Goal: Task Accomplishment & Management: Manage account settings

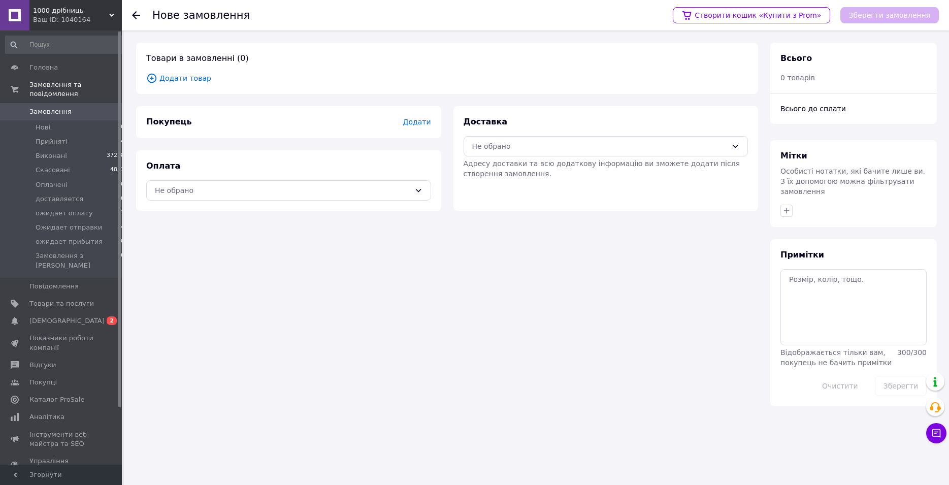
click at [194, 81] on span "Додати товар" at bounding box center [447, 78] width 602 height 11
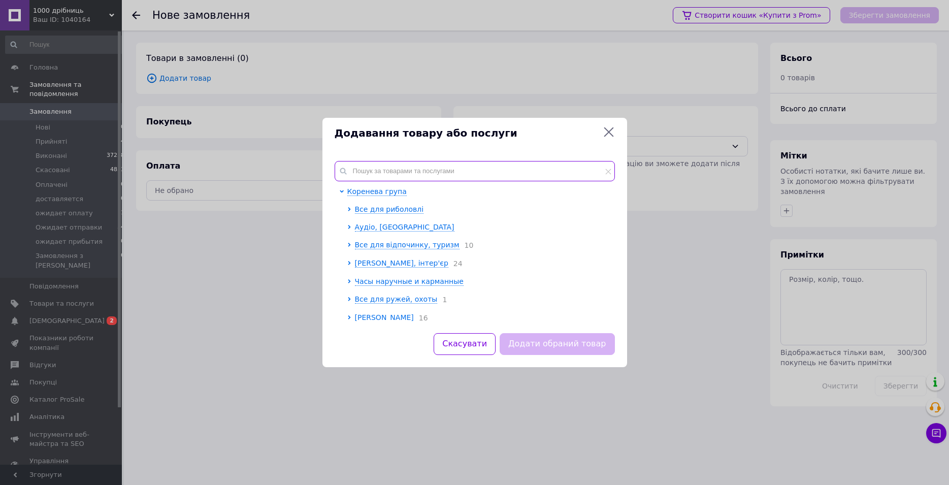
click at [372, 170] on input "text" at bounding box center [475, 171] width 280 height 20
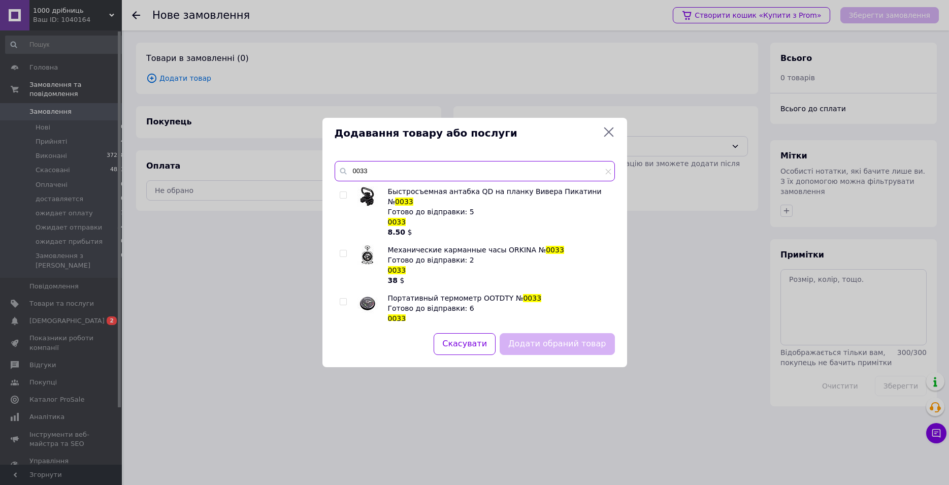
type input "0033"
click at [341, 193] on input "checkbox" at bounding box center [343, 195] width 7 height 7
checkbox input "true"
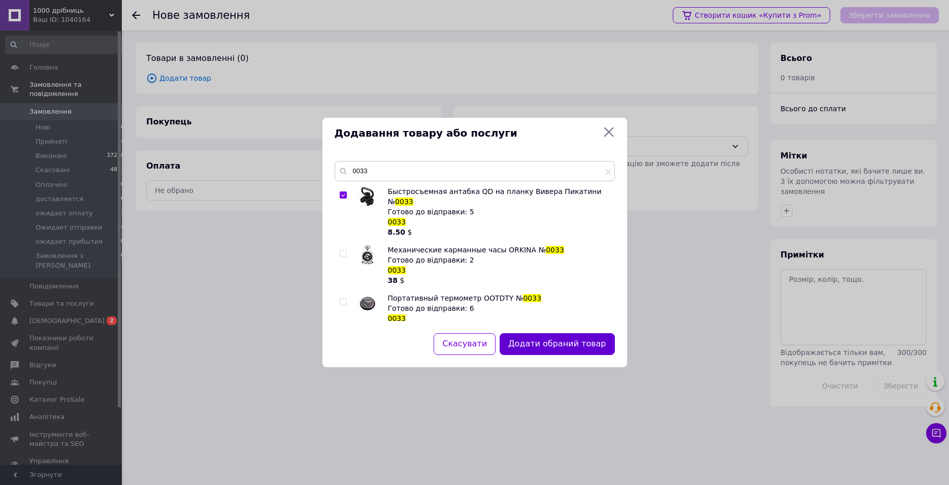
click at [531, 341] on button "Додати обраний товар" at bounding box center [557, 344] width 115 height 22
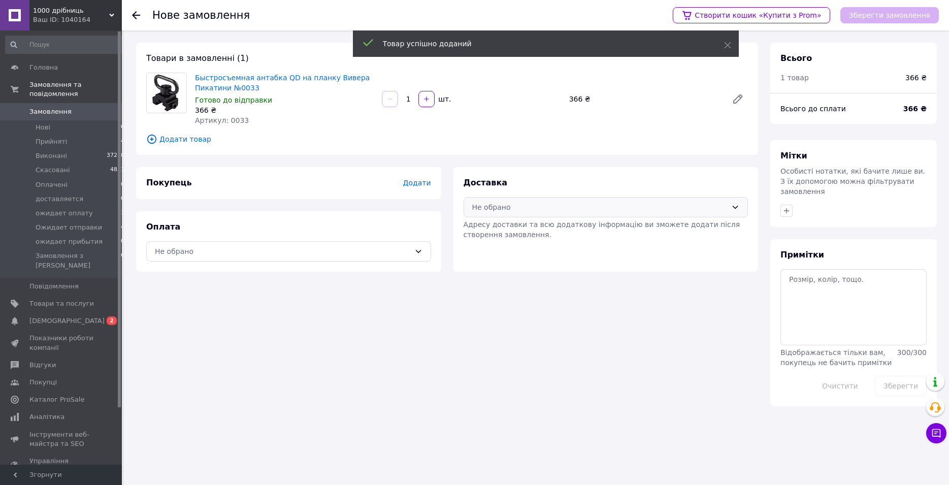
click at [511, 212] on div "Не обрано" at bounding box center [599, 207] width 255 height 11
click at [512, 231] on span "Нова Пошта (платна)" at bounding box center [613, 229] width 252 height 10
click at [414, 257] on div "Не обрано" at bounding box center [288, 251] width 285 height 20
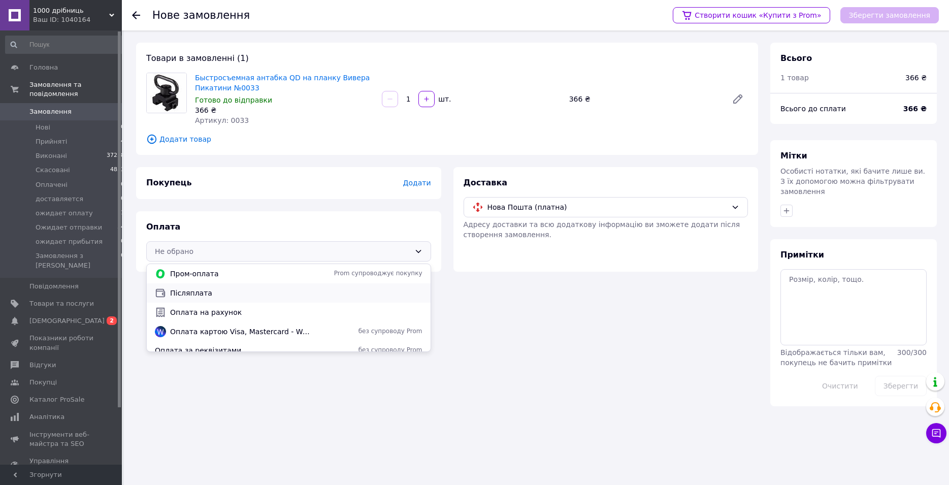
click at [262, 291] on span "Післяплата" at bounding box center [296, 293] width 252 height 10
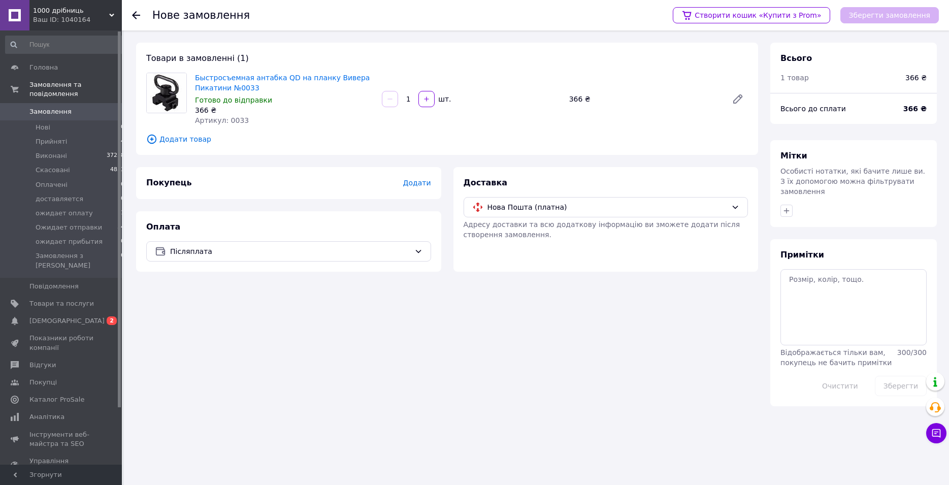
click at [423, 183] on span "Додати" at bounding box center [417, 183] width 28 height 8
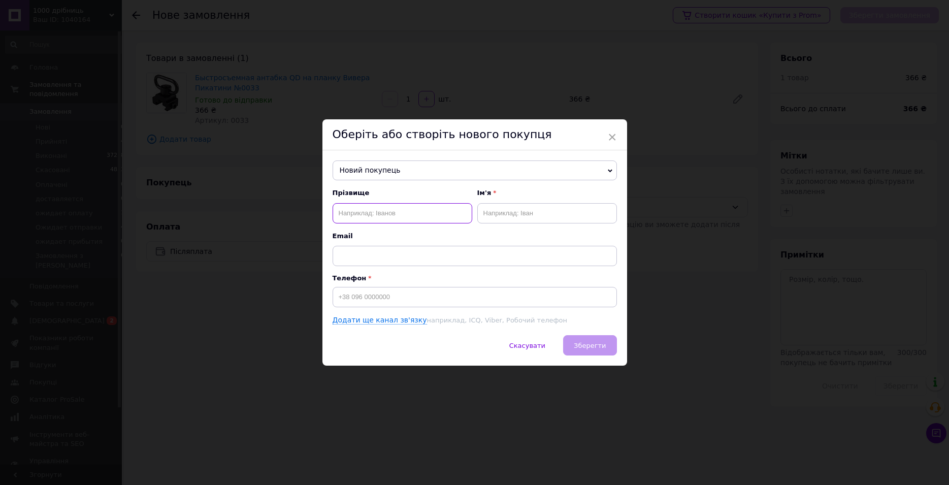
paste input "Обіух Олександр"
type input "Обіух"
paste input "Обіух Олександр"
click at [511, 214] on input "Обіух Олександр" at bounding box center [547, 213] width 140 height 20
type input "[PERSON_NAME]"
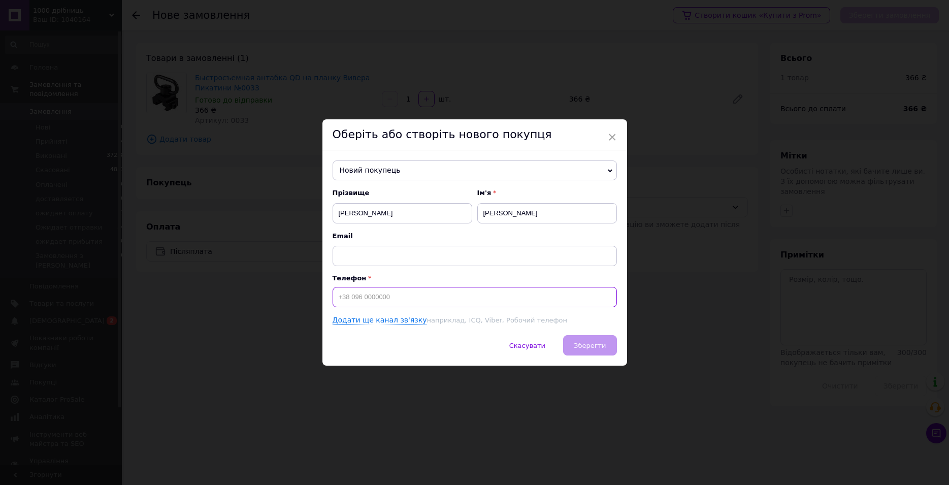
click at [419, 296] on input at bounding box center [475, 297] width 284 height 20
paste input "+380957677890"
type input "+380957677890"
click at [573, 338] on button "Зберегти" at bounding box center [589, 345] width 53 height 20
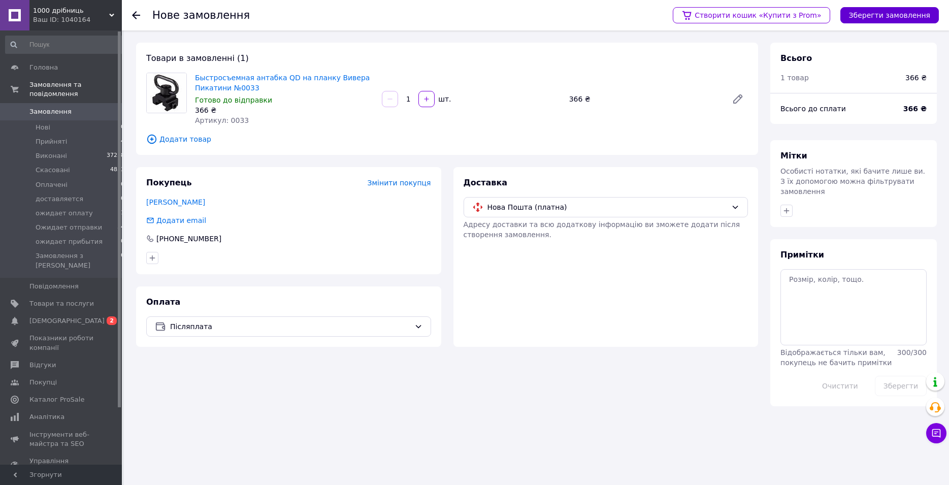
click at [892, 8] on button "Зберегти замовлення" at bounding box center [889, 15] width 98 height 16
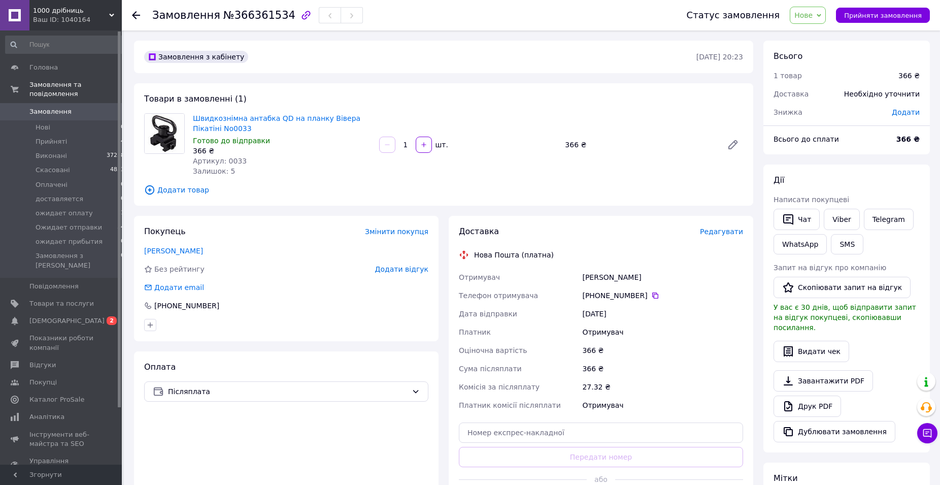
click at [720, 231] on span "Редагувати" at bounding box center [721, 231] width 43 height 8
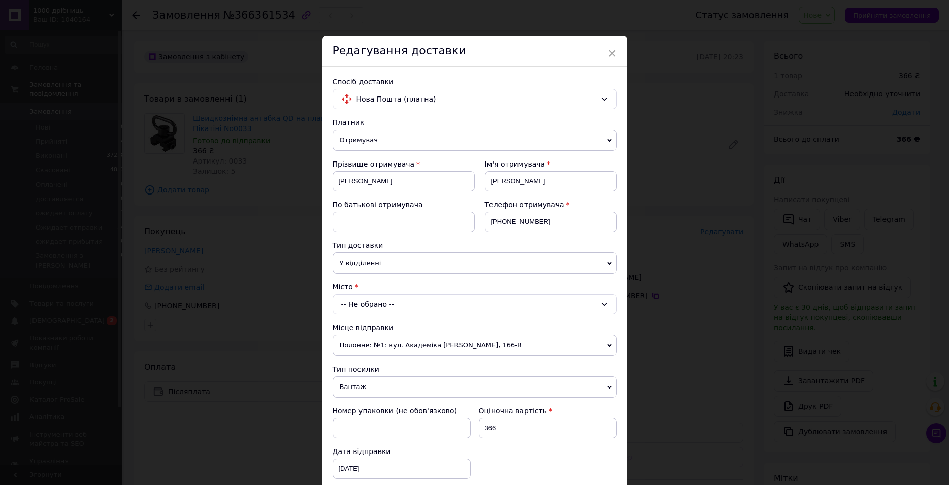
click at [476, 306] on div "-- Не обрано --" at bounding box center [475, 304] width 284 height 20
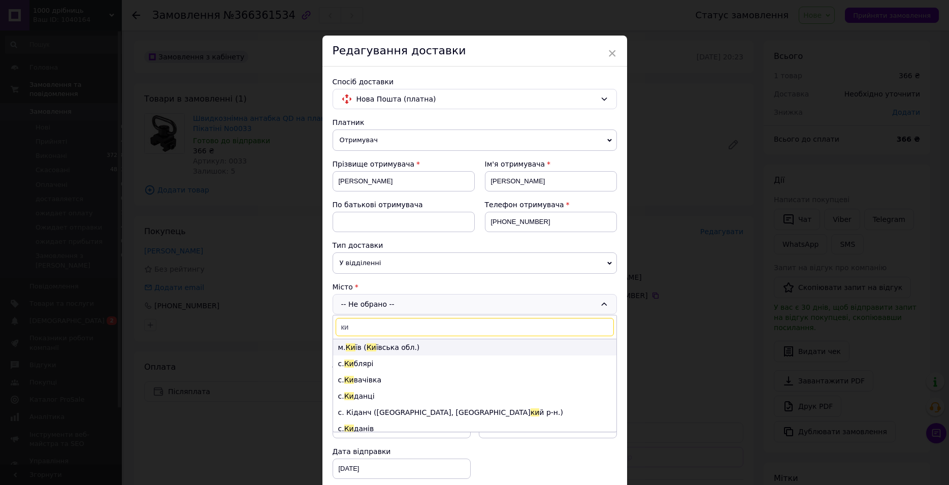
type input "ки"
click at [444, 347] on li "м. Ки їв ( Ки ївська обл.)" at bounding box center [474, 347] width 283 height 16
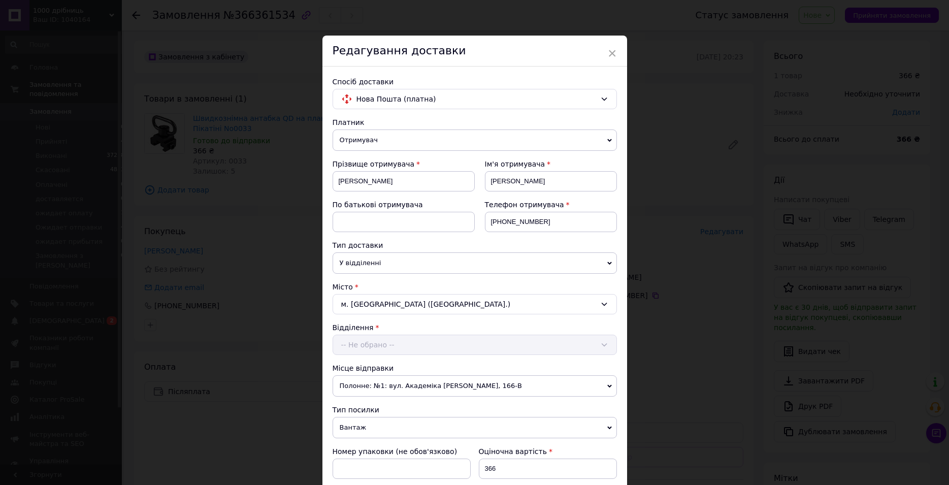
click at [444, 347] on div "-- Не обрано --" at bounding box center [475, 345] width 284 height 20
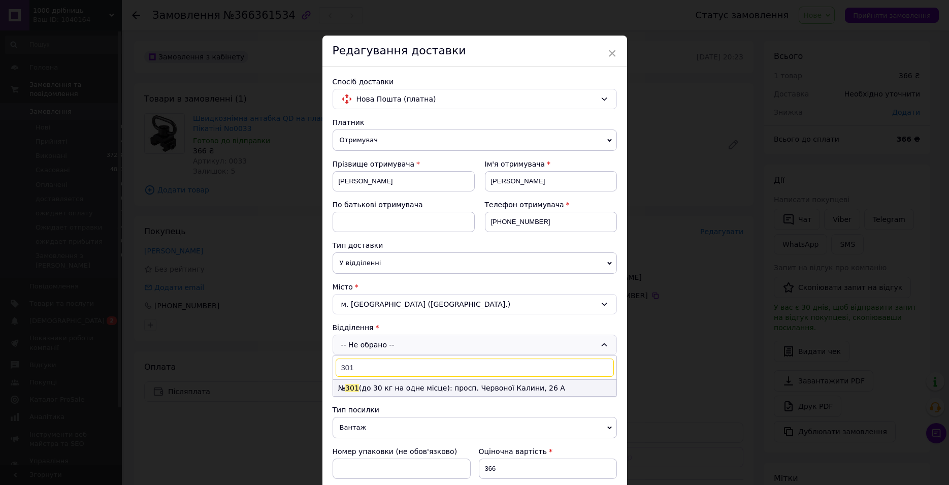
type input "301"
click at [440, 381] on li "№ 301 (до 30 кг на одне місце): просп. Червоної Калини, 26 А" at bounding box center [474, 388] width 283 height 16
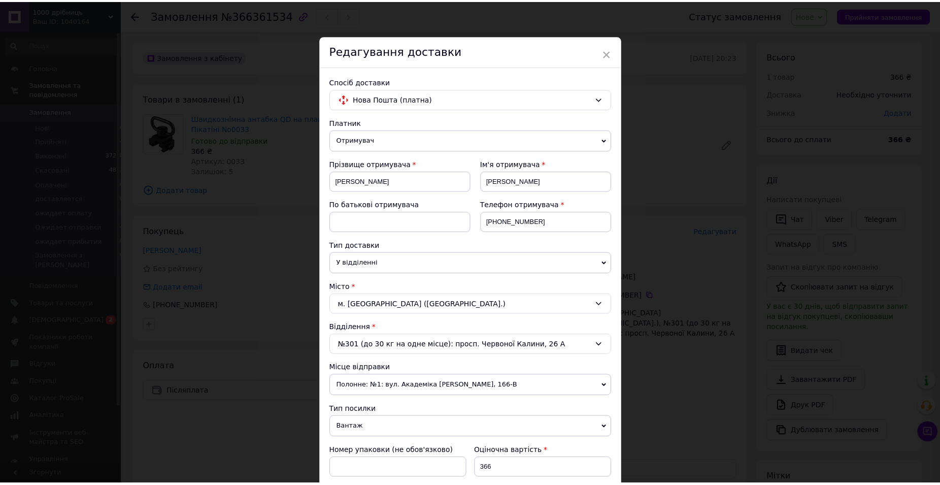
scroll to position [290, 0]
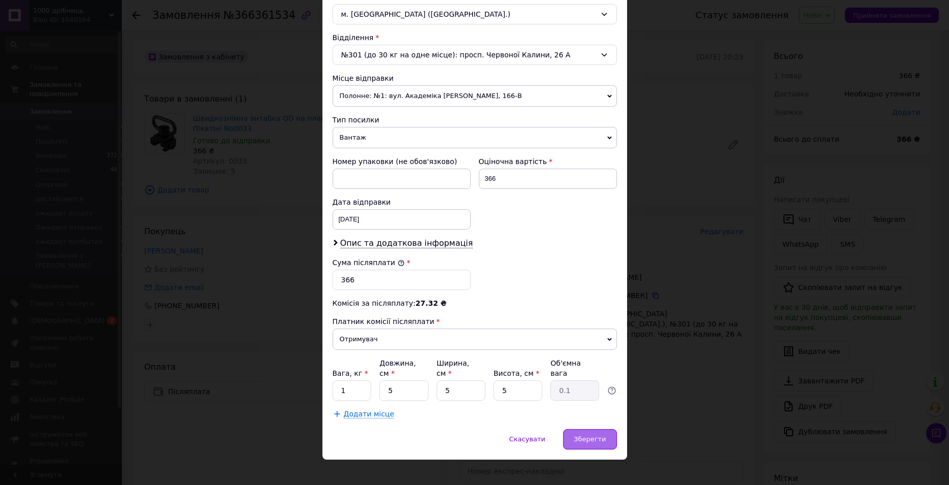
click at [583, 435] on span "Зберегти" at bounding box center [590, 439] width 32 height 8
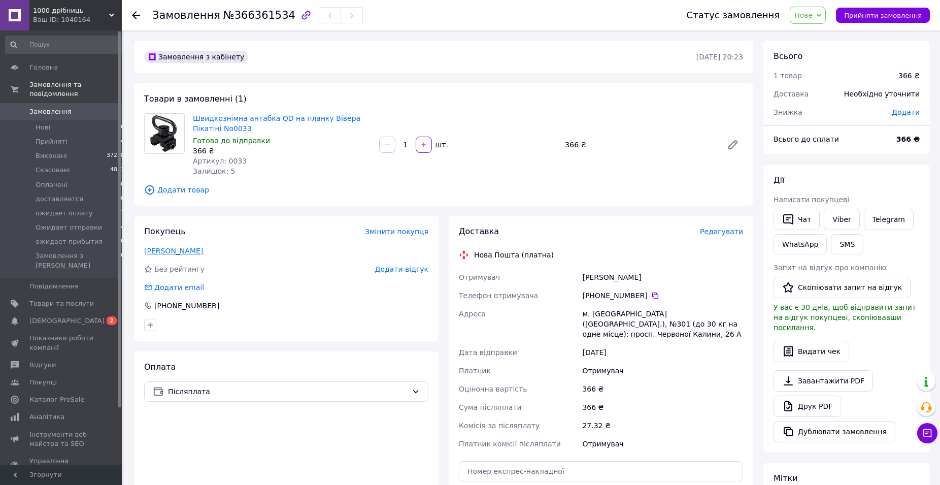
click at [193, 255] on link "Обіух Олександр" at bounding box center [173, 251] width 59 height 8
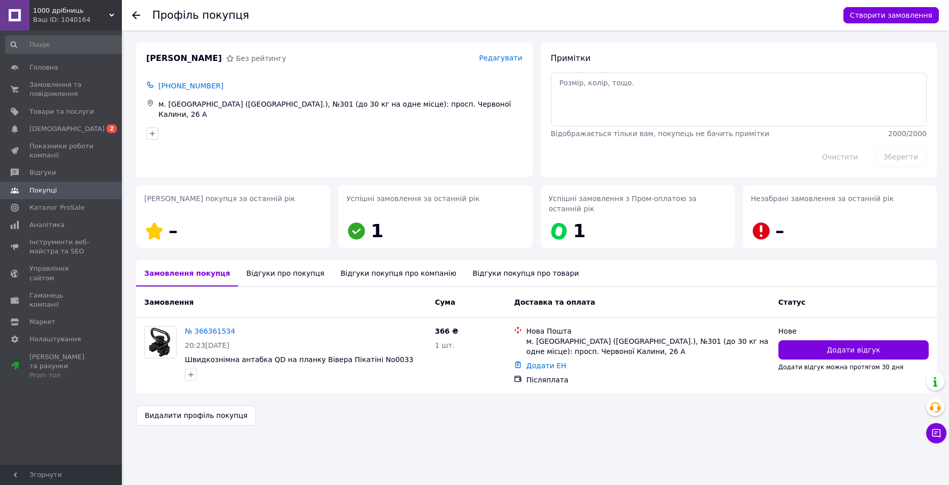
click at [261, 265] on div "Відгуки про покупця" at bounding box center [285, 273] width 94 height 26
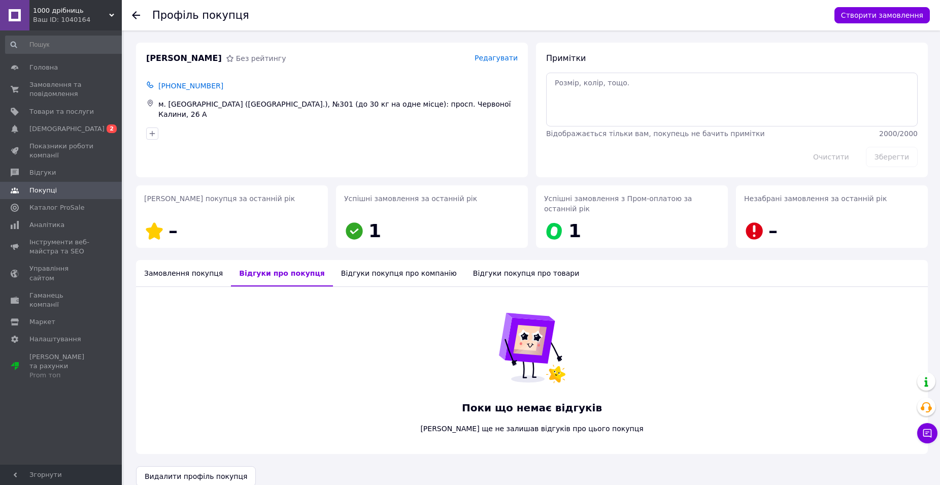
scroll to position [4, 0]
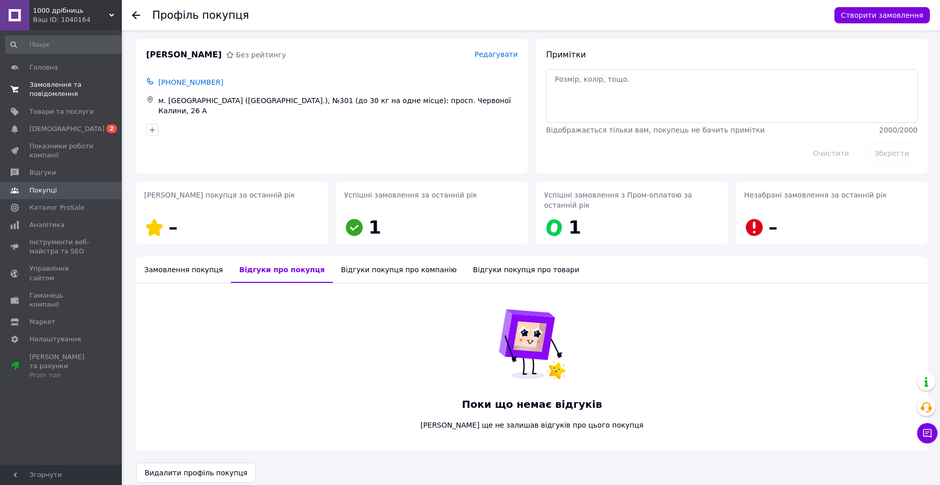
click at [63, 97] on span "Замовлення та повідомлення" at bounding box center [61, 89] width 64 height 18
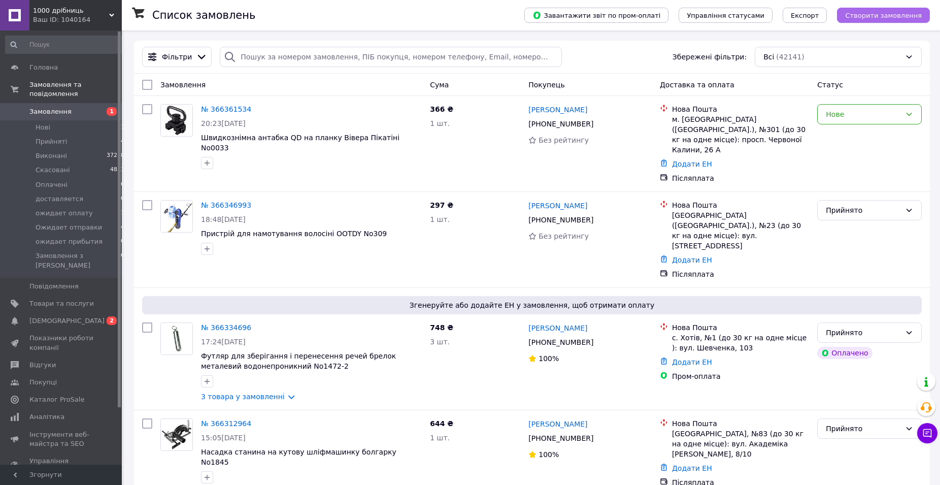
click at [901, 16] on span "Створити замовлення" at bounding box center [883, 16] width 77 height 8
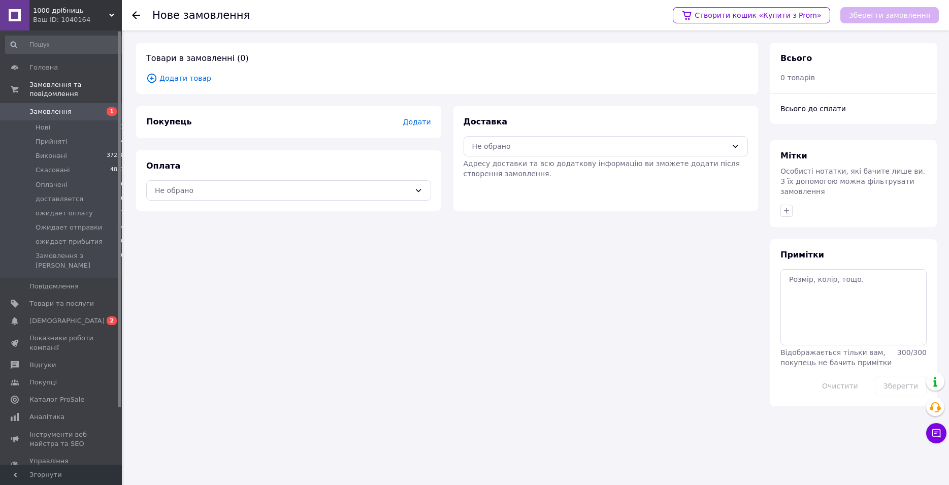
click at [182, 80] on span "Додати товар" at bounding box center [447, 78] width 602 height 11
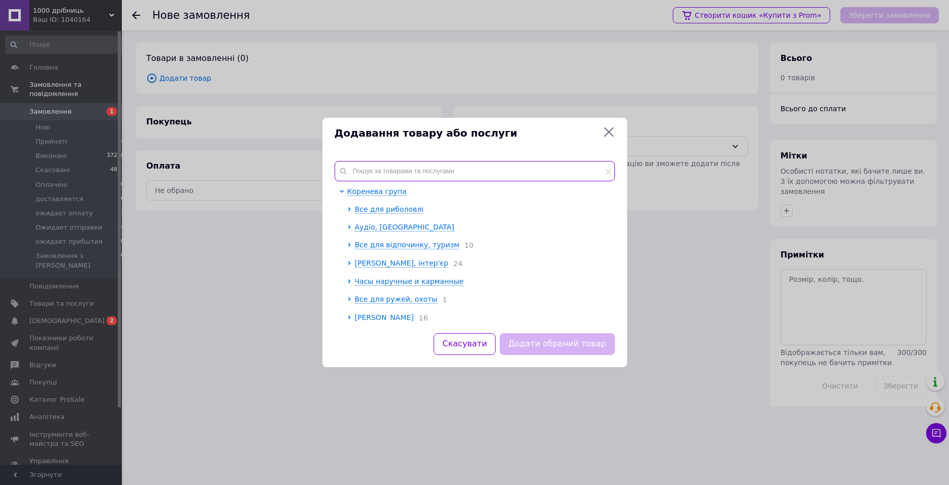
click at [361, 162] on input "text" at bounding box center [475, 171] width 280 height 20
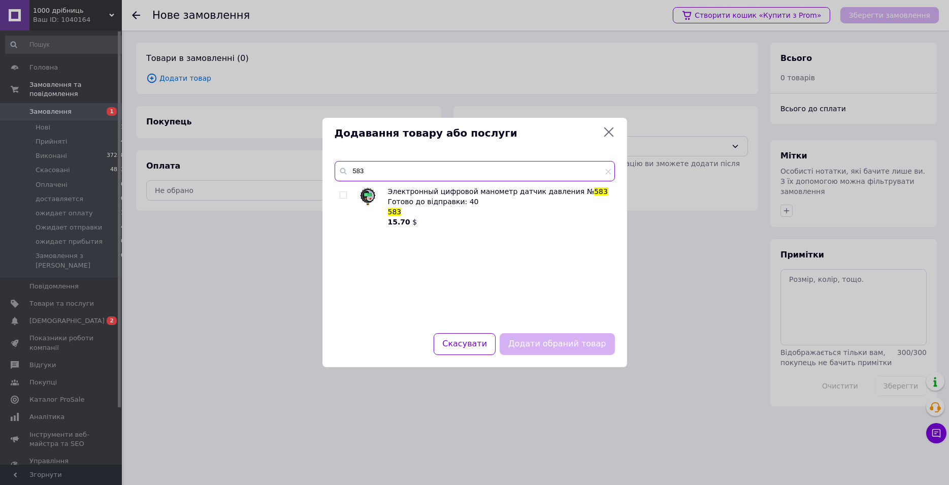
type input "583"
click at [339, 195] on div "Электронный цифровой манометр датчик давления № 583 Готово до відправки: 40 583…" at bounding box center [475, 253] width 280 height 135
click at [341, 193] on input "checkbox" at bounding box center [343, 195] width 7 height 7
checkbox input "true"
drag, startPoint x: 367, startPoint y: 175, endPoint x: 331, endPoint y: 173, distance: 36.1
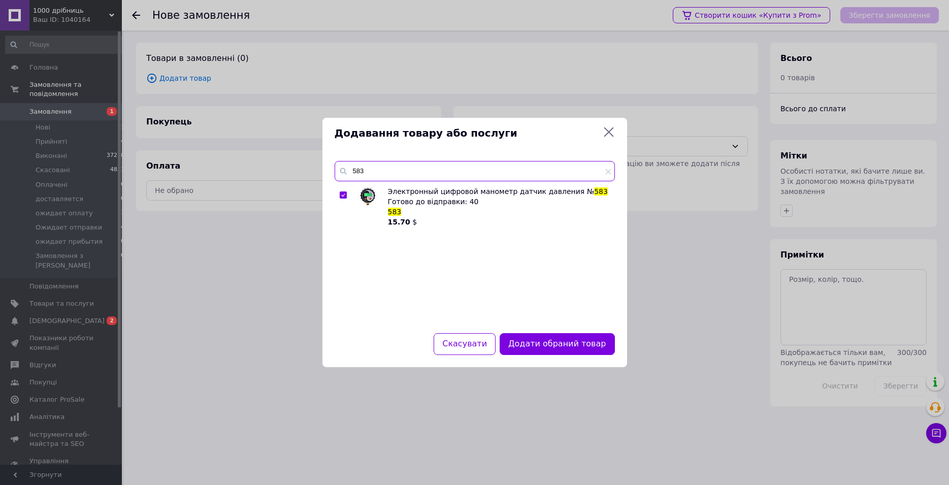
click at [335, 173] on input "583" at bounding box center [475, 171] width 280 height 20
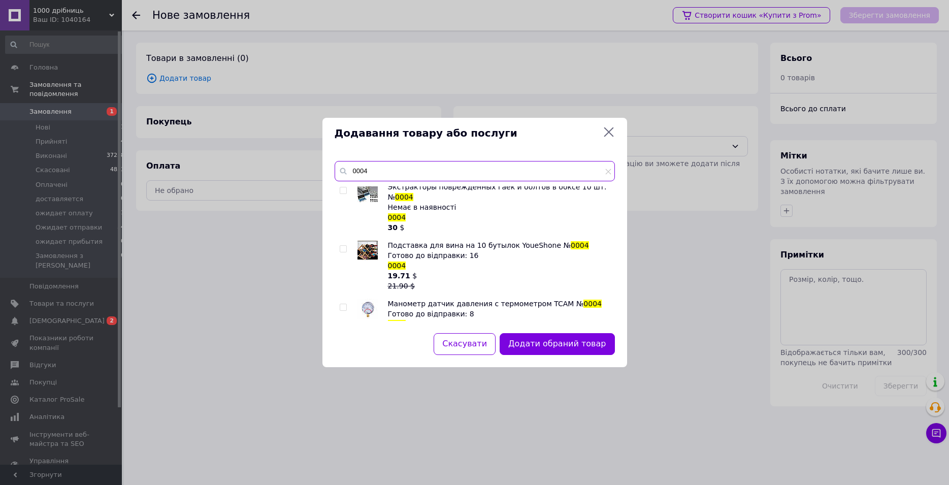
scroll to position [232, 0]
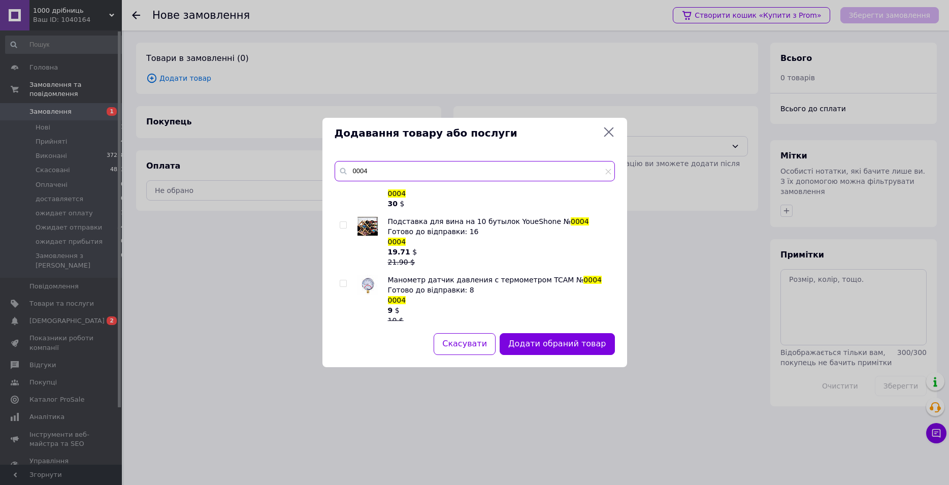
type input "0004"
click at [345, 285] on input "checkbox" at bounding box center [343, 283] width 7 height 7
checkbox input "true"
click at [530, 343] on button "Додати обрані товари" at bounding box center [559, 344] width 112 height 22
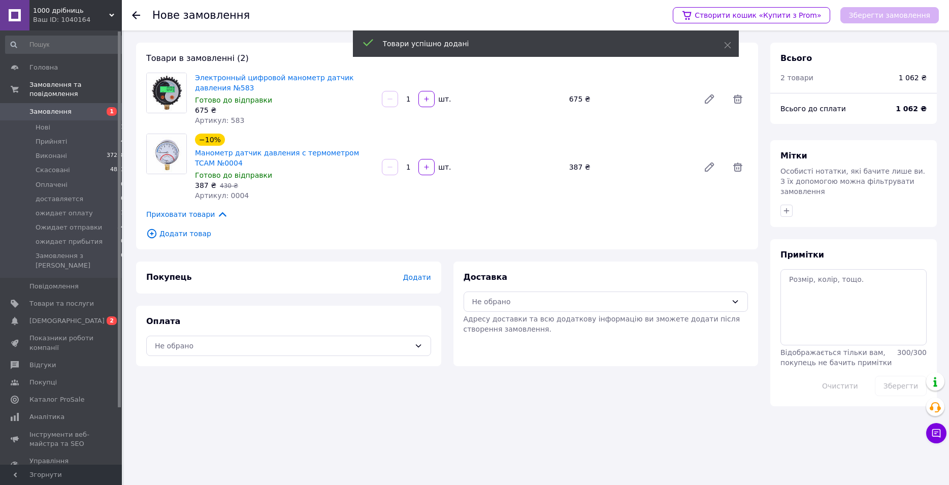
click at [429, 278] on span "Додати" at bounding box center [417, 277] width 28 height 8
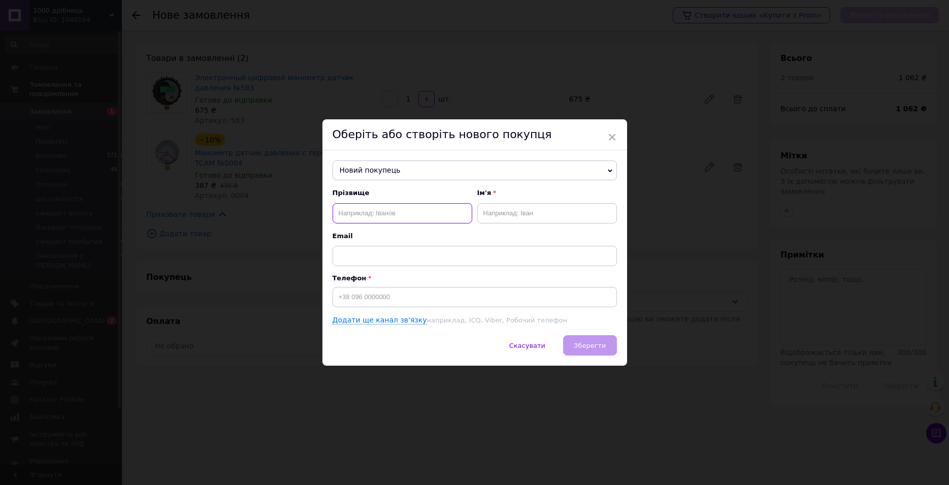
paste input "[PERSON_NAME]"
type input "[PERSON_NAME]"
paste input "[PERSON_NAME]"
click at [527, 210] on input "[PERSON_NAME]" at bounding box center [547, 213] width 140 height 20
type input "[PERSON_NAME]"
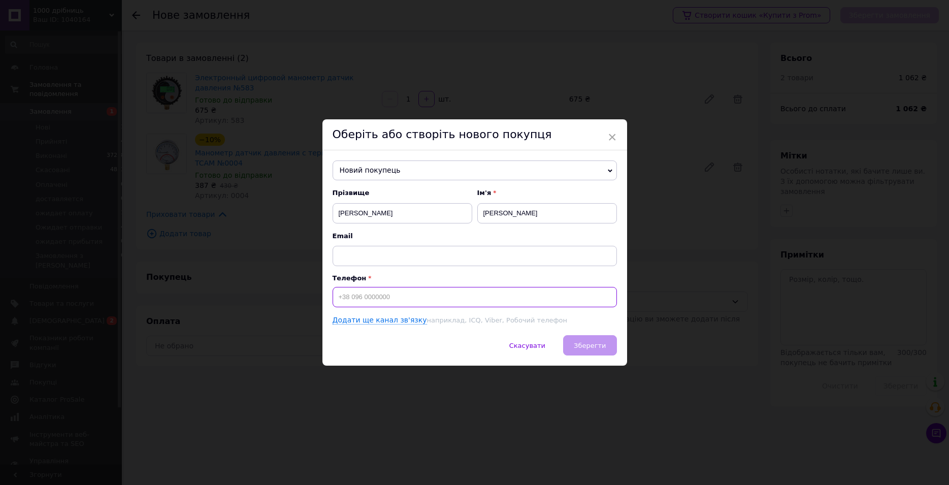
paste input "[PHONE_NUMBER]"
type input "[PHONE_NUMBER]"
click at [576, 344] on span "Зберегти" at bounding box center [590, 346] width 32 height 8
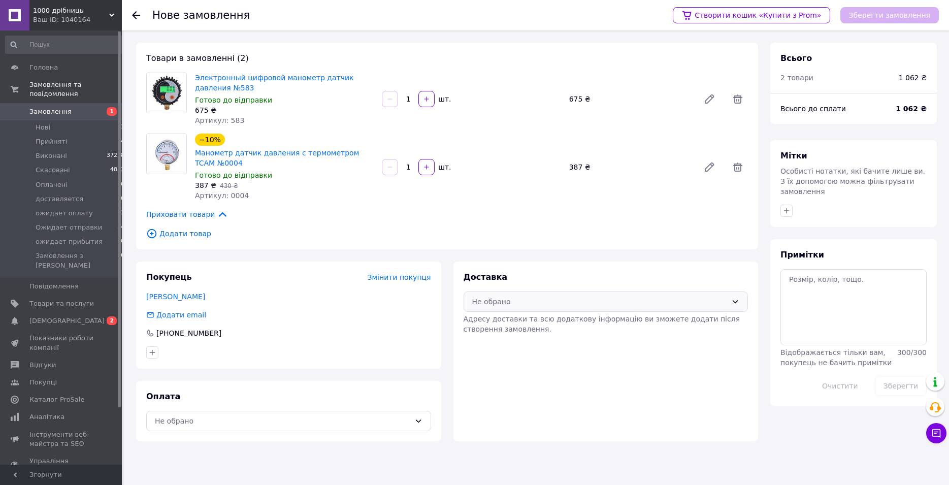
click at [527, 299] on div "Не обрано" at bounding box center [599, 301] width 255 height 11
click at [552, 332] on div "Нова Пошта (платна)" at bounding box center [606, 323] width 284 height 19
click at [356, 419] on div "Не обрано" at bounding box center [282, 420] width 255 height 11
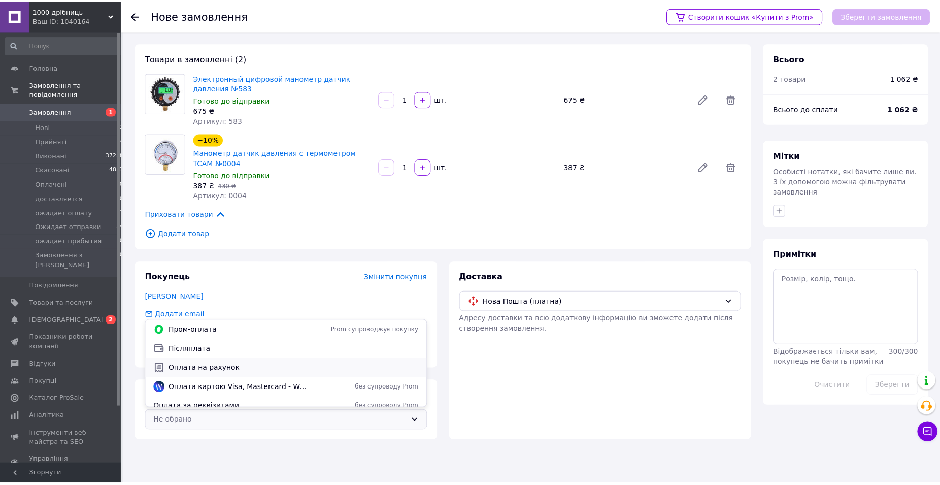
scroll to position [26, 0]
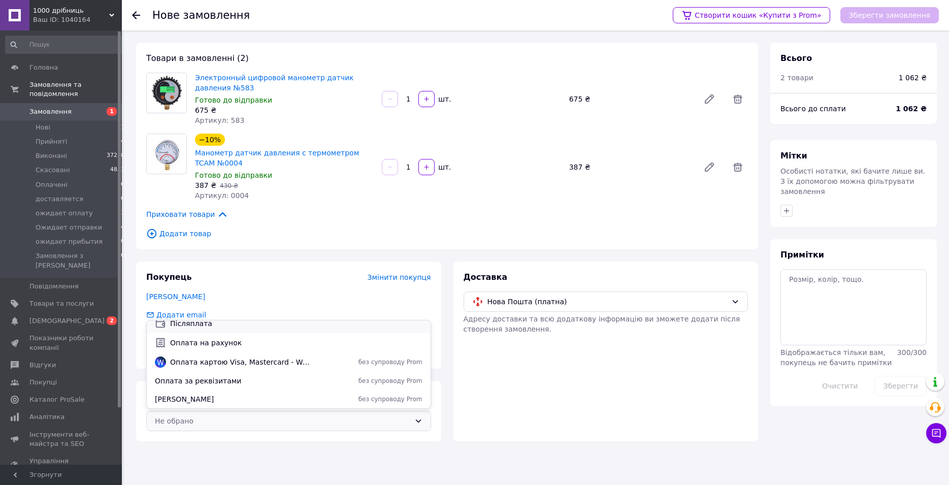
click at [195, 326] on span "Післяплата" at bounding box center [296, 323] width 252 height 10
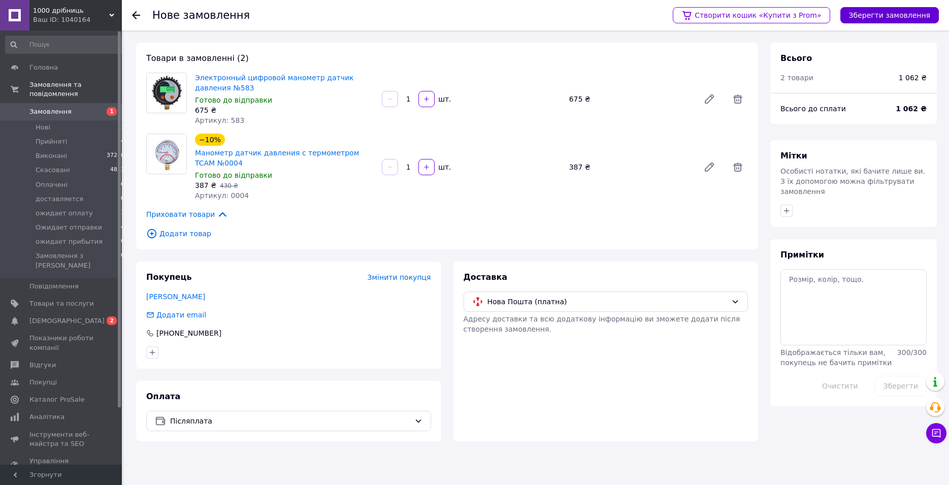
click at [893, 13] on button "Зберегти замовлення" at bounding box center [889, 15] width 98 height 16
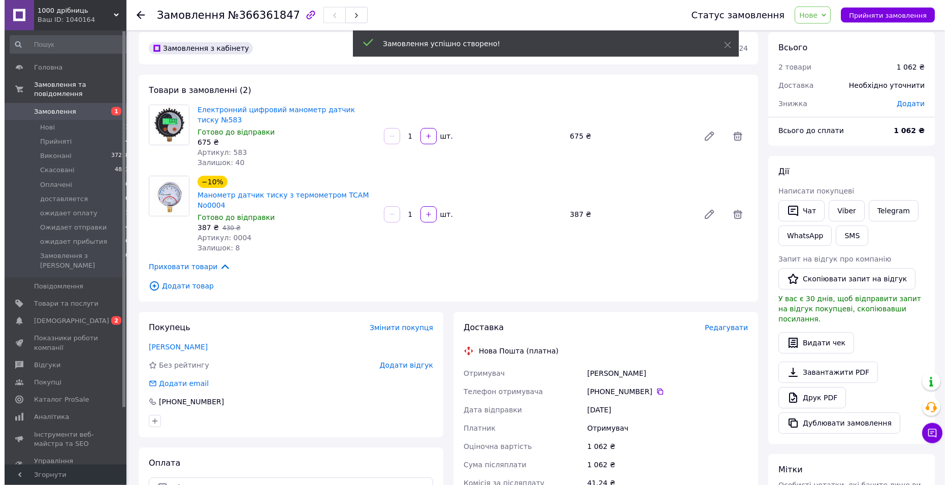
scroll to position [227, 0]
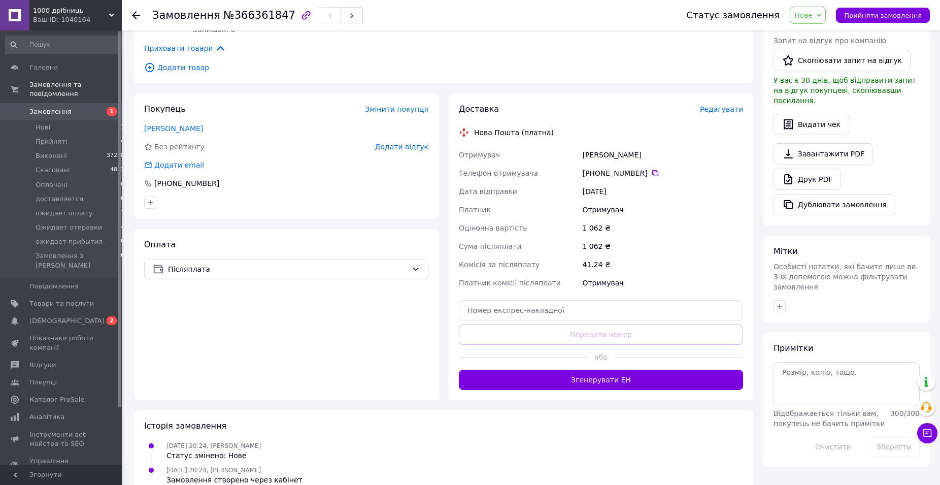
click at [727, 105] on span "Редагувати" at bounding box center [721, 109] width 43 height 8
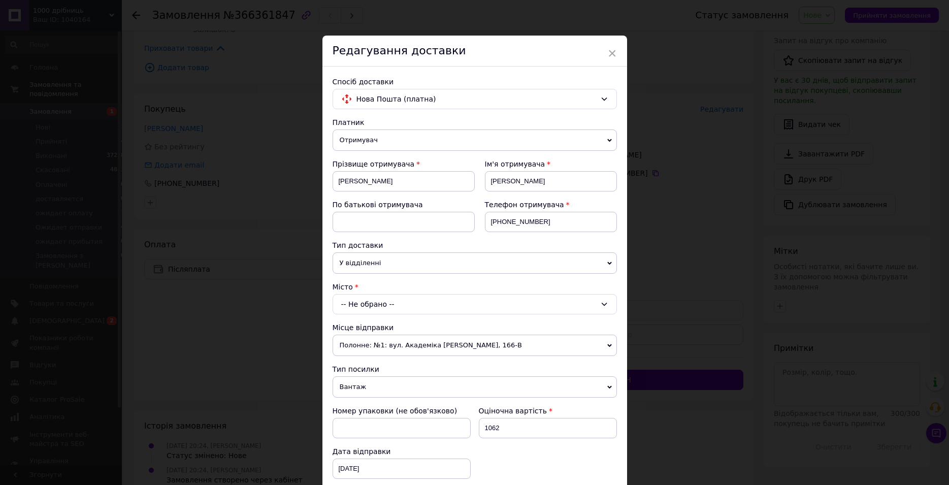
click at [419, 266] on span "У відділенні" at bounding box center [475, 262] width 284 height 21
click at [399, 259] on span "У відділенні" at bounding box center [475, 262] width 284 height 21
click at [367, 308] on div "-- Не обрано --" at bounding box center [475, 304] width 284 height 20
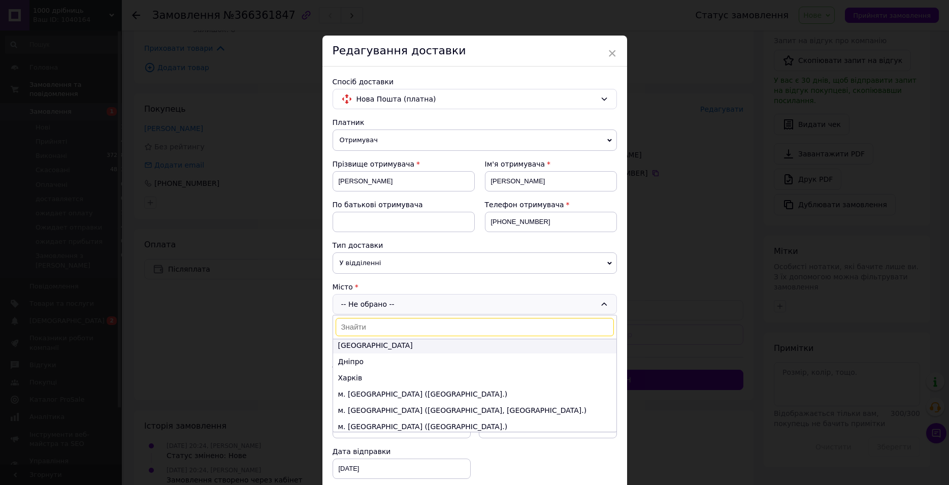
scroll to position [0, 0]
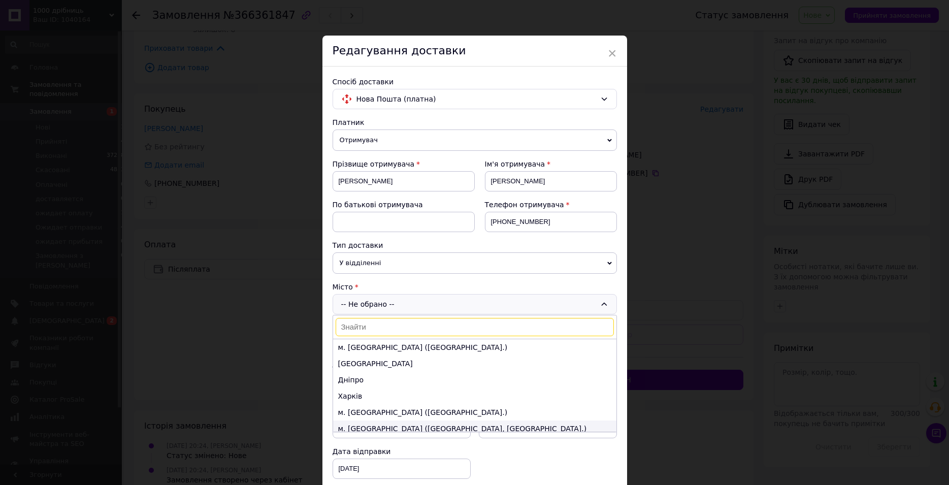
click at [394, 424] on li "м. [GEOGRAPHIC_DATA] ([GEOGRAPHIC_DATA], [GEOGRAPHIC_DATA].)" at bounding box center [474, 428] width 283 height 16
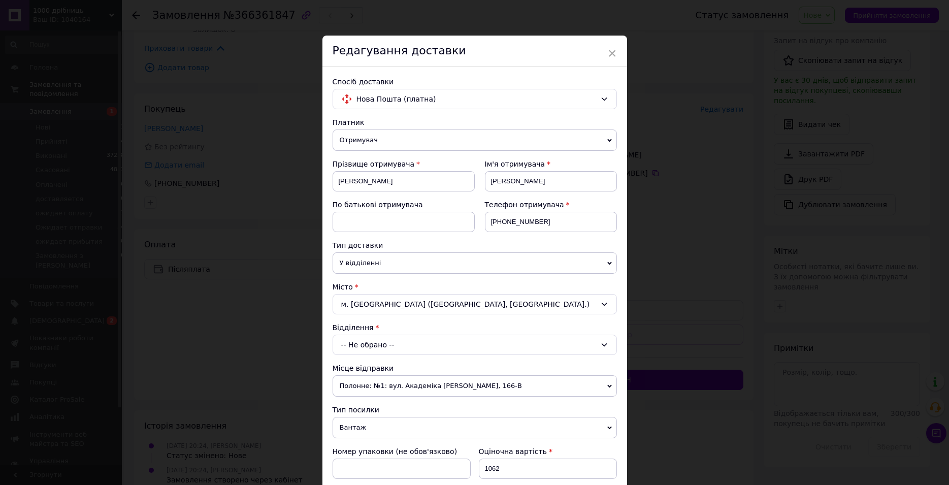
click at [361, 337] on div "-- Не обрано --" at bounding box center [475, 345] width 284 height 20
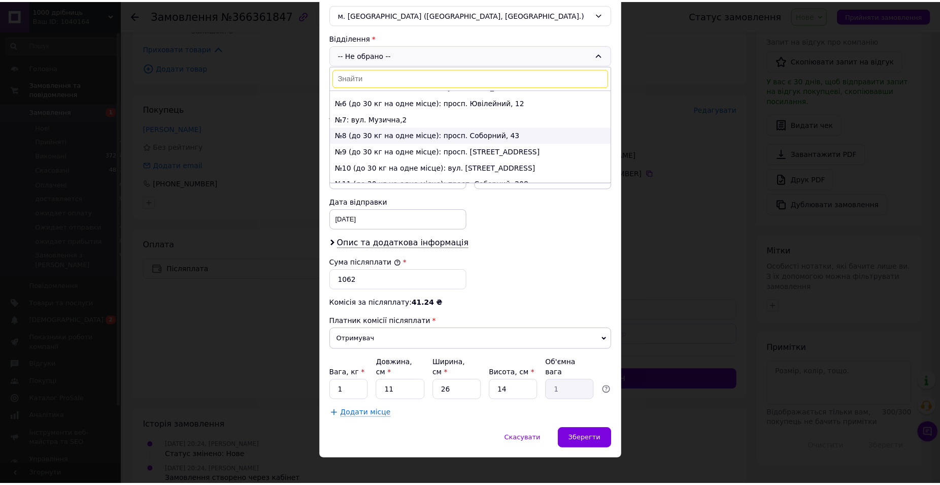
scroll to position [116, 0]
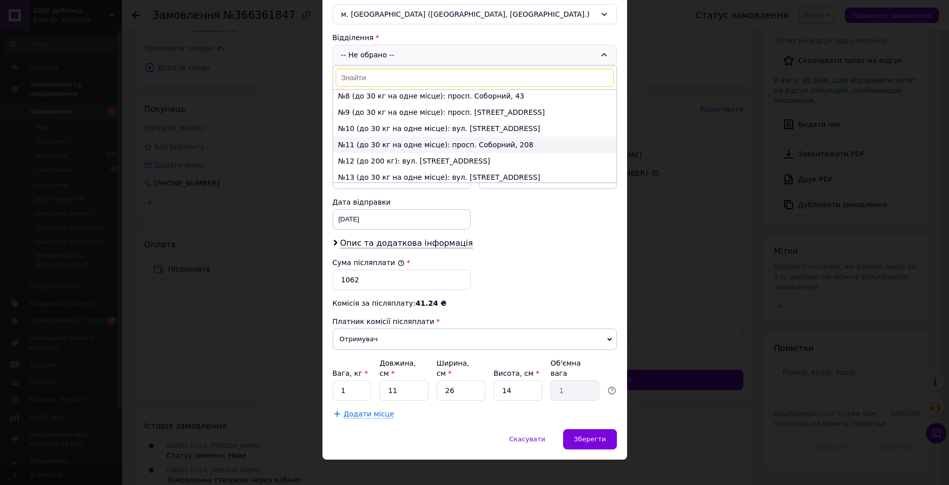
click at [381, 144] on li "№11 (до 30 кг на одне місце): просп. Соборний, 208" at bounding box center [474, 145] width 283 height 16
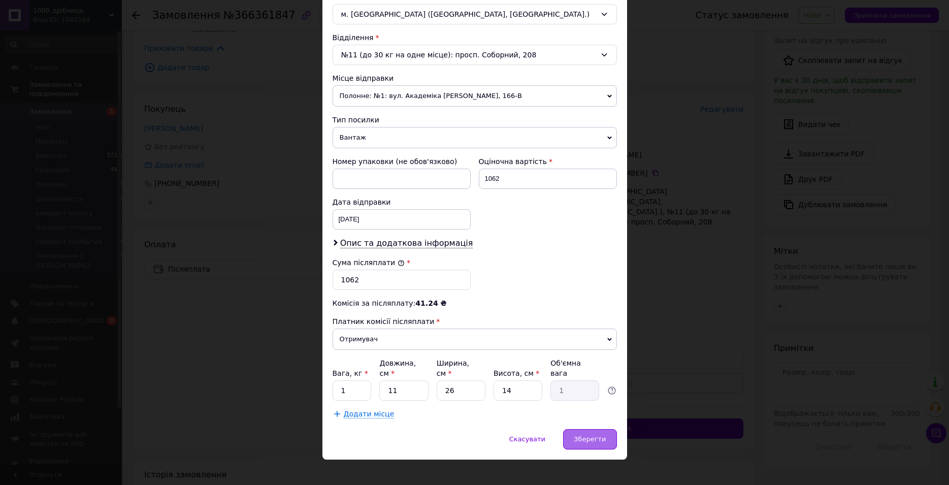
click at [575, 435] on span "Зберегти" at bounding box center [590, 439] width 32 height 8
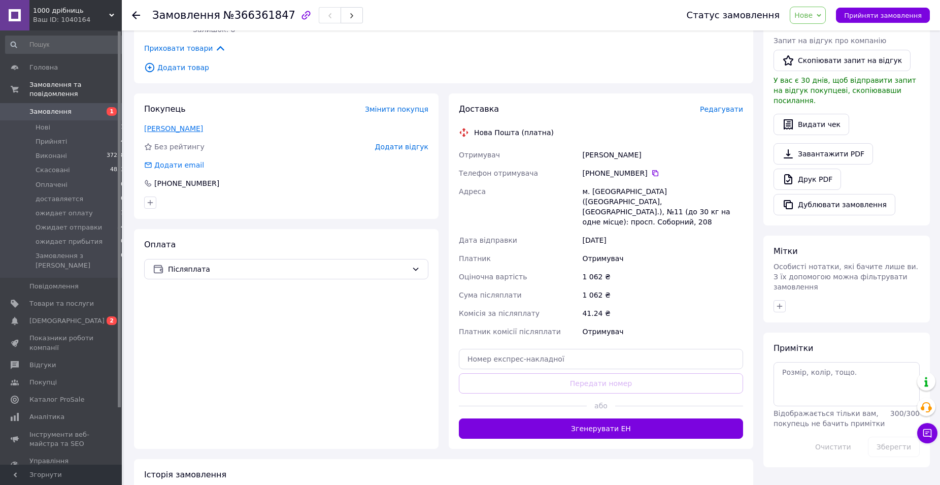
click at [184, 124] on link "[PERSON_NAME]" at bounding box center [173, 128] width 59 height 8
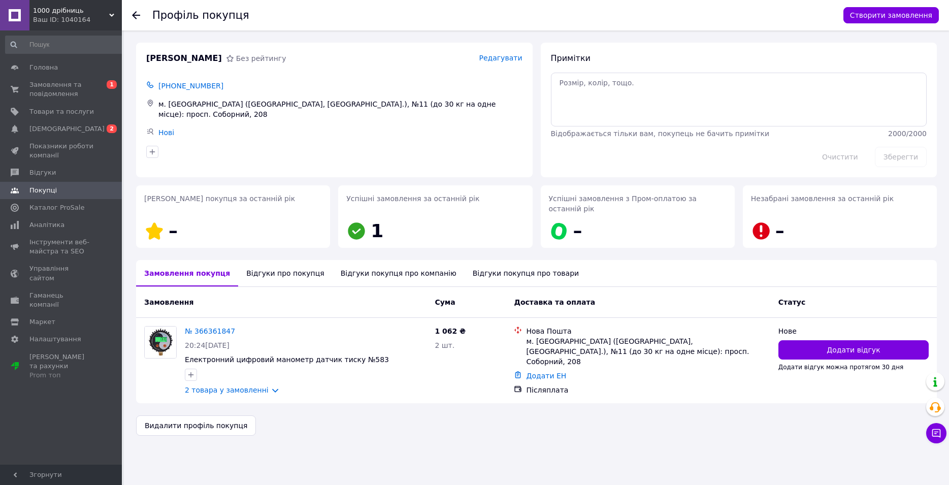
click at [274, 268] on div "Відгуки про покупця" at bounding box center [285, 273] width 94 height 26
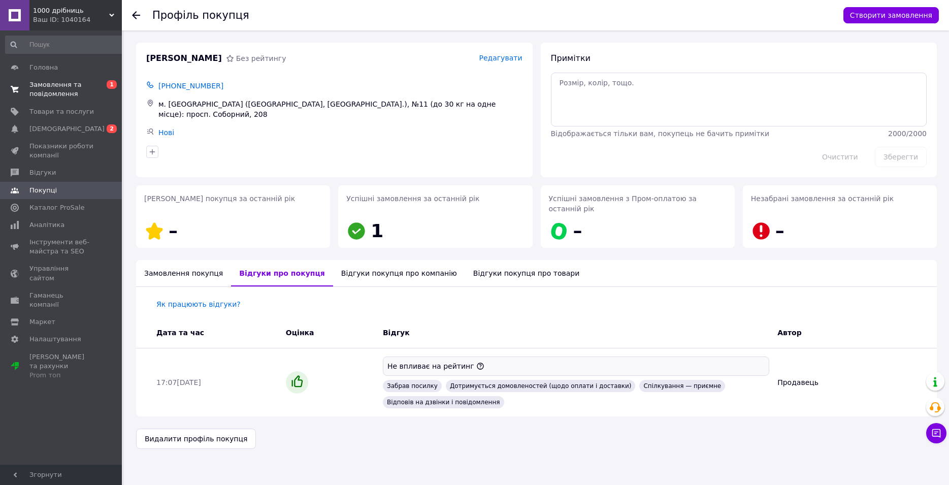
click at [56, 97] on span "Замовлення та повідомлення" at bounding box center [61, 89] width 64 height 18
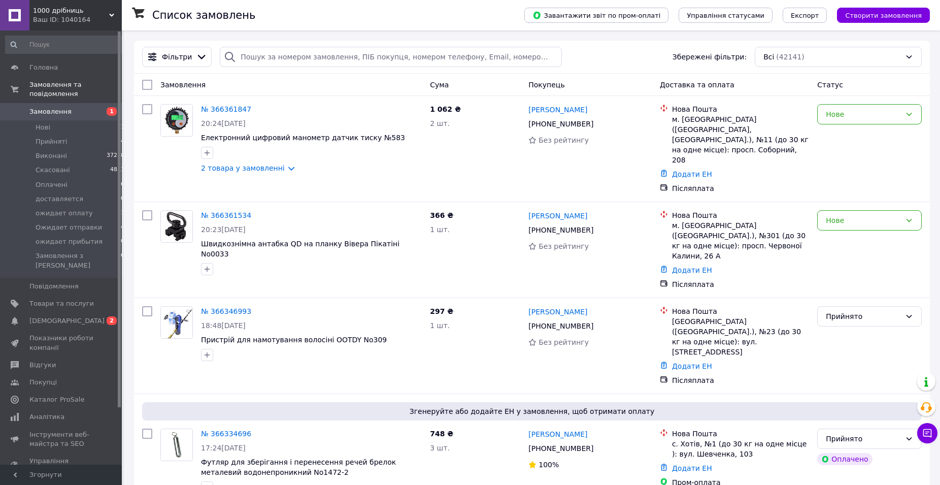
click at [882, 17] on span "Створити замовлення" at bounding box center [883, 16] width 77 height 8
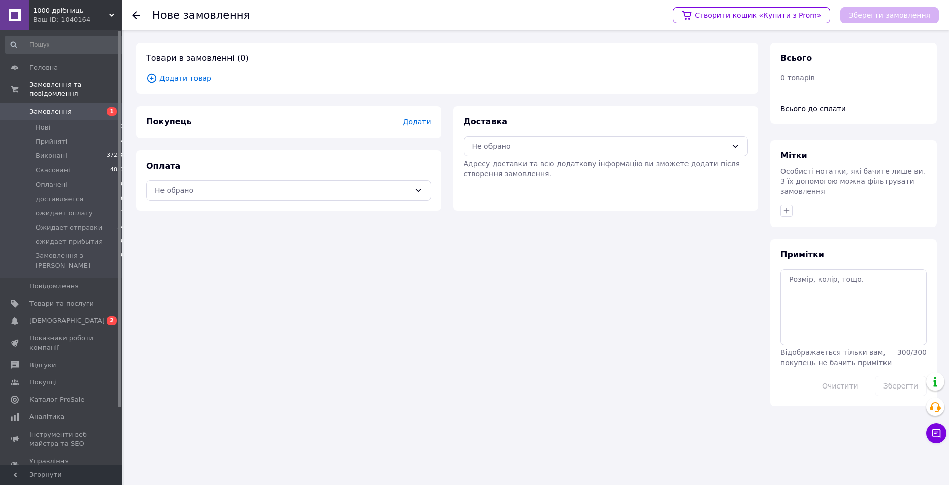
click at [169, 76] on span "Додати товар" at bounding box center [447, 78] width 602 height 11
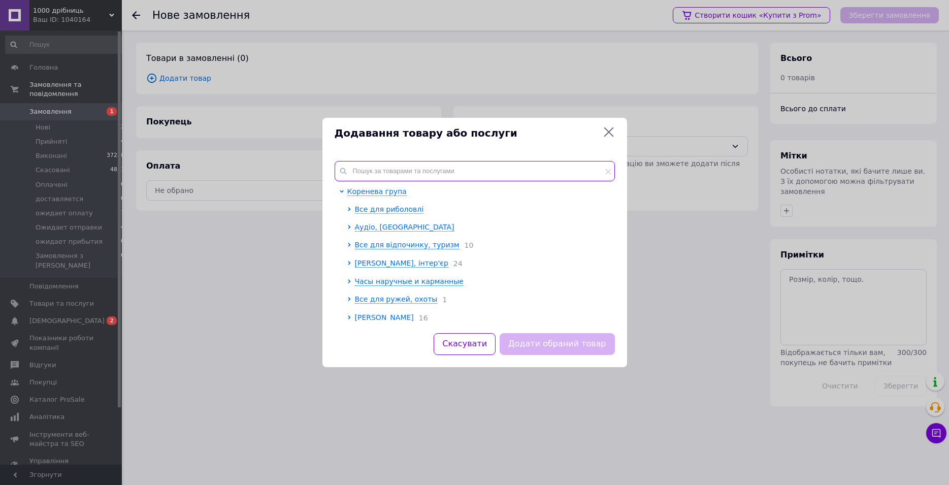
click at [363, 176] on input "text" at bounding box center [475, 171] width 280 height 20
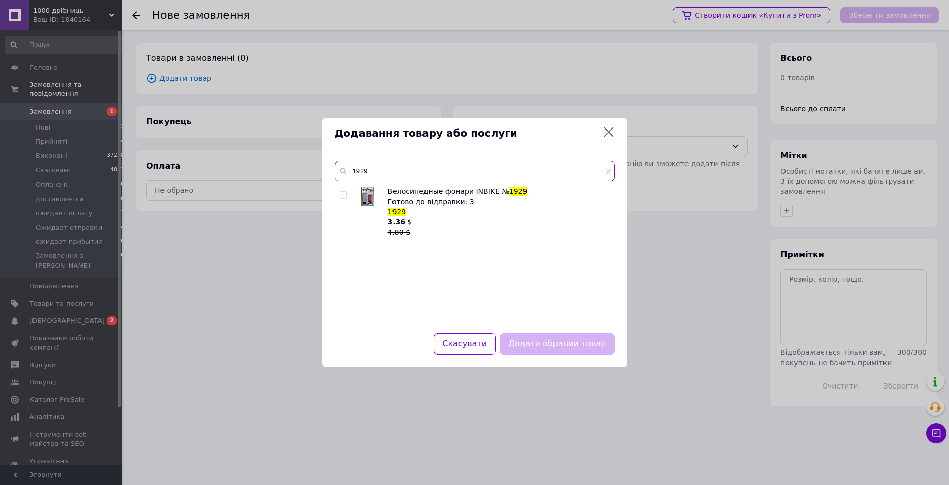
click at [360, 170] on input "1929" at bounding box center [475, 171] width 280 height 20
type input "1629"
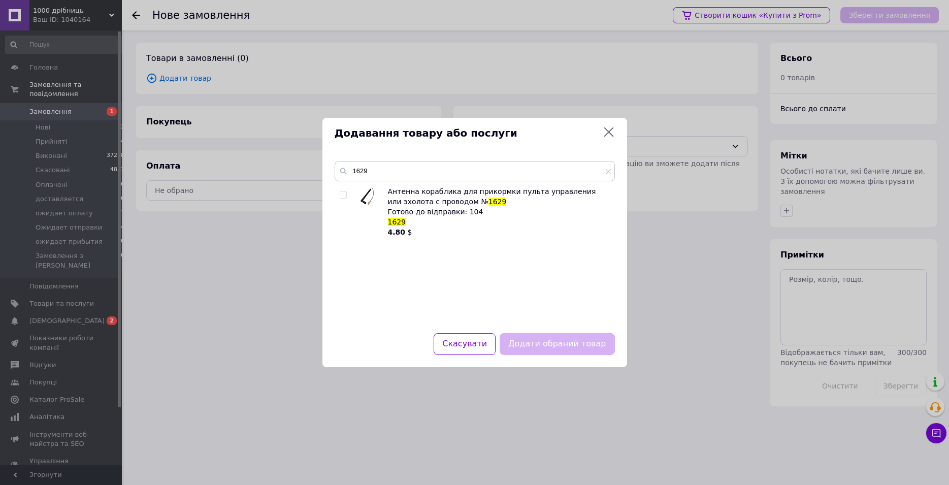
click at [341, 196] on input "checkbox" at bounding box center [343, 195] width 7 height 7
checkbox input "true"
click at [546, 327] on div "1629 Антенна кораблика для прикормки пульта управления или эхолота с проводом №…" at bounding box center [474, 241] width 305 height 184
click at [550, 339] on button "Додати обраний товар" at bounding box center [557, 344] width 115 height 22
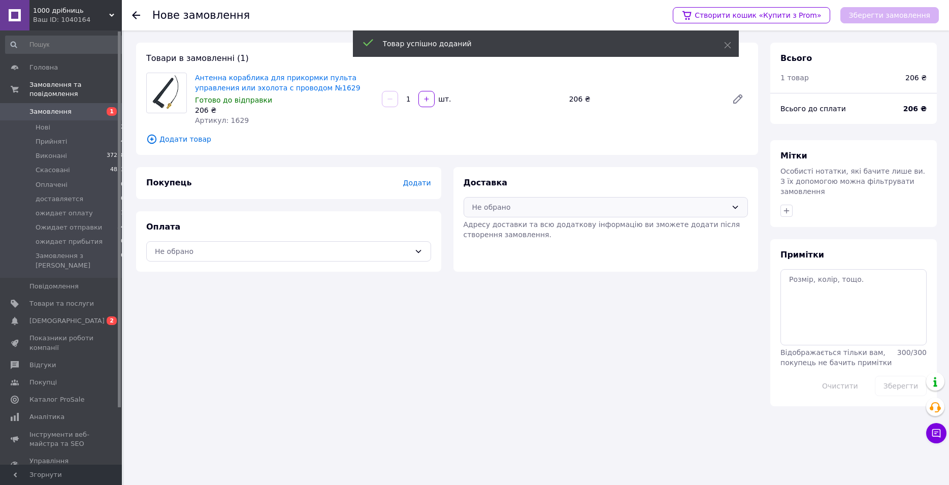
click at [500, 205] on div "Не обрано" at bounding box center [599, 207] width 255 height 11
click at [503, 223] on div "Нова Пошта (платна)" at bounding box center [606, 229] width 284 height 19
click at [422, 242] on div "Не обрано" at bounding box center [288, 251] width 285 height 20
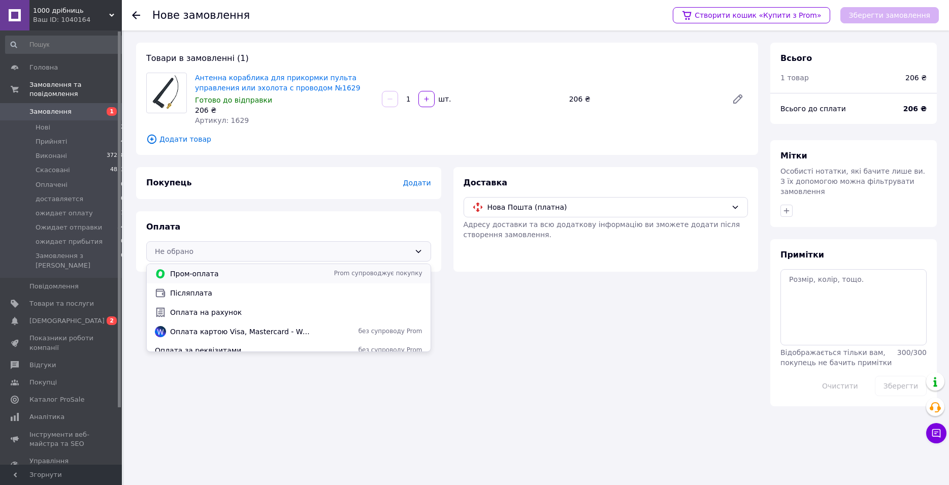
click at [211, 279] on div "Пром-оплата Prom супроводжує покупку" at bounding box center [289, 273] width 284 height 19
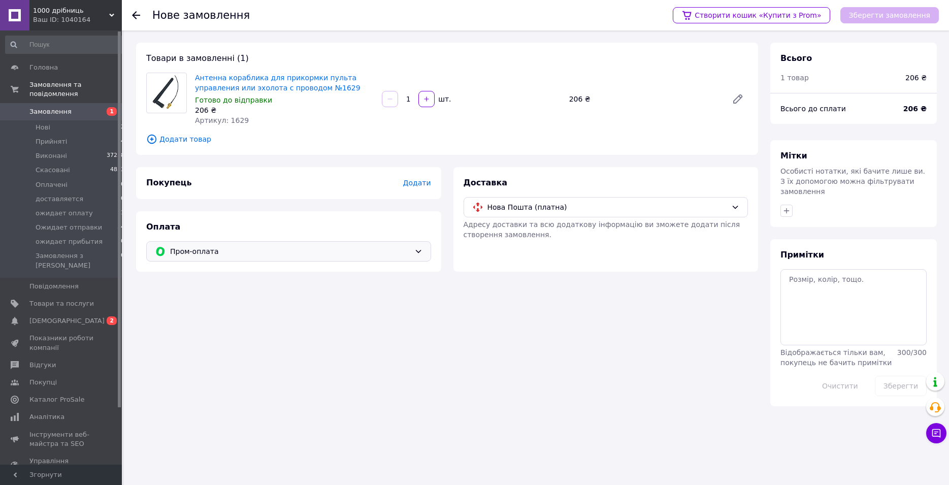
click at [213, 257] on div "Пром-оплата" at bounding box center [288, 251] width 285 height 20
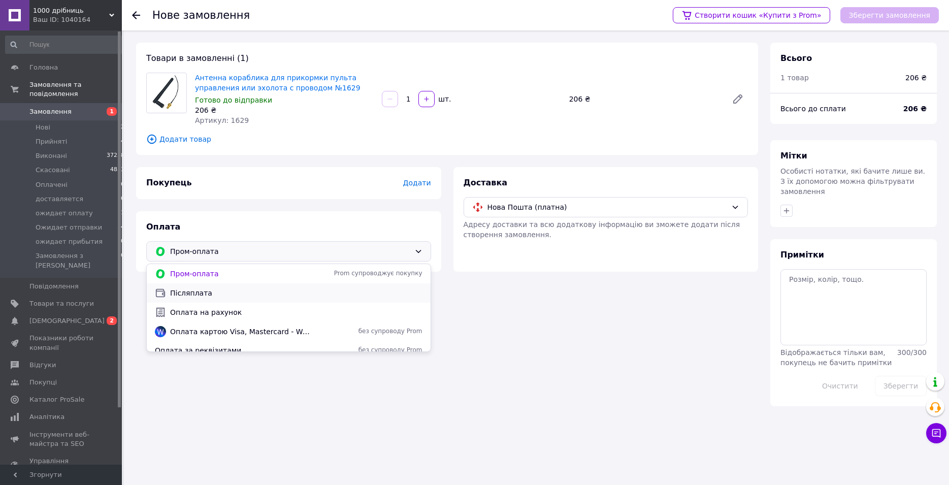
click at [206, 288] on div "Післяплата" at bounding box center [289, 292] width 284 height 19
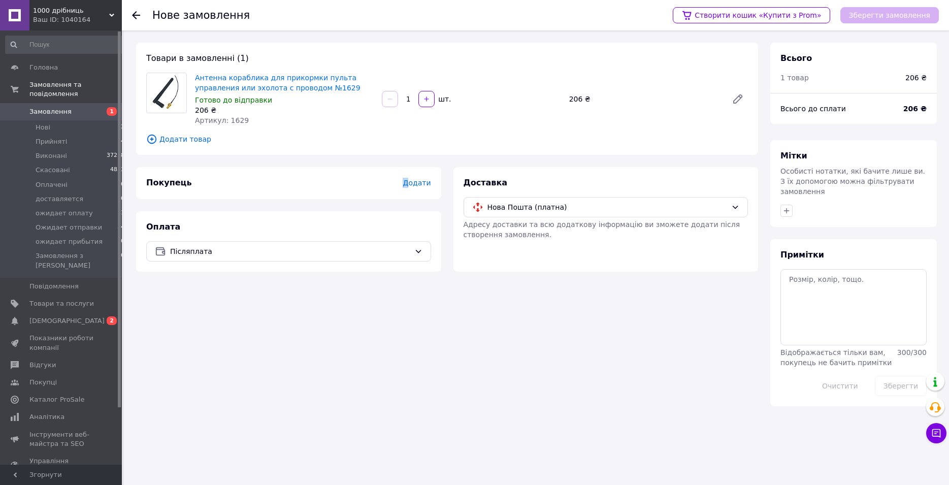
drag, startPoint x: 409, startPoint y: 186, endPoint x: 411, endPoint y: 182, distance: 5.2
click at [411, 182] on span "Додати" at bounding box center [417, 183] width 28 height 8
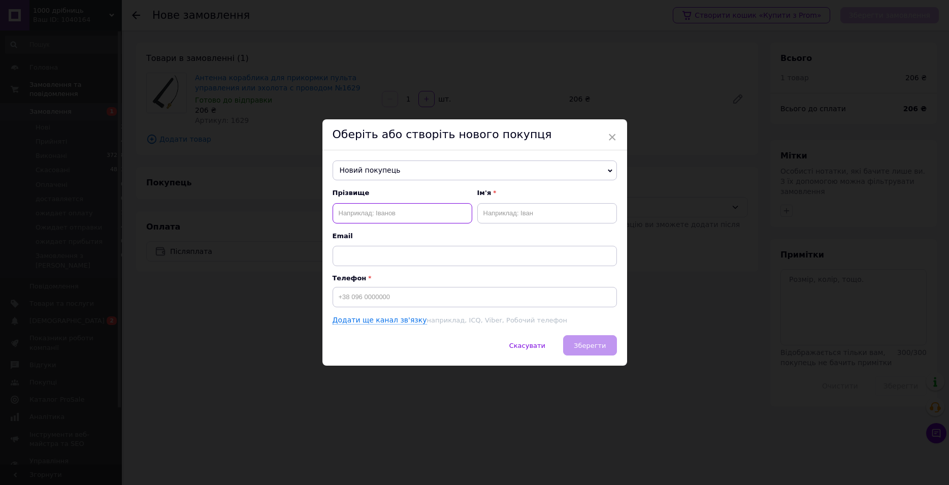
paste input "[PERSON_NAME]"
type input "[PERSON_NAME]"
paste input "[PERSON_NAME]"
click at [506, 212] on input "[PERSON_NAME]" at bounding box center [547, 213] width 140 height 20
type input "[PERSON_NAME]"
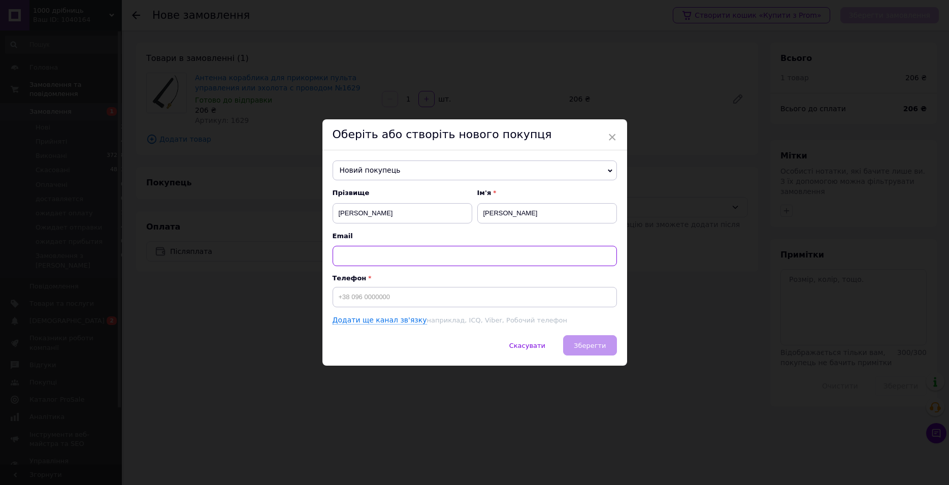
paste input "[EMAIL_ADDRESS][DOMAIN_NAME]"
type input "[EMAIL_ADDRESS][DOMAIN_NAME]"
paste input "[PHONE_NUMBER]"
type input "[PHONE_NUMBER]"
click at [604, 345] on button "Зберегти" at bounding box center [589, 345] width 53 height 20
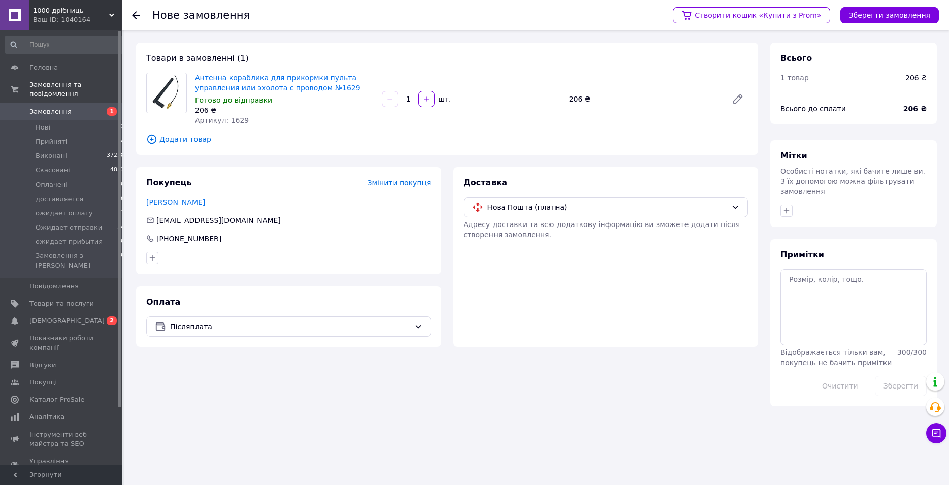
click at [894, 27] on div "Створити кошик «Купити з Prom» Зберегти замовлення" at bounding box center [801, 15] width 276 height 30
click at [896, 16] on button "Зберегти замовлення" at bounding box center [889, 15] width 98 height 16
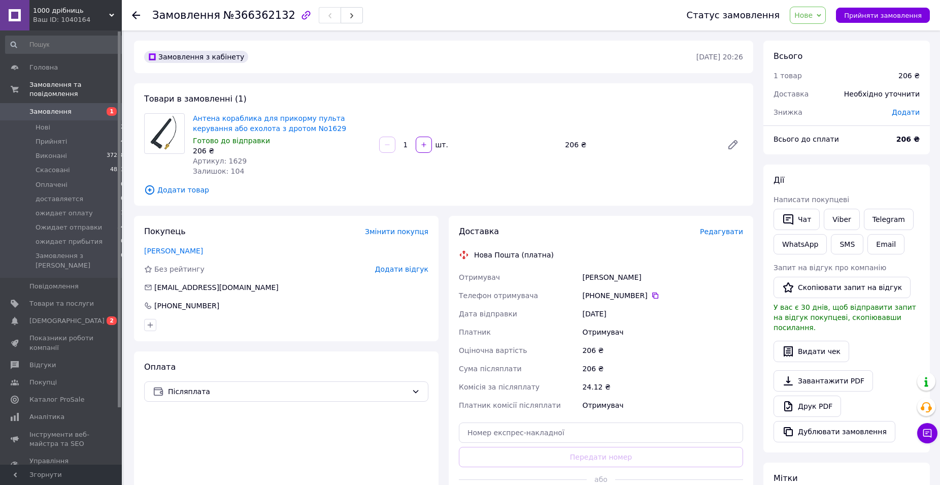
click at [727, 231] on span "Редагувати" at bounding box center [721, 231] width 43 height 8
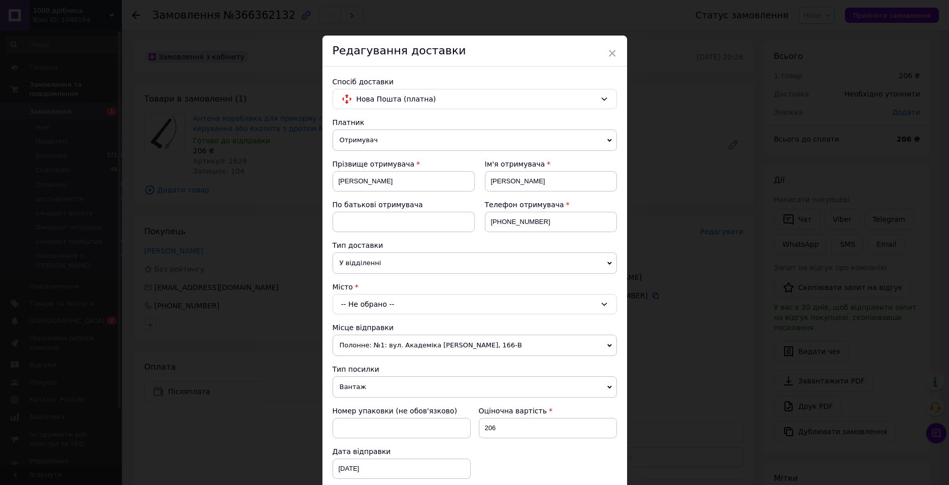
click at [374, 307] on div "-- Не обрано --" at bounding box center [475, 304] width 284 height 20
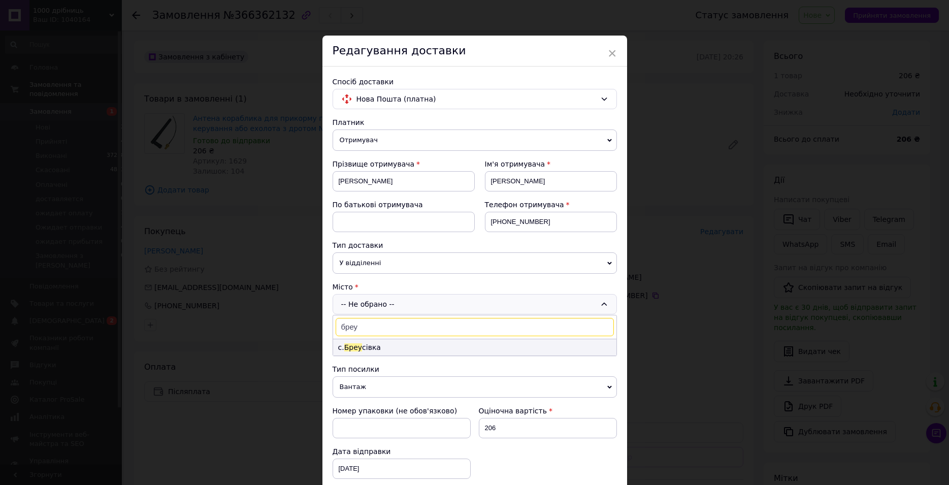
type input "бреу"
click at [398, 344] on li "с. Бреу сівка" at bounding box center [474, 347] width 283 height 16
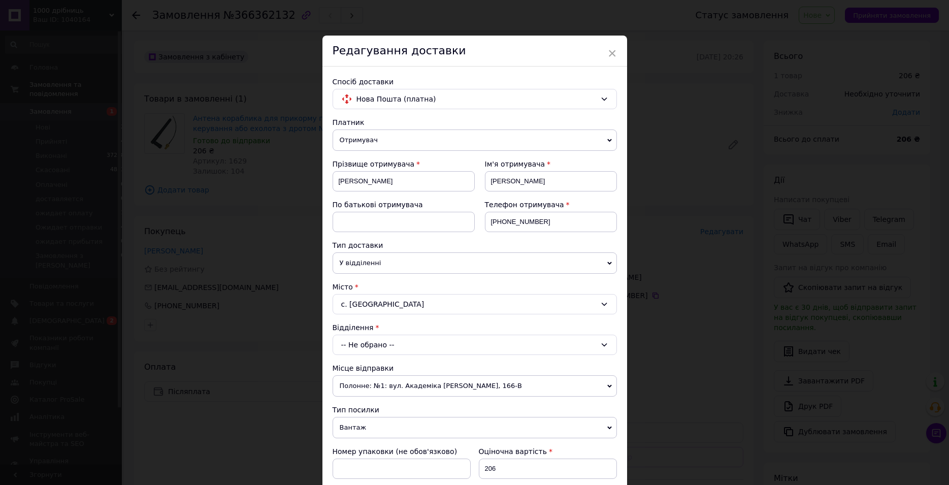
click at [398, 345] on div "-- Не обрано --" at bounding box center [475, 345] width 284 height 20
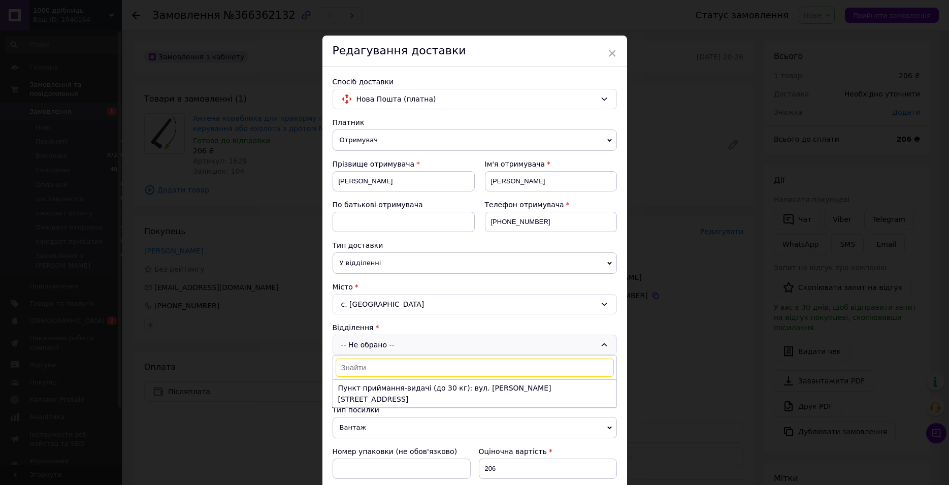
click at [421, 388] on li "Пункт приймання-видачі (до 30 кг): вул. [PERSON_NAME][STREET_ADDRESS]" at bounding box center [474, 393] width 283 height 27
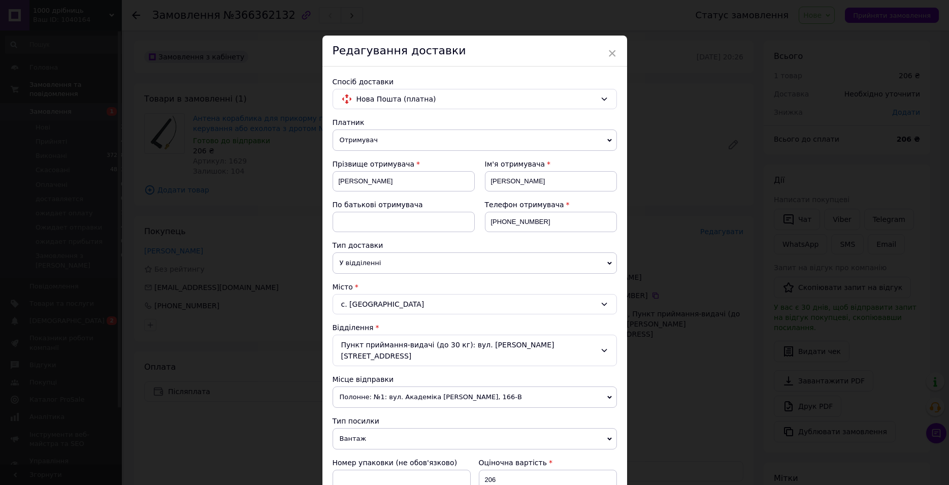
scroll to position [290, 0]
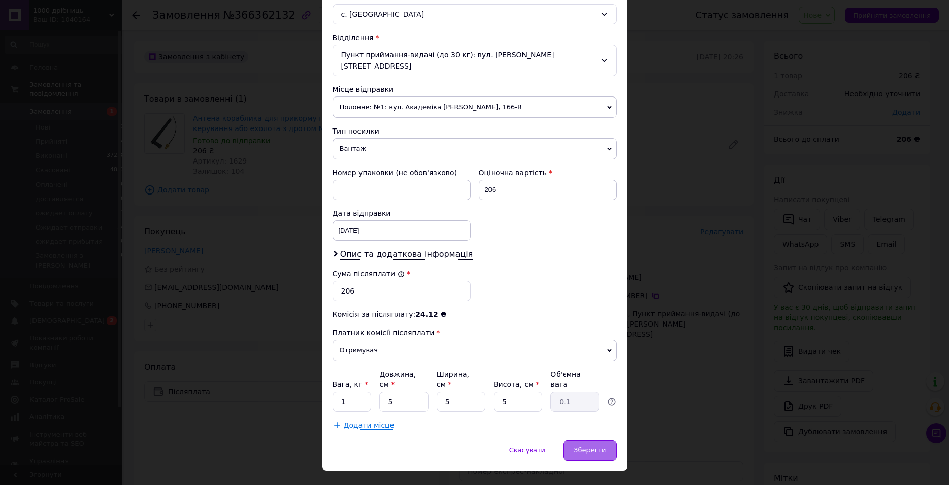
click at [588, 446] on span "Зберегти" at bounding box center [590, 450] width 32 height 8
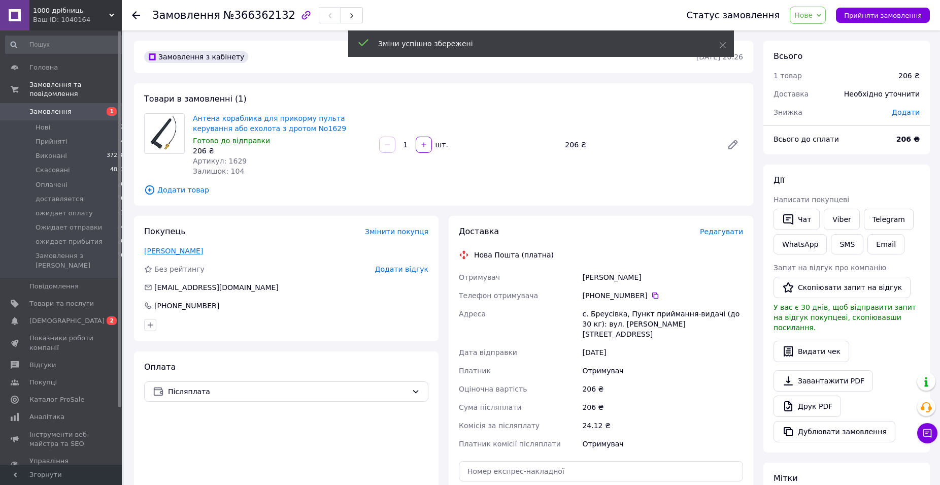
click at [158, 249] on link "[PERSON_NAME]" at bounding box center [173, 251] width 59 height 8
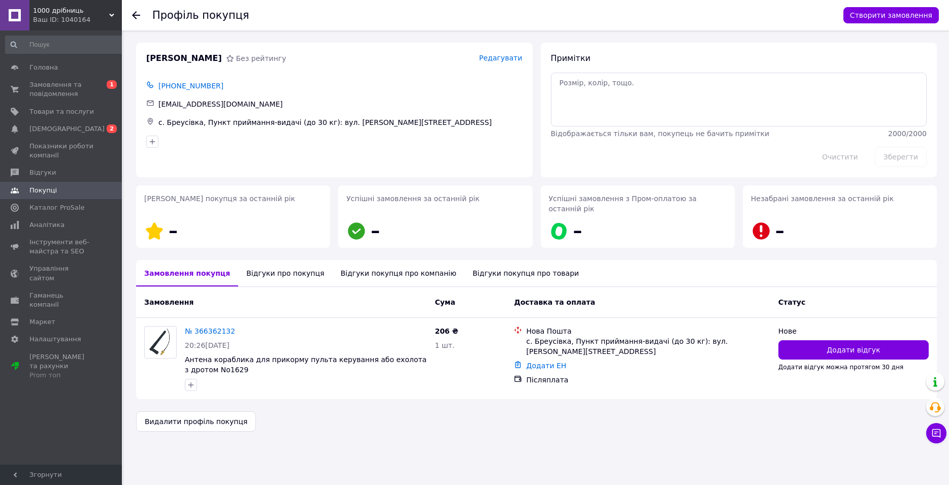
click at [272, 266] on div "Відгуки про покупця" at bounding box center [285, 273] width 94 height 26
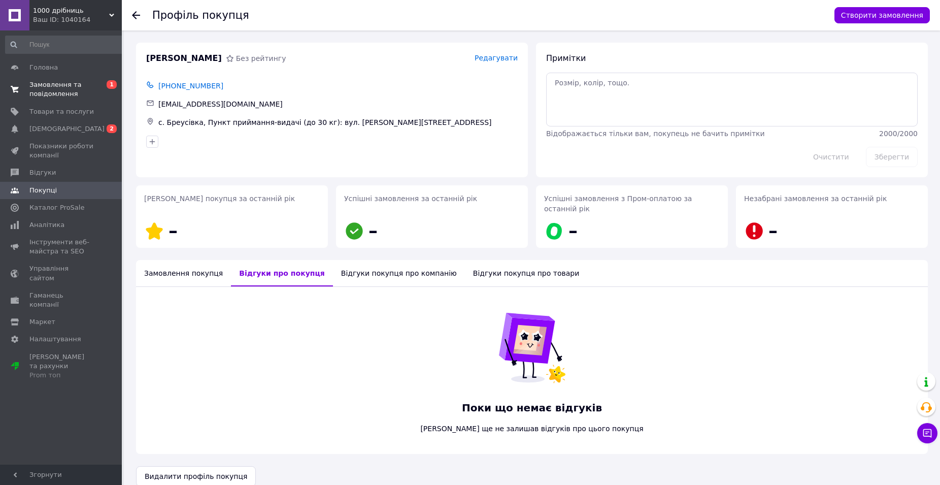
click at [55, 95] on span "Замовлення та повідомлення" at bounding box center [61, 89] width 64 height 18
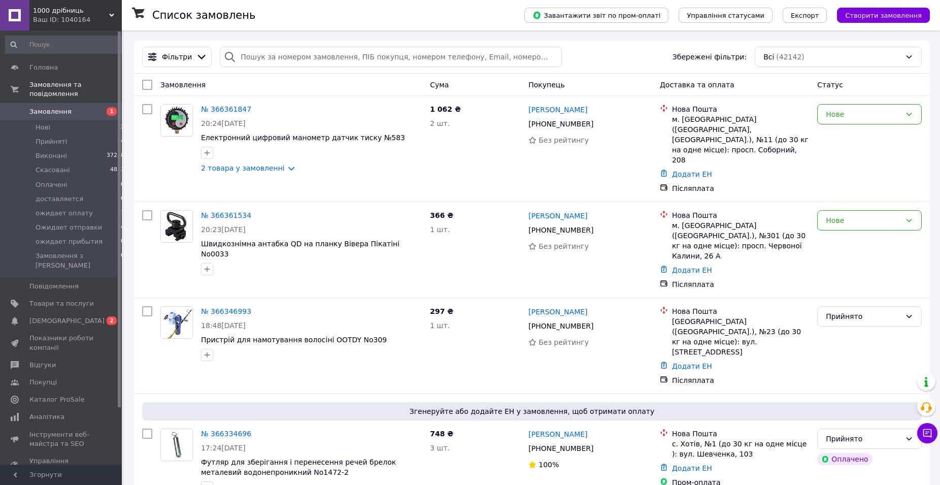
click at [871, 20] on button "Створити замовлення" at bounding box center [883, 15] width 93 height 15
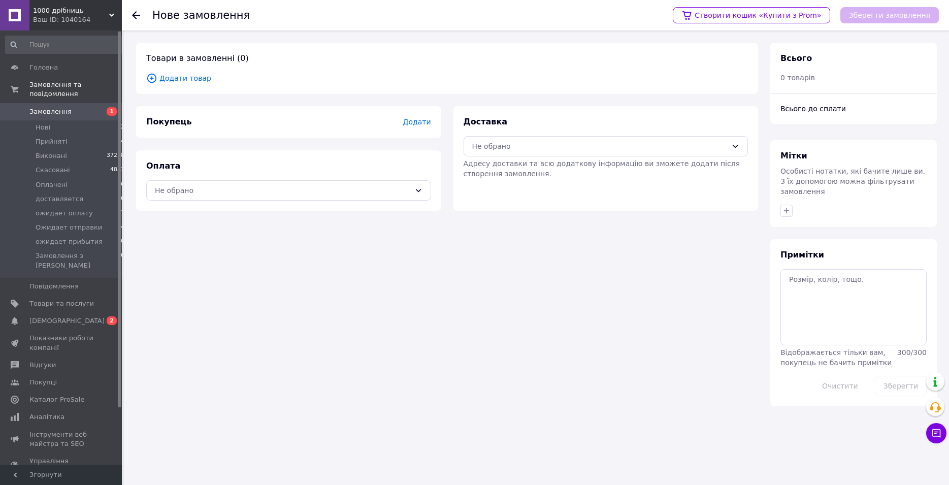
click at [174, 74] on span "Додати товар" at bounding box center [447, 78] width 602 height 11
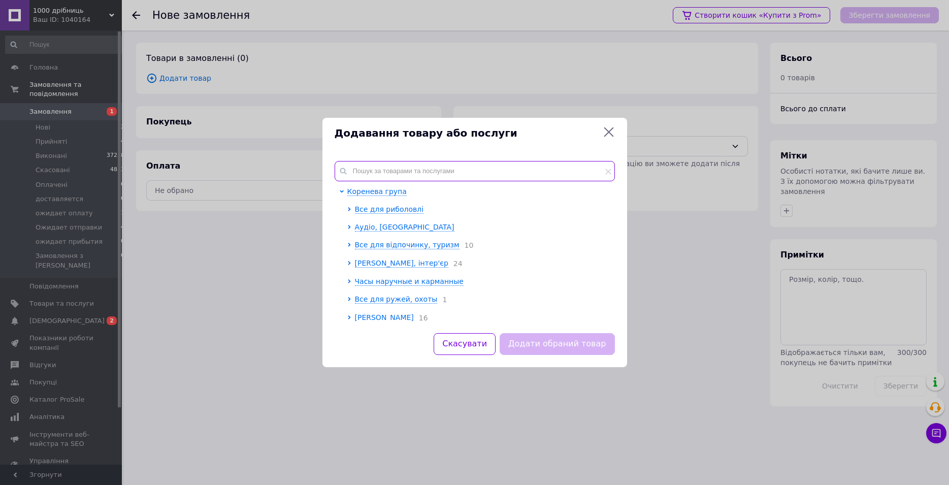
click at [396, 176] on input "text" at bounding box center [475, 171] width 280 height 20
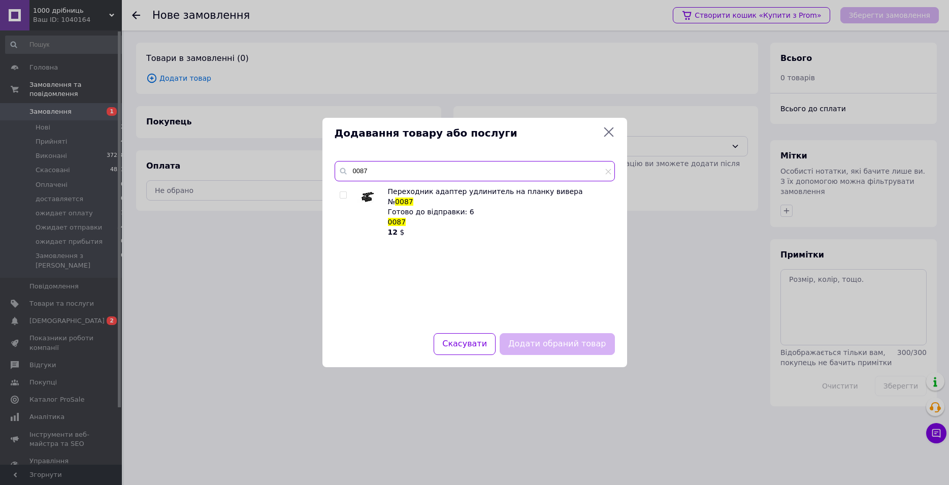
type input "0087"
click at [344, 194] on input "checkbox" at bounding box center [343, 195] width 7 height 7
checkbox input "true"
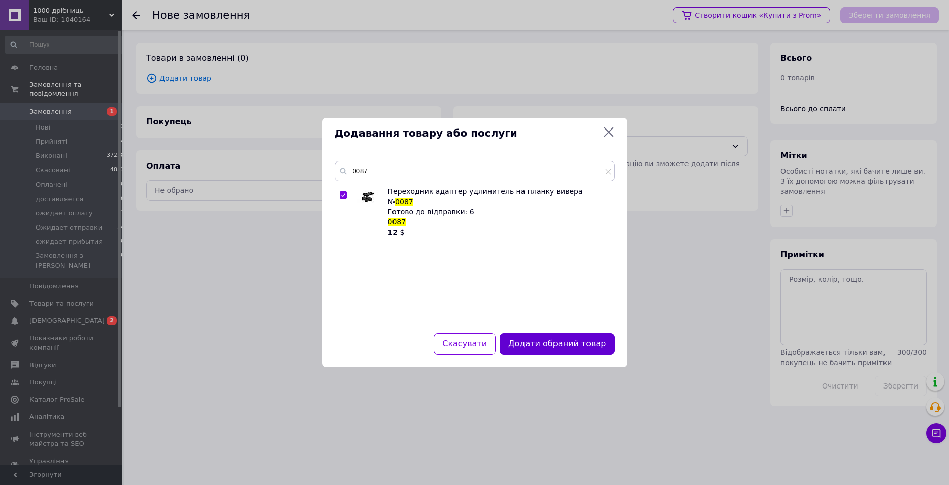
click at [550, 336] on button "Додати обраний товар" at bounding box center [557, 344] width 115 height 22
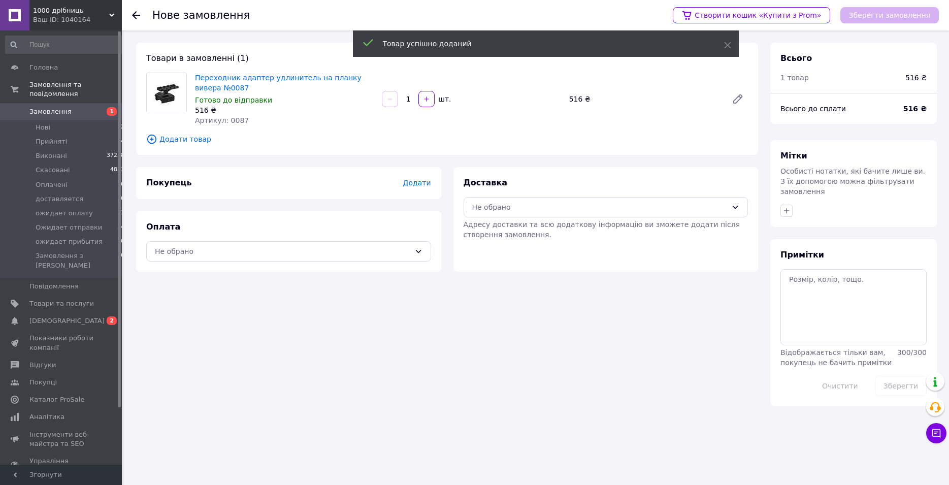
click at [519, 195] on div "Доставка Не обрано Адресу доставки та всю додаткову інформацію ви зможете додат…" at bounding box center [606, 208] width 285 height 62
click at [520, 204] on div "Не обрано" at bounding box center [599, 207] width 255 height 11
click at [523, 227] on span "Нова Пошта (платна)" at bounding box center [613, 229] width 252 height 10
click at [421, 252] on icon at bounding box center [418, 251] width 8 height 8
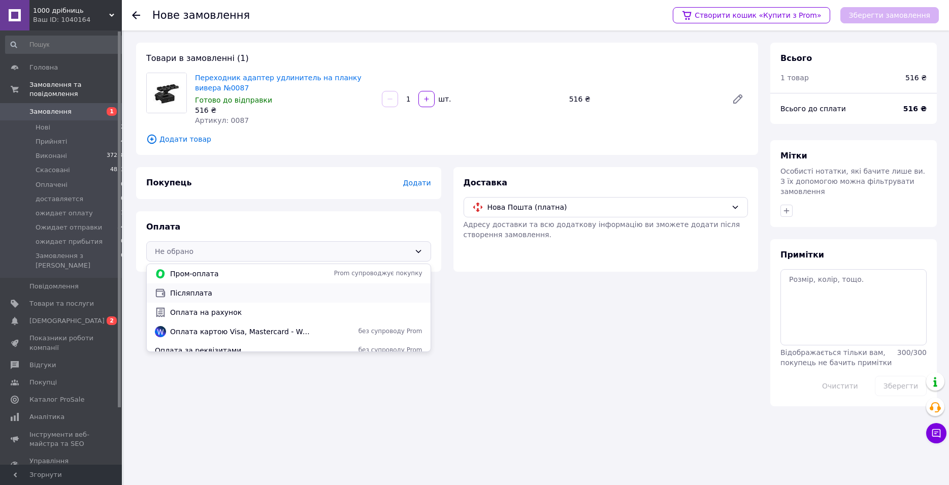
click at [233, 292] on span "Післяплата" at bounding box center [296, 293] width 252 height 10
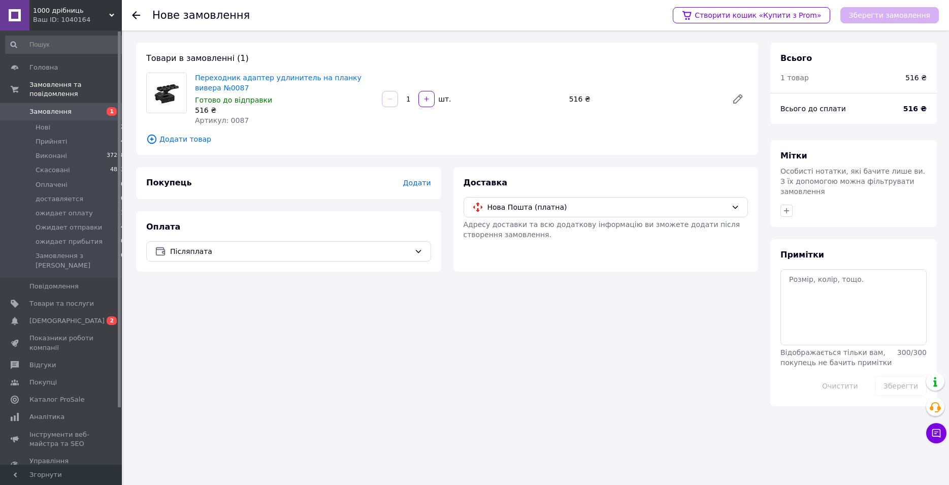
click at [421, 179] on span "Додати" at bounding box center [417, 183] width 28 height 8
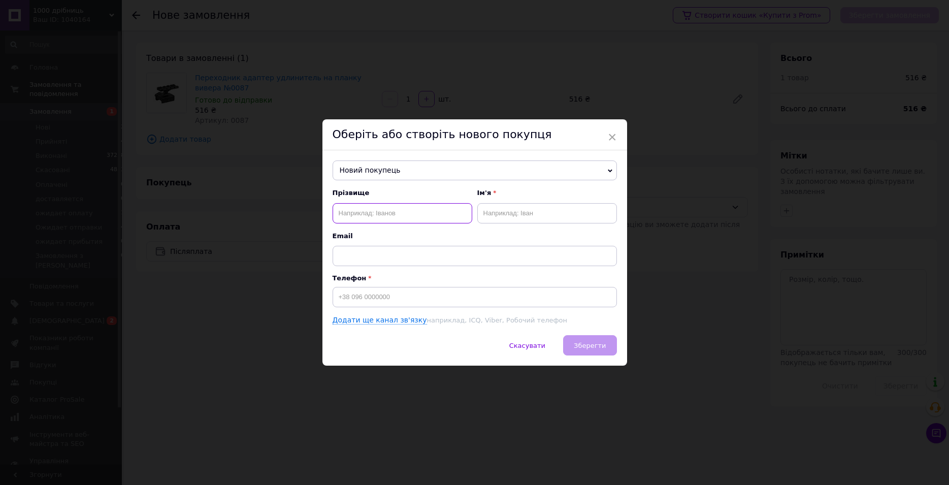
paste input "[PERSON_NAME]"
type input "[PERSON_NAME]"
paste input "[PERSON_NAME]"
click at [524, 211] on input "[PERSON_NAME]" at bounding box center [547, 213] width 140 height 20
click at [519, 210] on input "[PERSON_NAME]" at bounding box center [547, 213] width 140 height 20
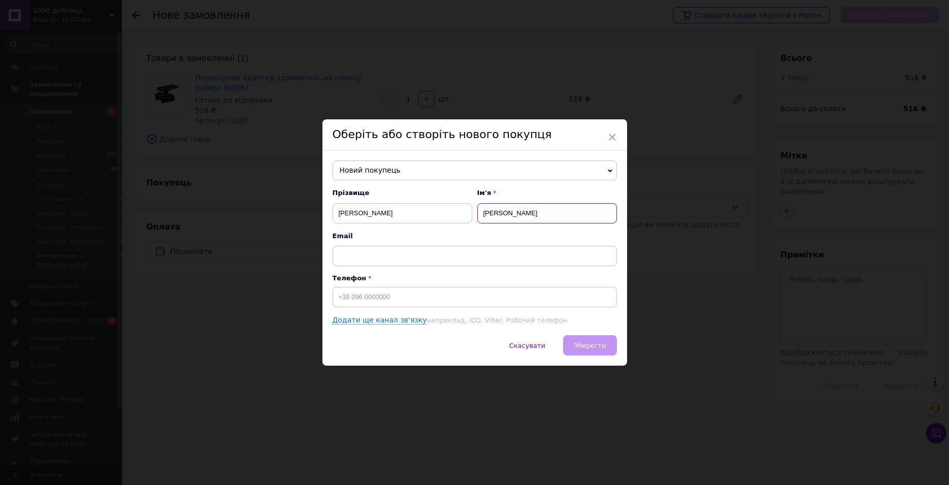
type input "[PERSON_NAME]"
paste input "[EMAIL_ADDRESS][DOMAIN_NAME]"
type input "[EMAIL_ADDRESS][DOMAIN_NAME]"
paste input "[PHONE_NUMBER]"
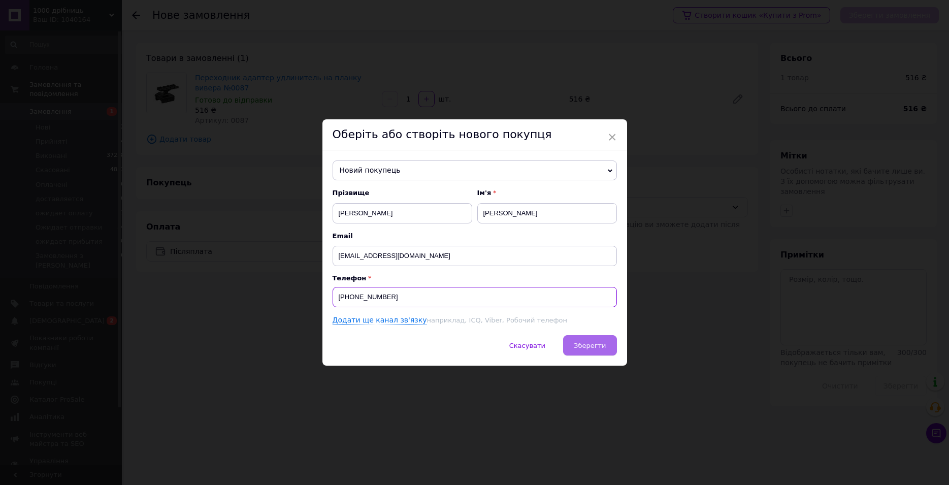
type input "[PHONE_NUMBER]"
click at [569, 348] on button "Зберегти" at bounding box center [589, 345] width 53 height 20
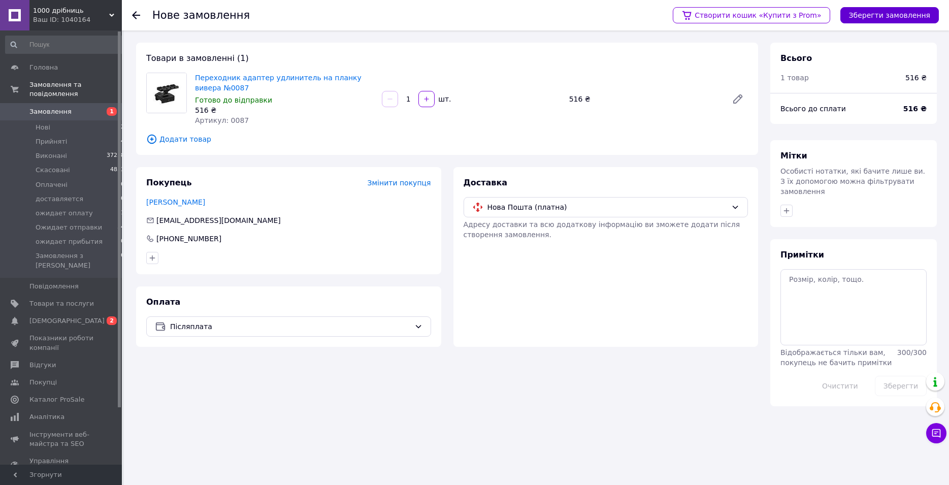
click at [871, 13] on button "Зберегти замовлення" at bounding box center [889, 15] width 98 height 16
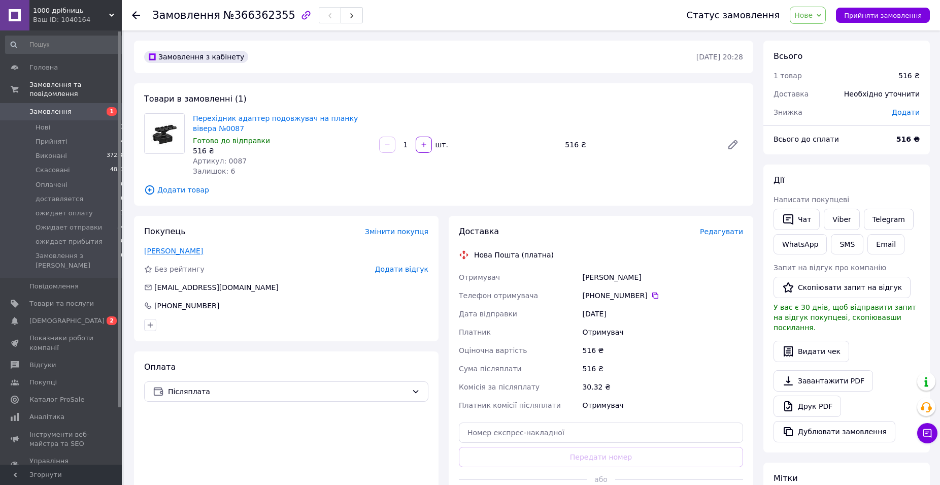
click at [190, 252] on link "[PERSON_NAME]" at bounding box center [173, 251] width 59 height 8
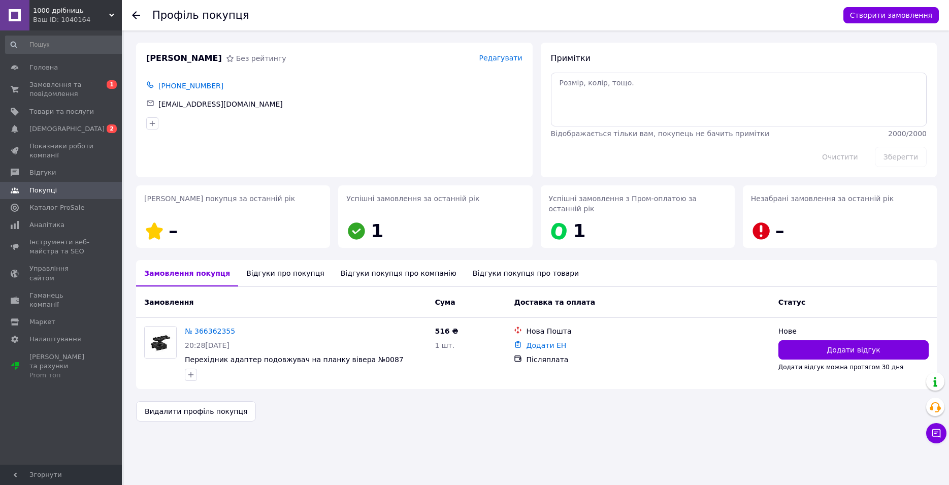
click at [254, 265] on div "Відгуки про покупця" at bounding box center [285, 273] width 94 height 26
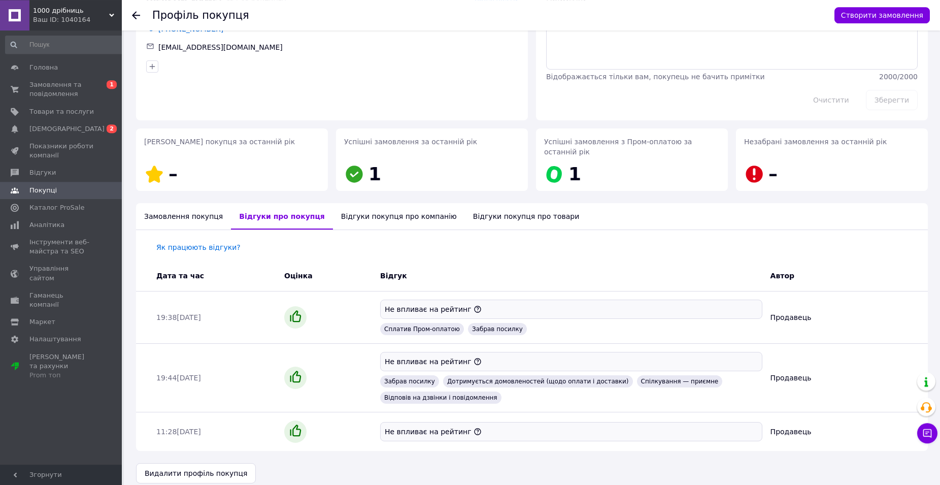
scroll to position [57, 0]
click at [63, 85] on span "Замовлення та повідомлення" at bounding box center [61, 89] width 64 height 18
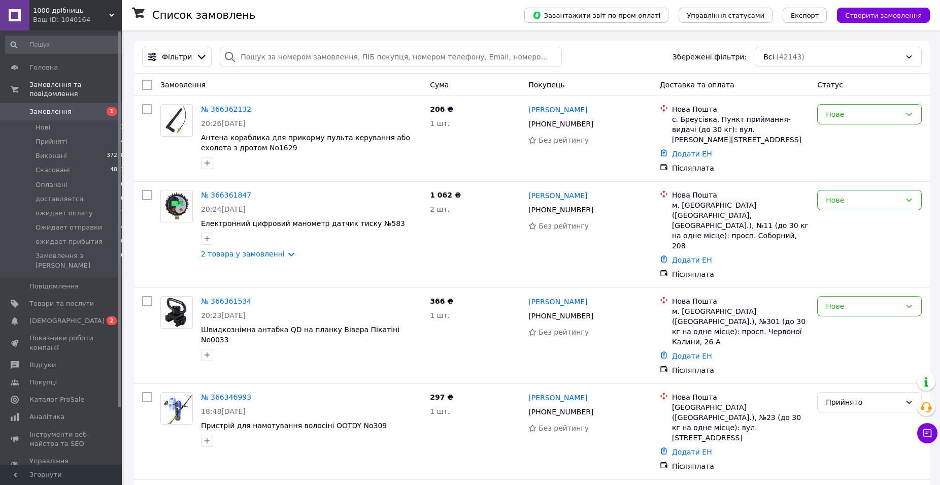
click at [859, 15] on span "Створити замовлення" at bounding box center [883, 16] width 77 height 8
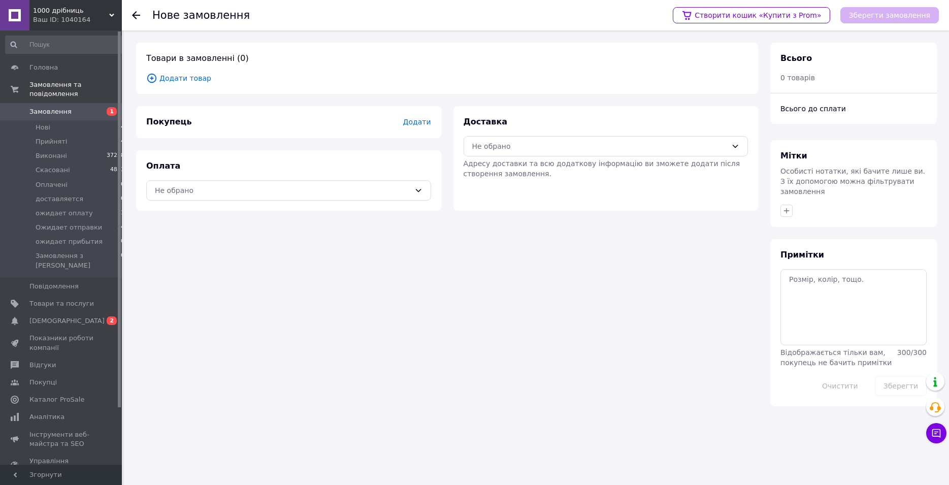
click at [176, 80] on span "Додати товар" at bounding box center [447, 78] width 602 height 11
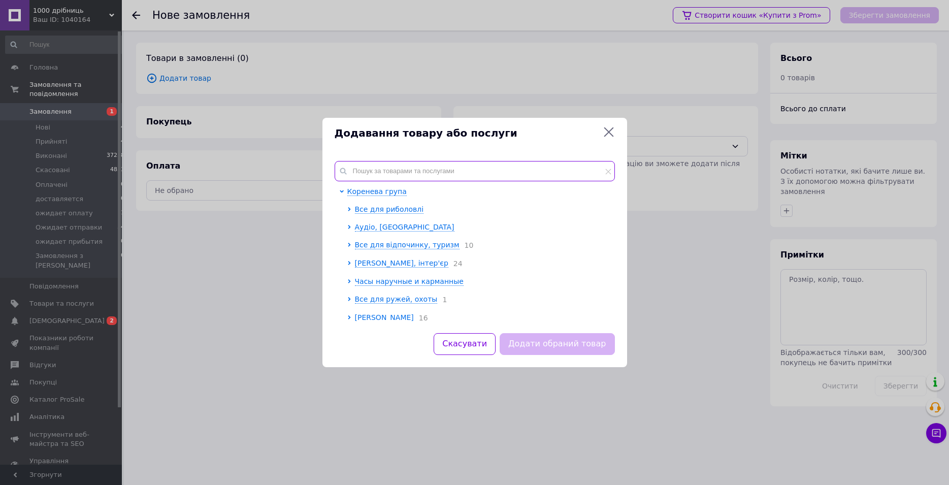
click at [375, 173] on input "text" at bounding box center [475, 171] width 280 height 20
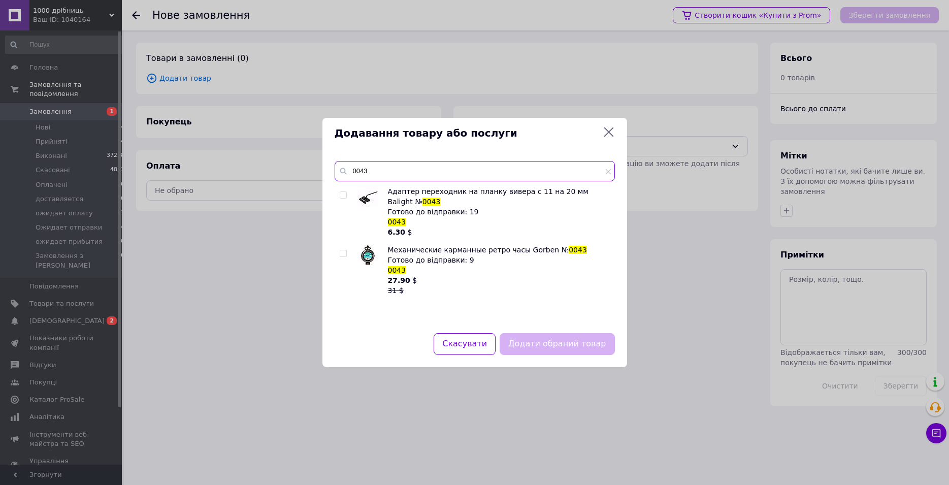
type input "0043"
click at [344, 198] on input "checkbox" at bounding box center [343, 195] width 7 height 7
checkbox input "true"
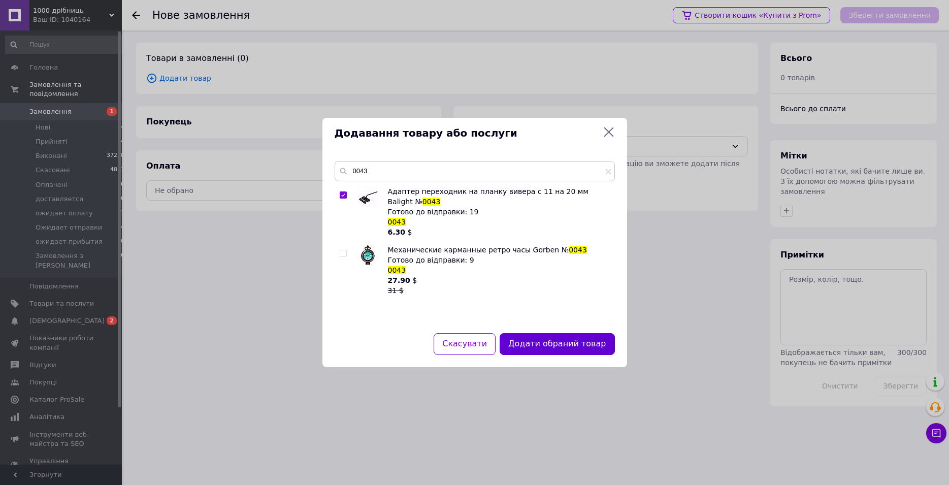
click at [589, 343] on button "Додати обраний товар" at bounding box center [557, 344] width 115 height 22
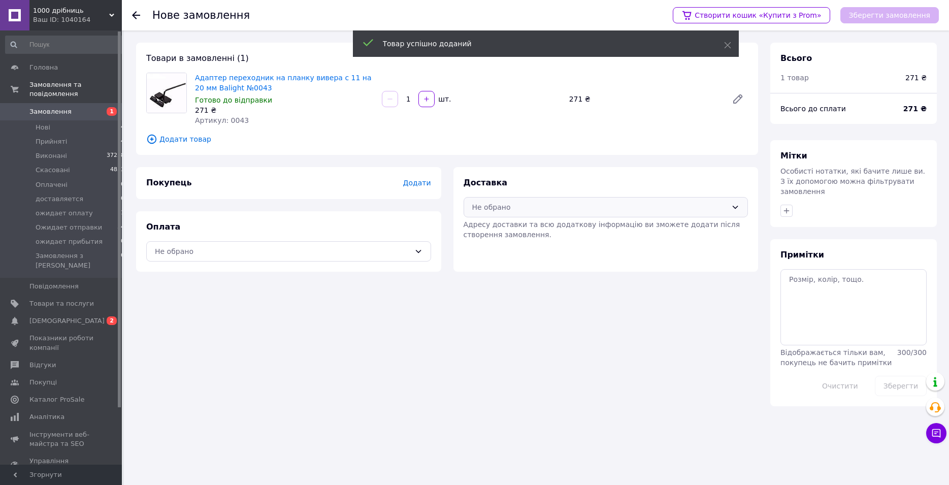
click at [501, 205] on div "Не обрано" at bounding box center [599, 207] width 255 height 11
click at [507, 223] on div "Нова Пошта (платна)" at bounding box center [606, 229] width 284 height 19
click at [394, 248] on div "Не обрано" at bounding box center [282, 251] width 255 height 11
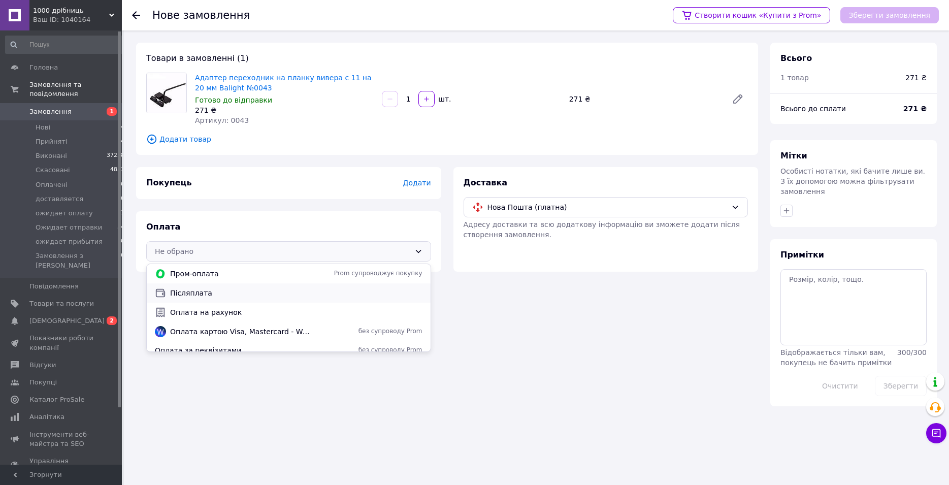
click at [258, 288] on span "Післяплата" at bounding box center [296, 293] width 252 height 10
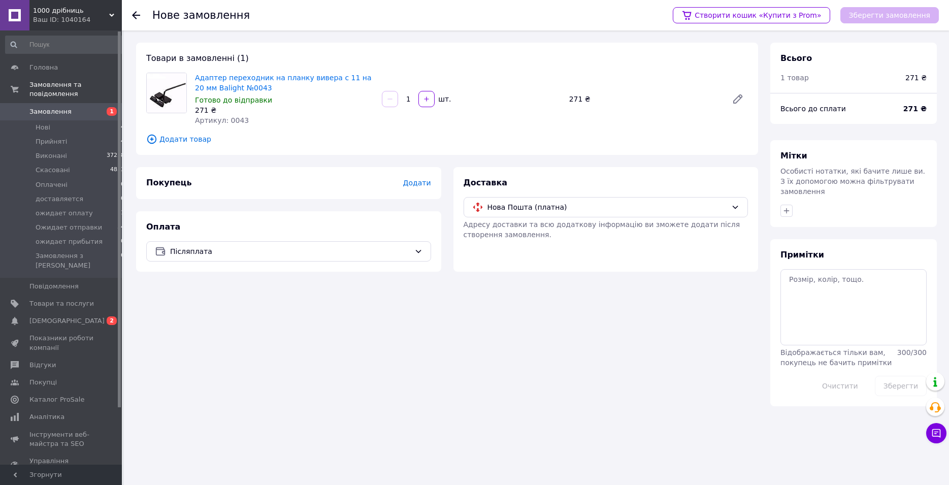
click at [414, 184] on span "Додати" at bounding box center [417, 183] width 28 height 8
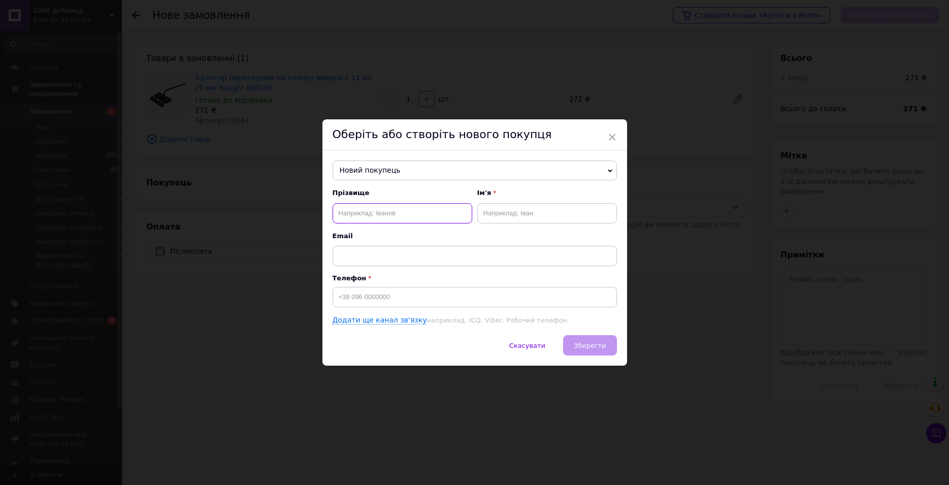
paste input "Тюфтиков Александр"
type input "Тюфтиков"
paste input "Тюфтиков Александр"
click at [520, 208] on input "Тюфтиков Александр" at bounding box center [547, 213] width 140 height 20
type input "Александр"
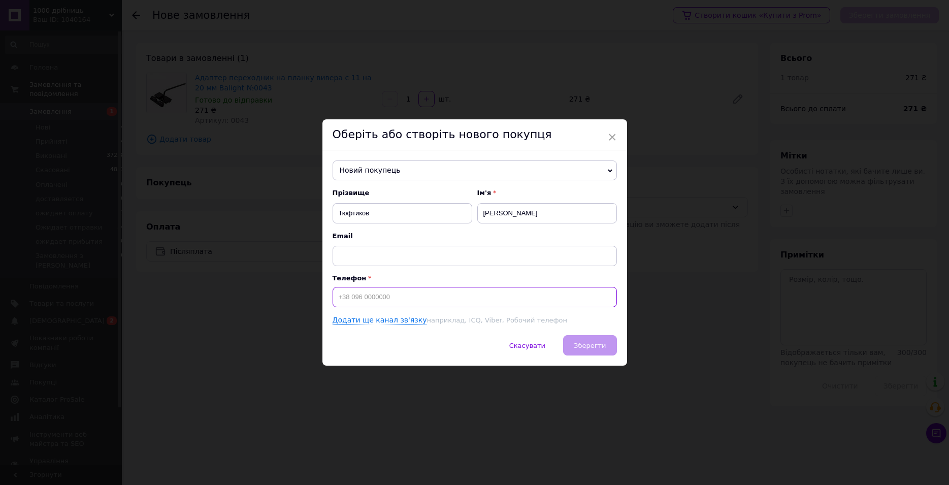
paste input "+380632994053"
type input "+380632994053"
click at [591, 352] on button "Зберегти" at bounding box center [589, 345] width 53 height 20
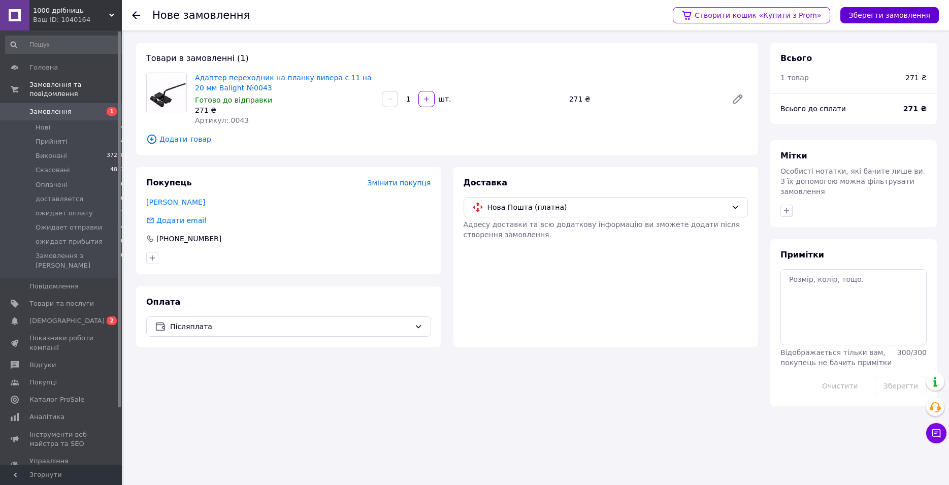
click at [867, 17] on button "Зберегти замовлення" at bounding box center [889, 15] width 98 height 16
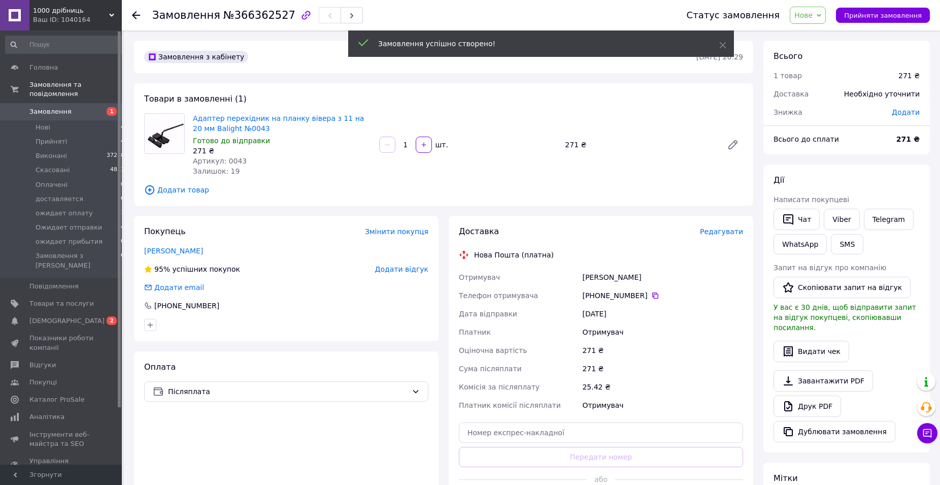
click at [720, 236] on span "Редагувати" at bounding box center [721, 231] width 43 height 8
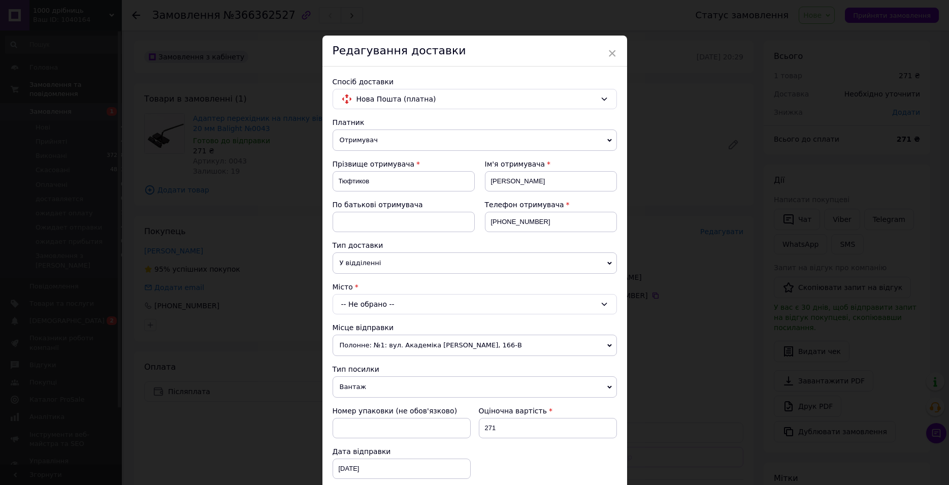
click at [399, 308] on div "-- Не обрано --" at bounding box center [475, 304] width 284 height 20
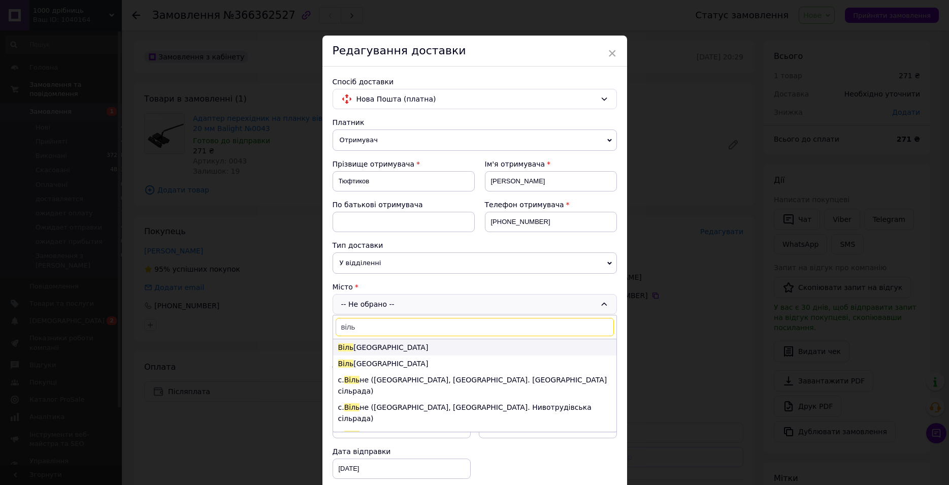
type input "віль"
click at [389, 349] on li "Віль ногірськ" at bounding box center [474, 347] width 283 height 16
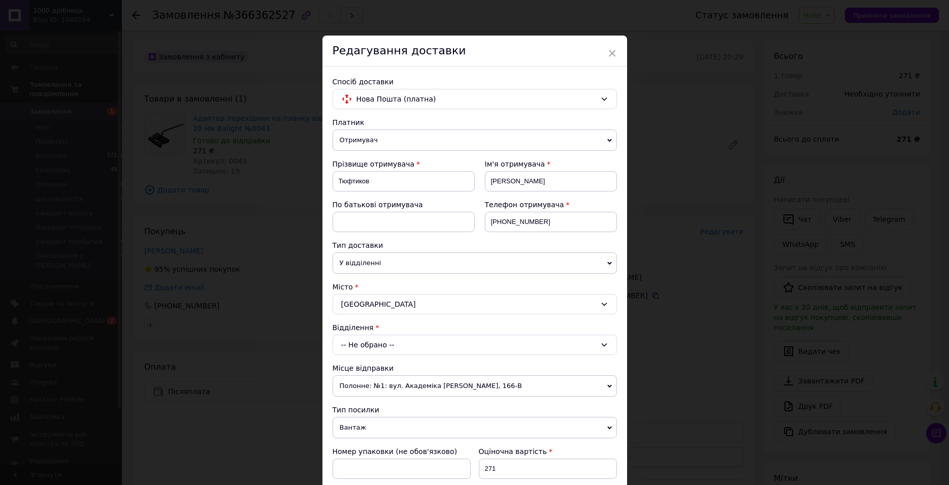
click at [390, 346] on div "-- Не обрано --" at bounding box center [475, 345] width 284 height 20
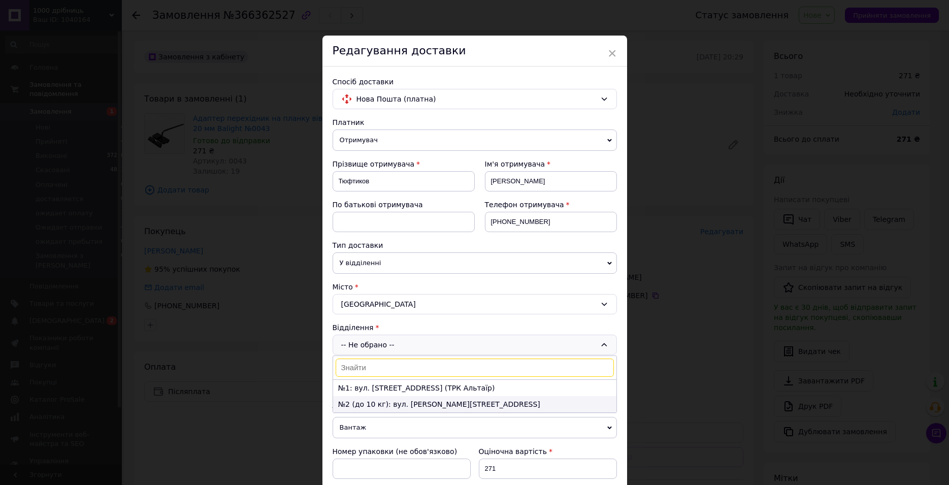
click at [406, 407] on li "№2 (до 10 кг): вул. Гагаріна,11" at bounding box center [474, 404] width 283 height 16
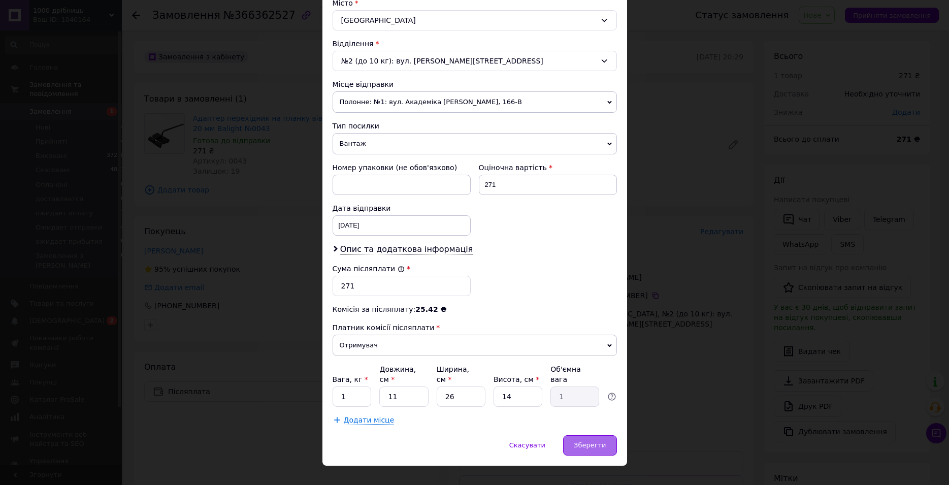
scroll to position [290, 0]
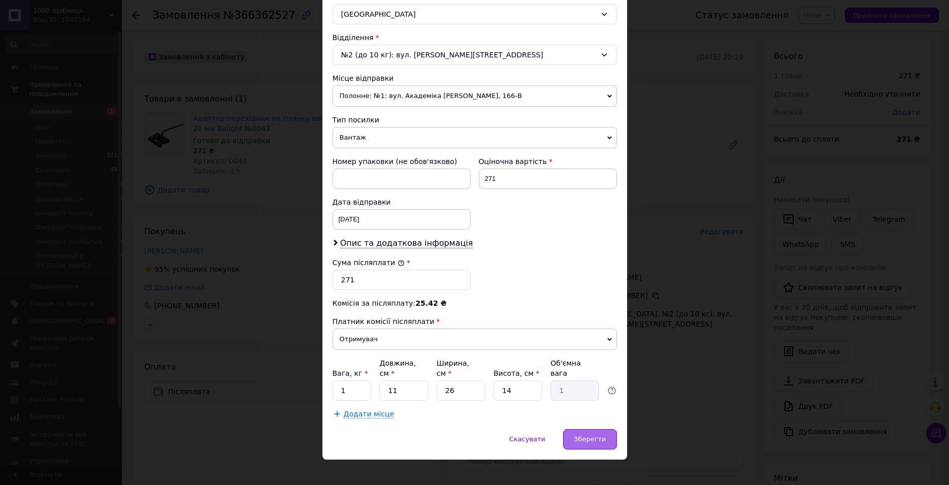
click at [599, 435] on span "Зберегти" at bounding box center [590, 439] width 32 height 8
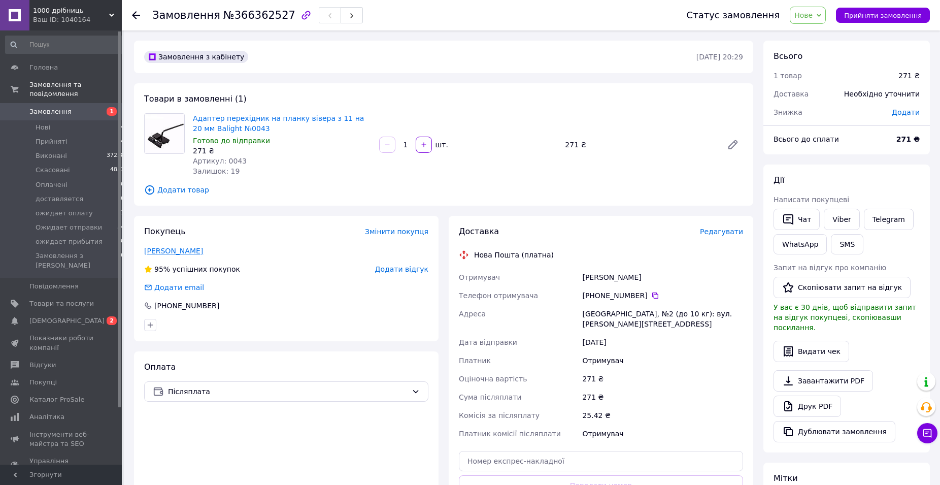
click at [196, 250] on link "Тюфтиков Александр" at bounding box center [173, 251] width 59 height 8
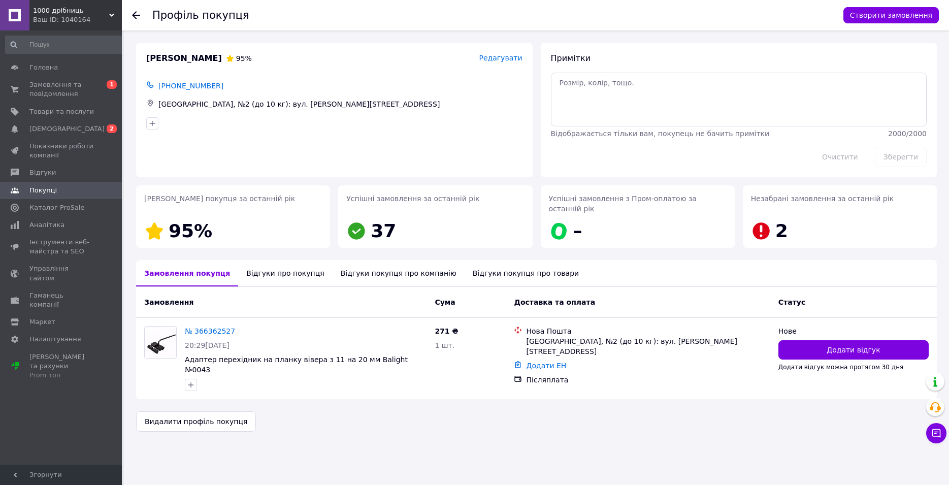
click at [293, 269] on div "Відгуки про покупця" at bounding box center [285, 273] width 94 height 26
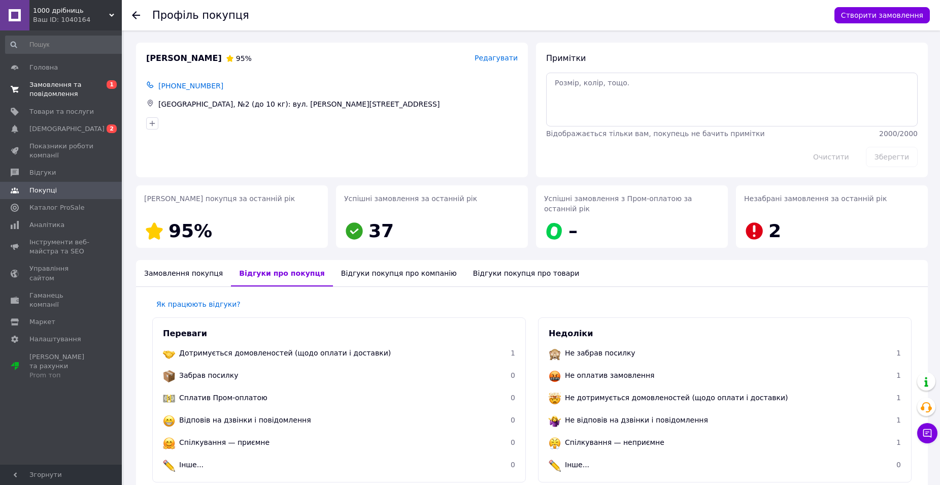
click at [52, 78] on link "Замовлення та повідомлення 0 1" at bounding box center [65, 89] width 130 height 26
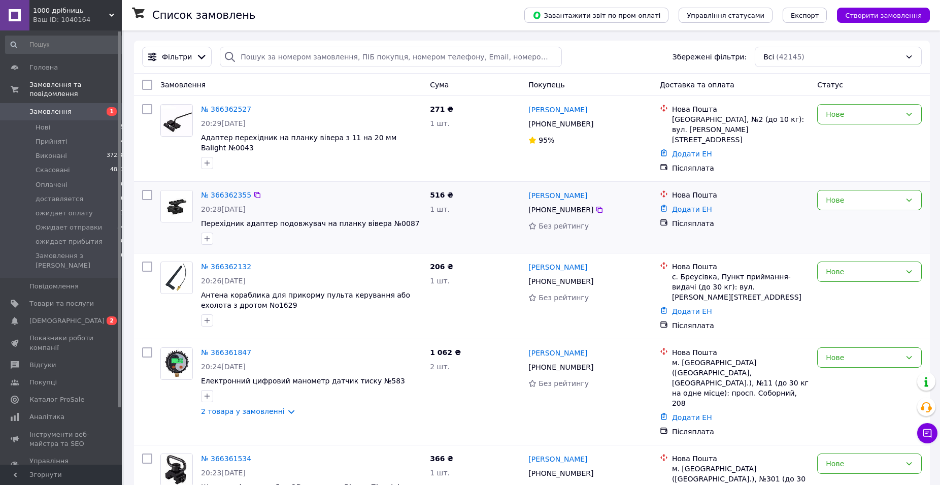
click at [795, 226] on div "Нова Пошта Додати ЕН Післяплата" at bounding box center [734, 217] width 157 height 63
click at [232, 110] on link "№ 366362527" at bounding box center [226, 109] width 50 height 8
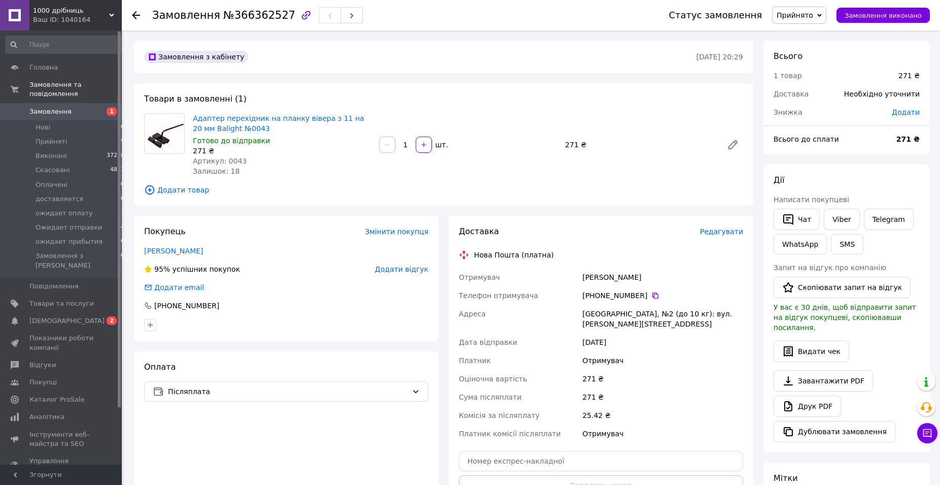
click at [191, 251] on link "Тюфтиков Александр" at bounding box center [173, 251] width 59 height 8
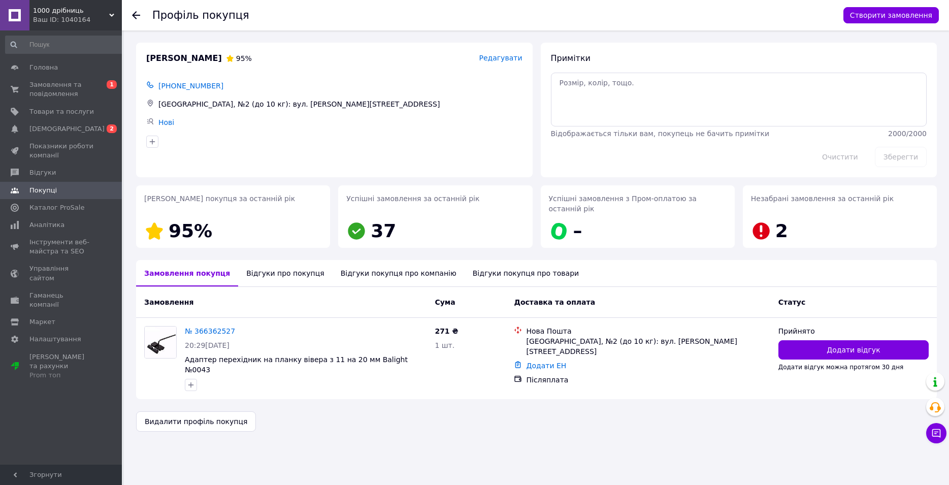
click at [288, 264] on div "Відгуки про покупця" at bounding box center [285, 273] width 94 height 26
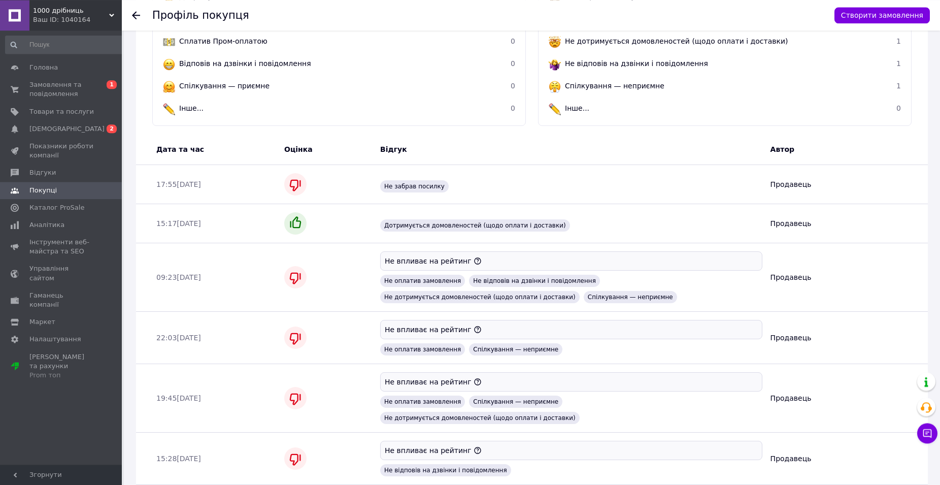
scroll to position [426, 0]
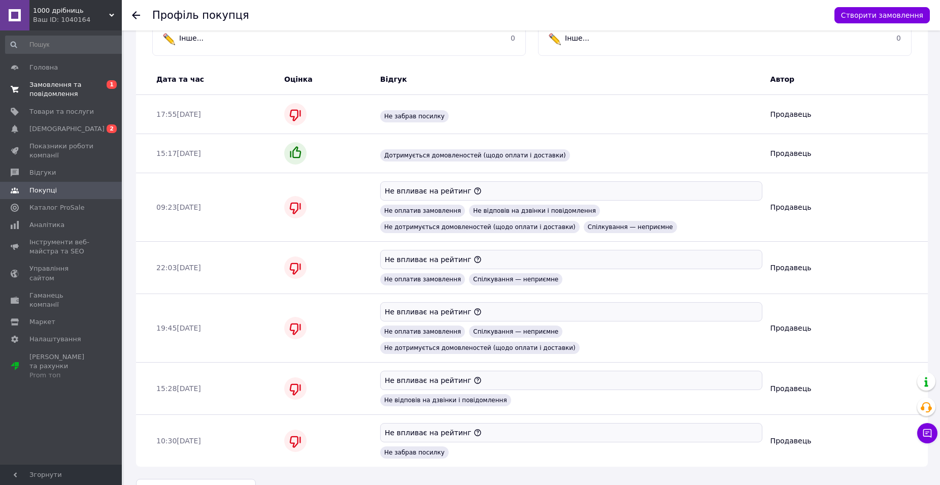
click at [56, 84] on span "Замовлення та повідомлення" at bounding box center [61, 89] width 64 height 18
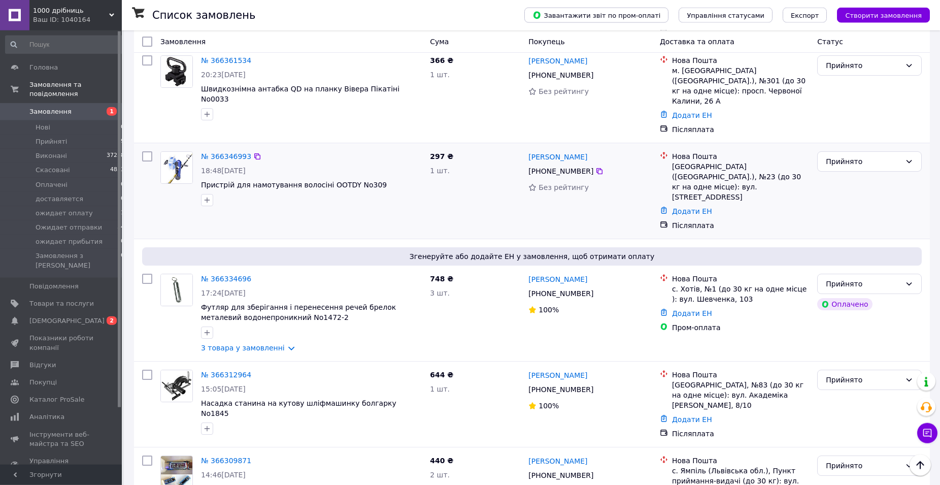
scroll to position [414, 0]
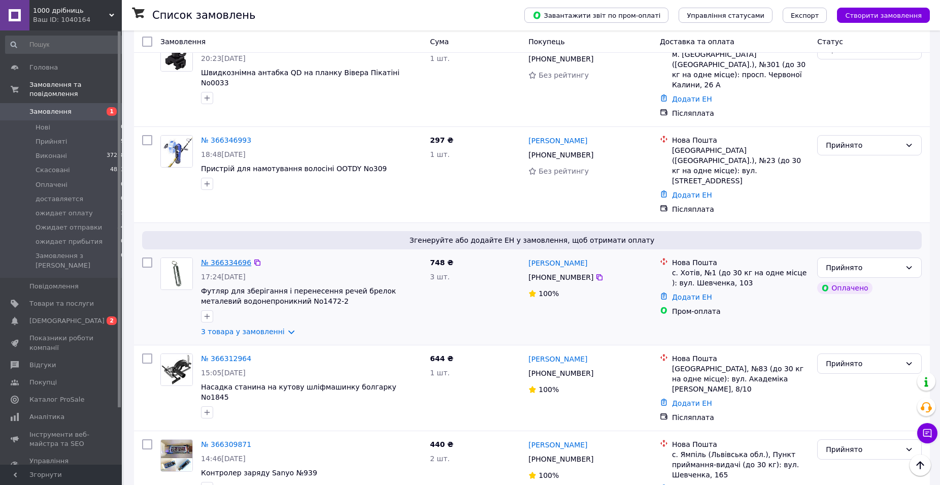
click at [230, 258] on link "№ 366334696" at bounding box center [226, 262] width 50 height 8
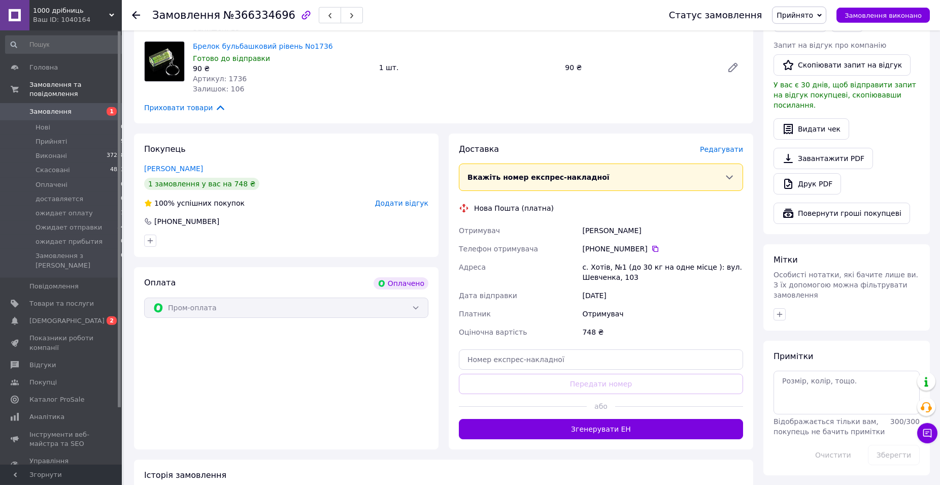
scroll to position [259, 0]
paste input "20451269258494"
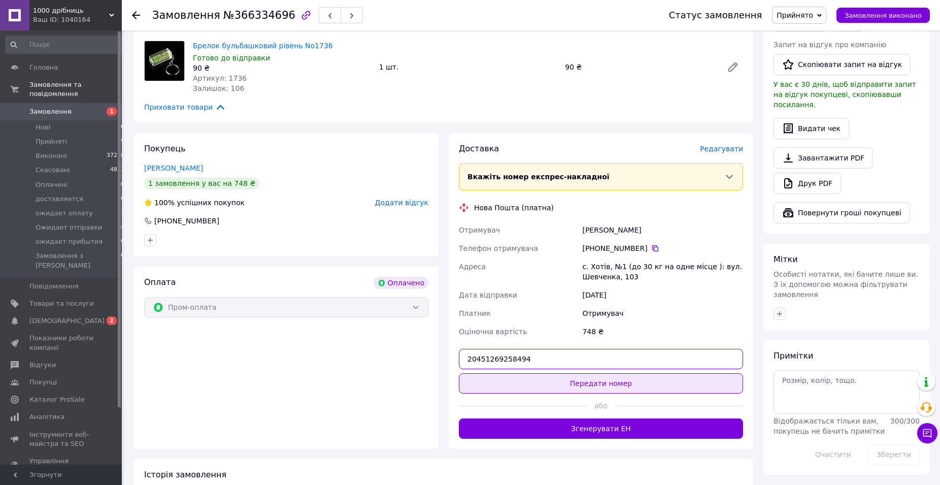
type input "20451269258494"
click at [634, 379] on button "Передати номер" at bounding box center [601, 383] width 284 height 20
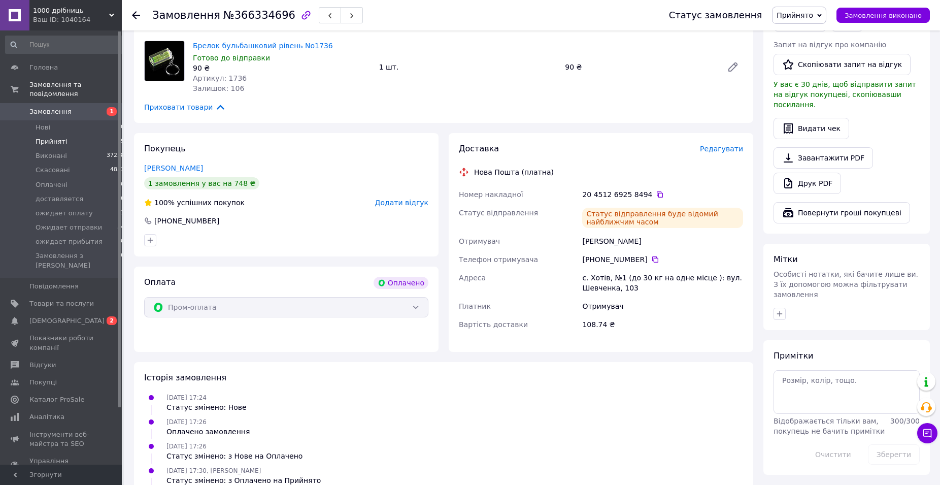
click at [57, 137] on span "Прийняті" at bounding box center [51, 141] width 31 height 9
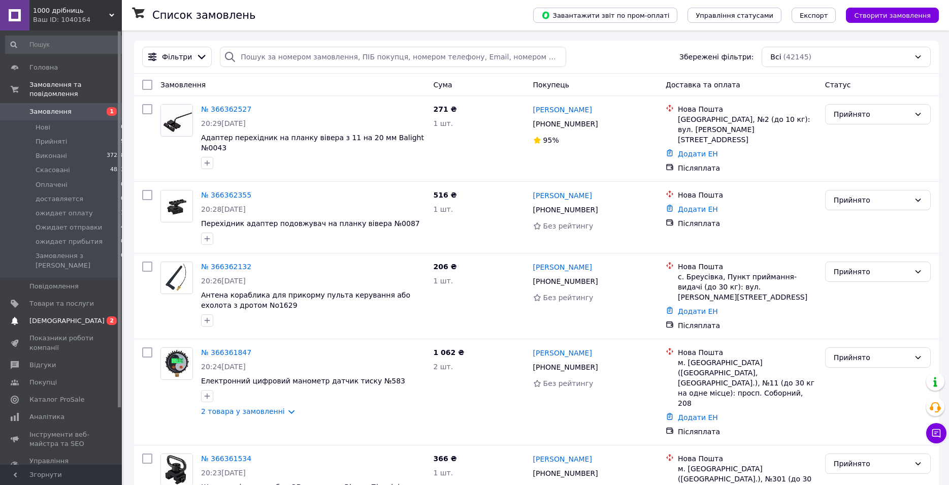
click at [41, 316] on span "[DEMOGRAPHIC_DATA]" at bounding box center [66, 320] width 75 height 9
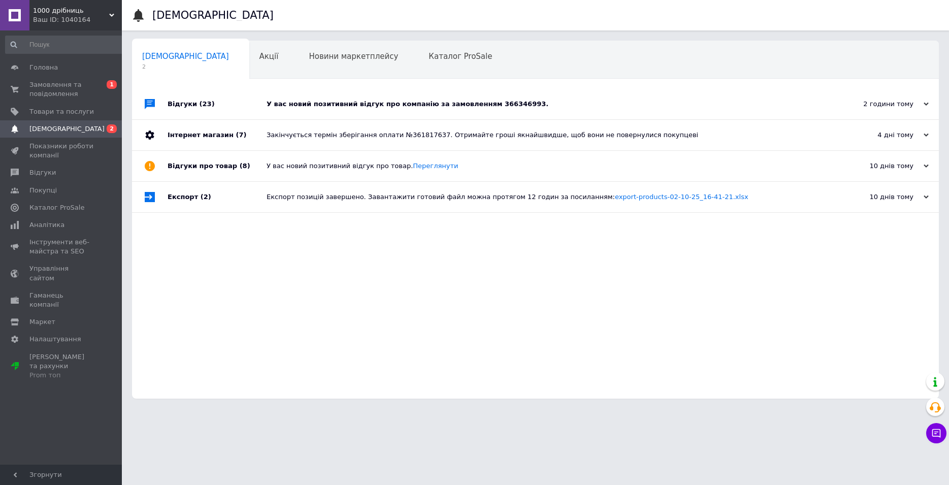
click at [305, 106] on div "У вас новий позитивний відгук про компанію за замовленням 366346993." at bounding box center [547, 104] width 561 height 9
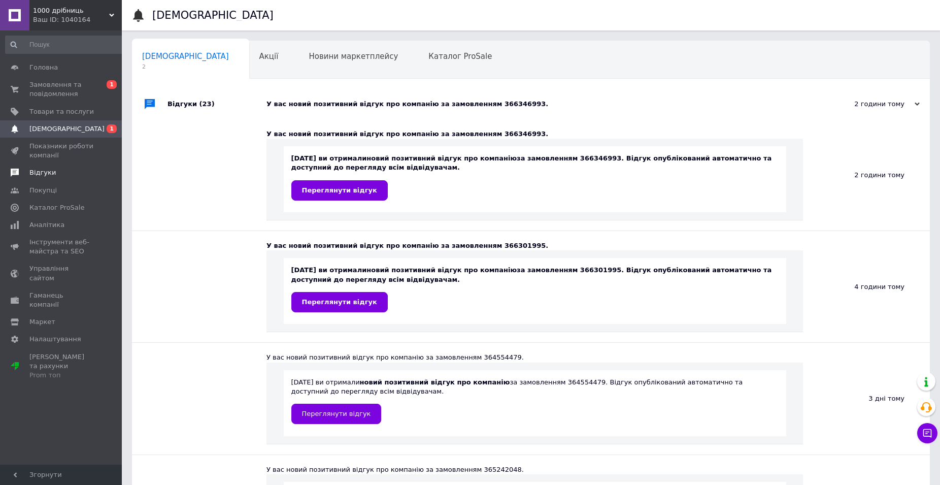
click at [31, 178] on link "Відгуки" at bounding box center [65, 172] width 130 height 17
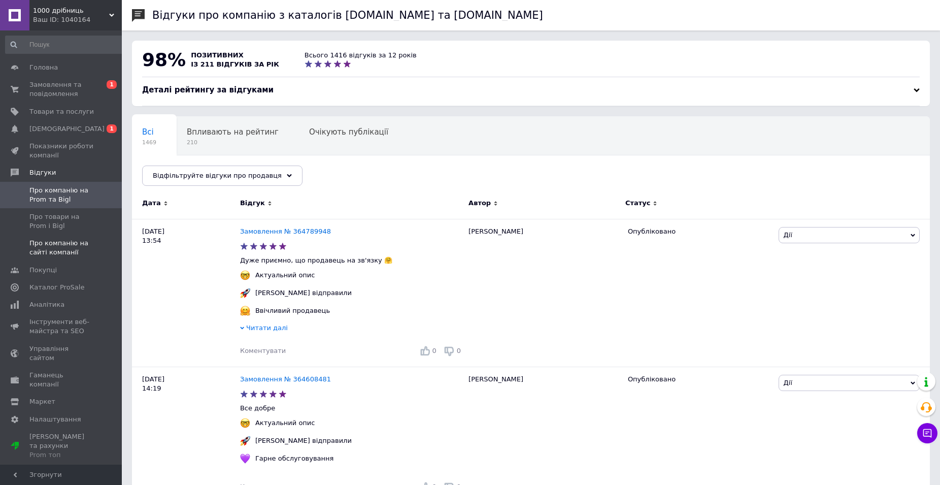
click at [29, 250] on span "Про компанію на сайті компанії" at bounding box center [61, 248] width 64 height 18
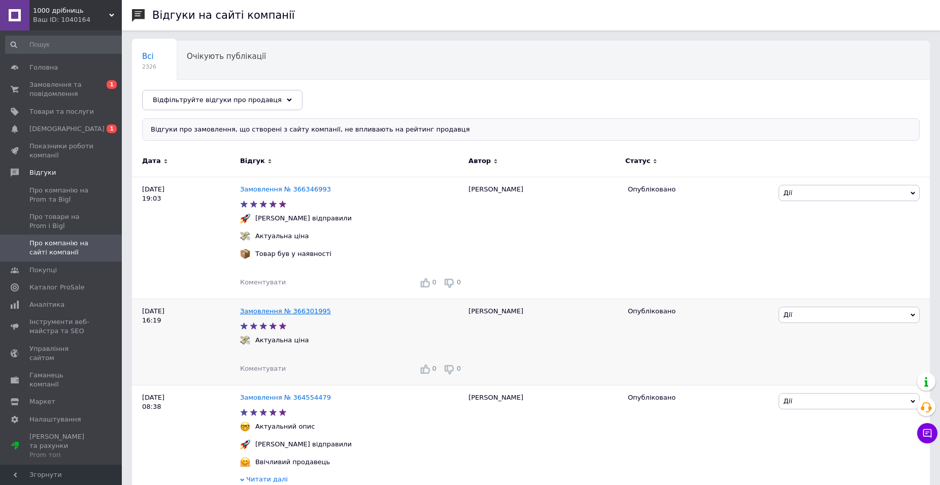
click at [304, 314] on link "Замовлення № 366301995" at bounding box center [285, 311] width 91 height 8
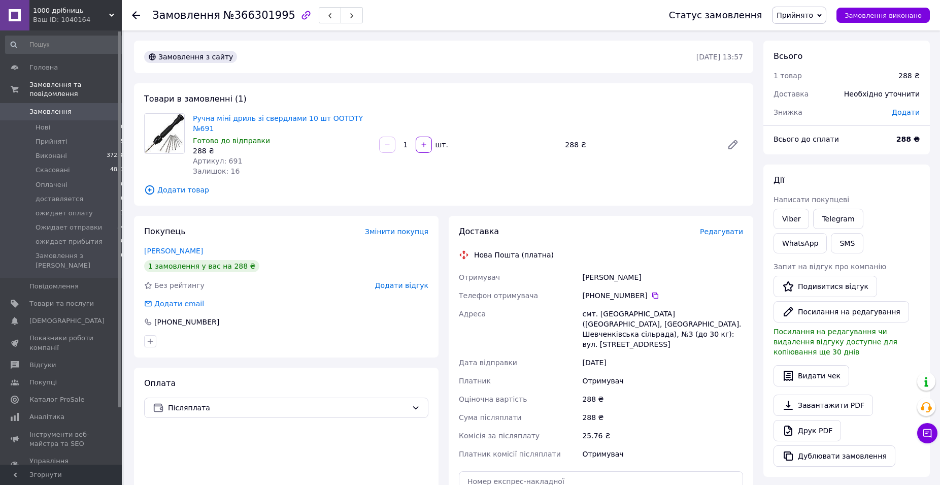
click at [415, 281] on span "Додати відгук" at bounding box center [401, 285] width 53 height 8
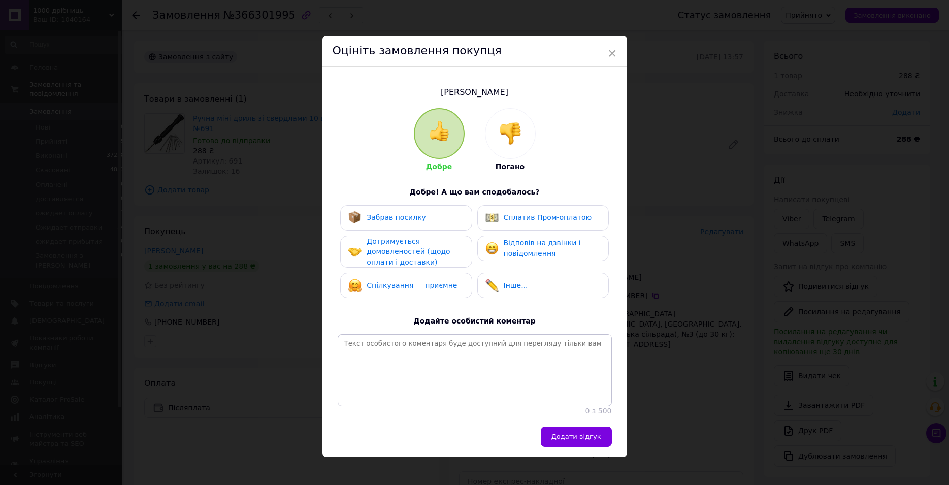
click at [410, 218] on span "Забрав посилку" at bounding box center [396, 217] width 59 height 8
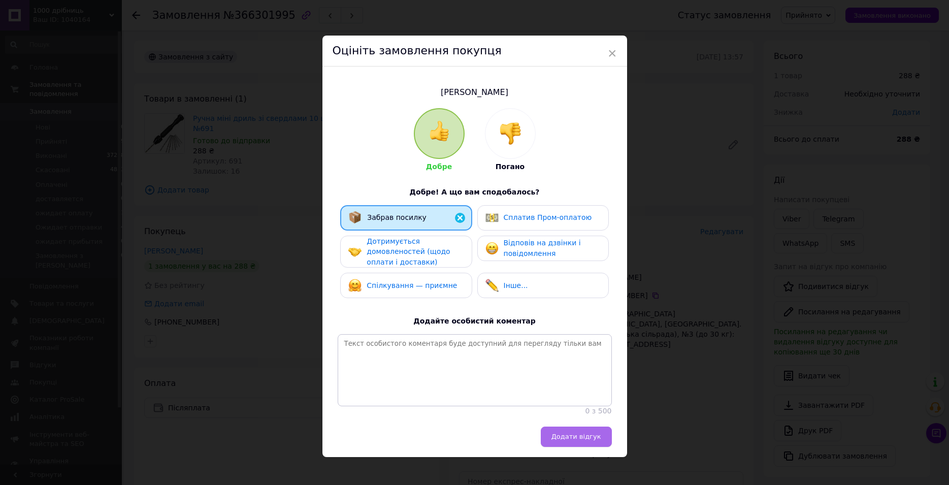
click at [577, 447] on button "Додати відгук" at bounding box center [576, 436] width 71 height 20
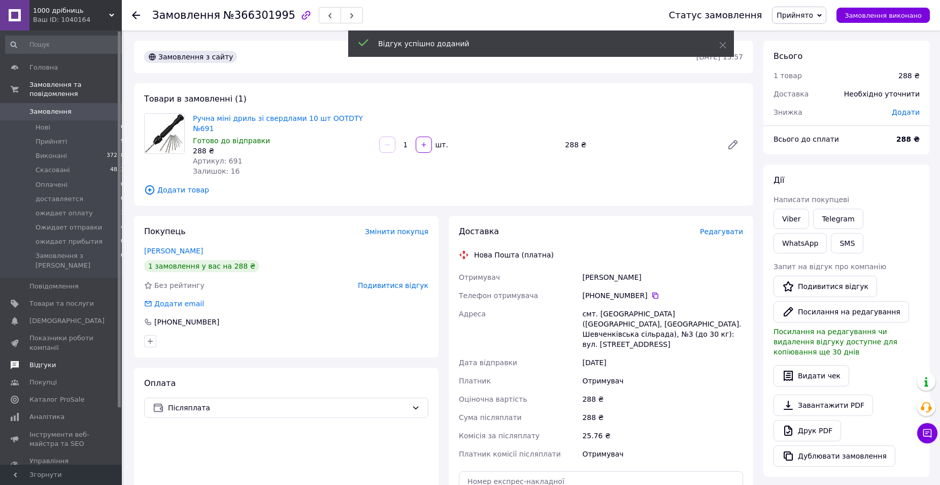
click at [50, 360] on span "Відгуки" at bounding box center [42, 364] width 26 height 9
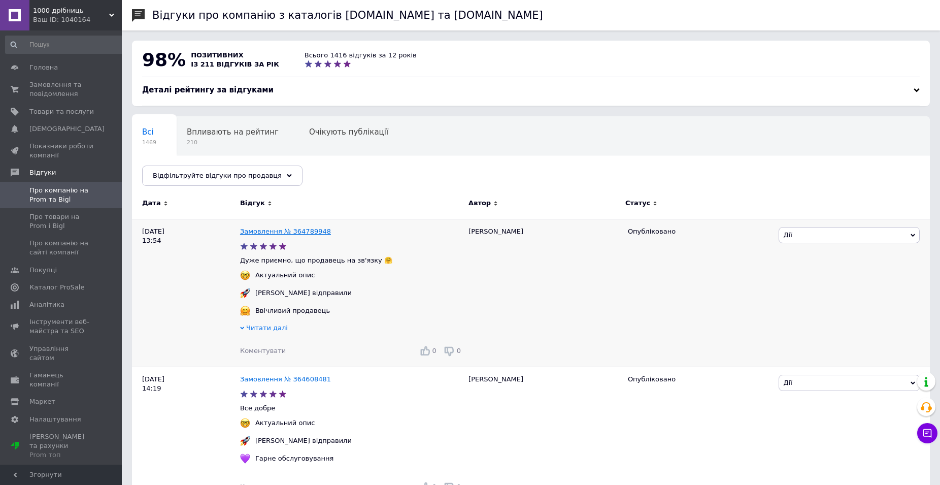
click at [289, 227] on link "Замовлення № 364789948" at bounding box center [285, 231] width 91 height 8
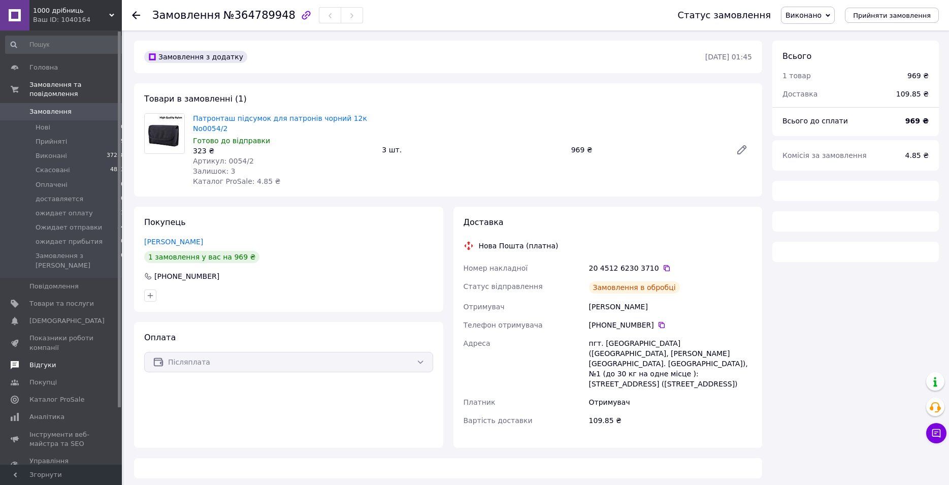
click at [53, 360] on span "Відгуки" at bounding box center [61, 364] width 64 height 9
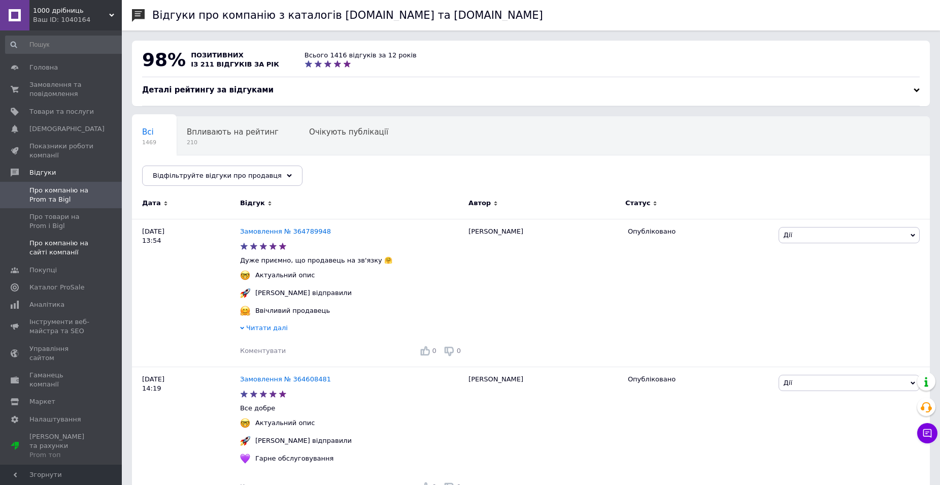
click at [52, 254] on span "Про компанію на сайті компанії" at bounding box center [61, 248] width 64 height 18
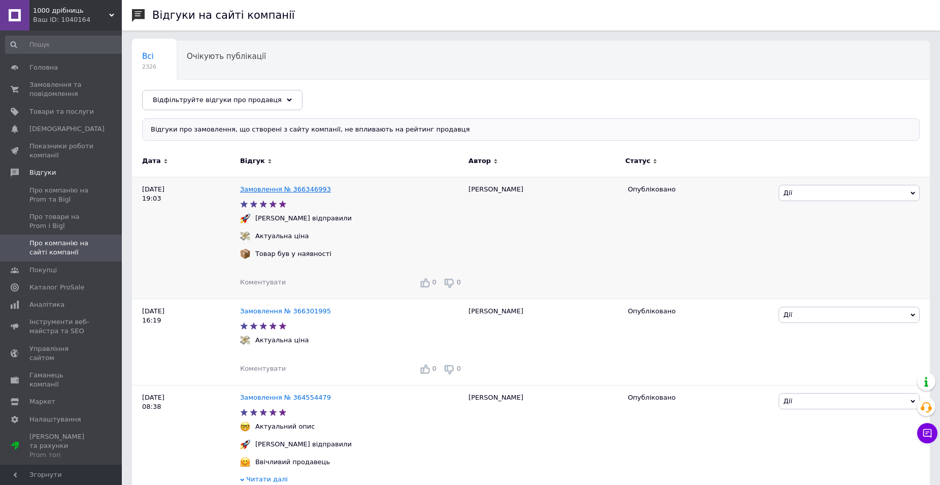
click at [303, 186] on link "Замовлення № 366346993" at bounding box center [285, 189] width 91 height 8
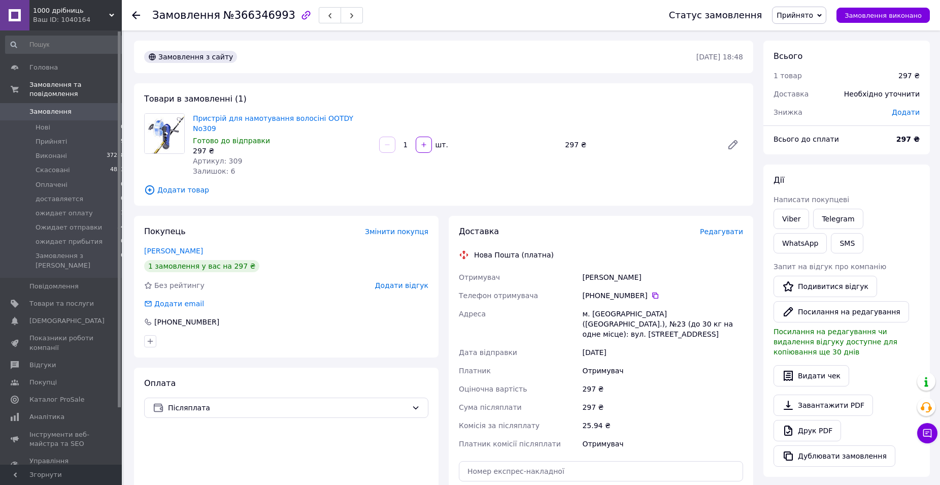
click at [421, 280] on div "Покупець Змінити покупця [PERSON_NAME] 1 замовлення у вас на 297 ₴ Без рейтингу…" at bounding box center [286, 287] width 305 height 142
click at [422, 281] on span "Додати відгук" at bounding box center [401, 285] width 53 height 8
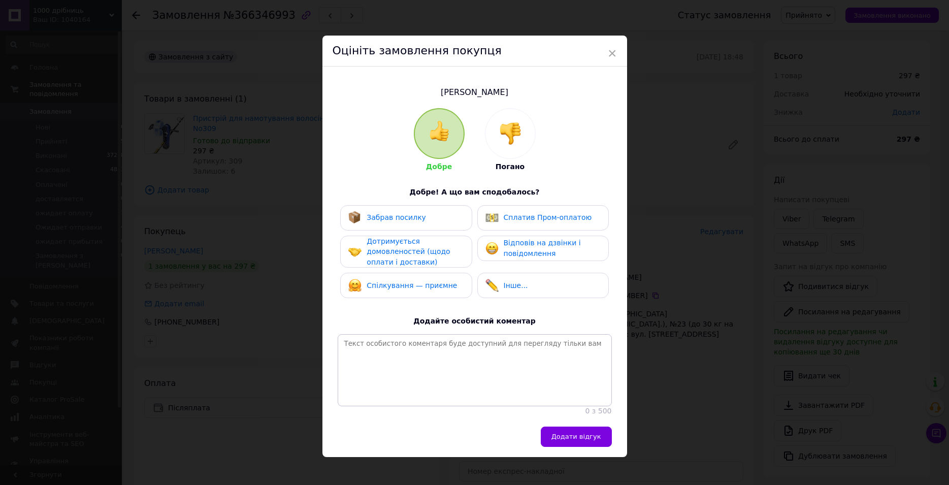
click at [402, 222] on div "Забрав посилку" at bounding box center [387, 217] width 78 height 13
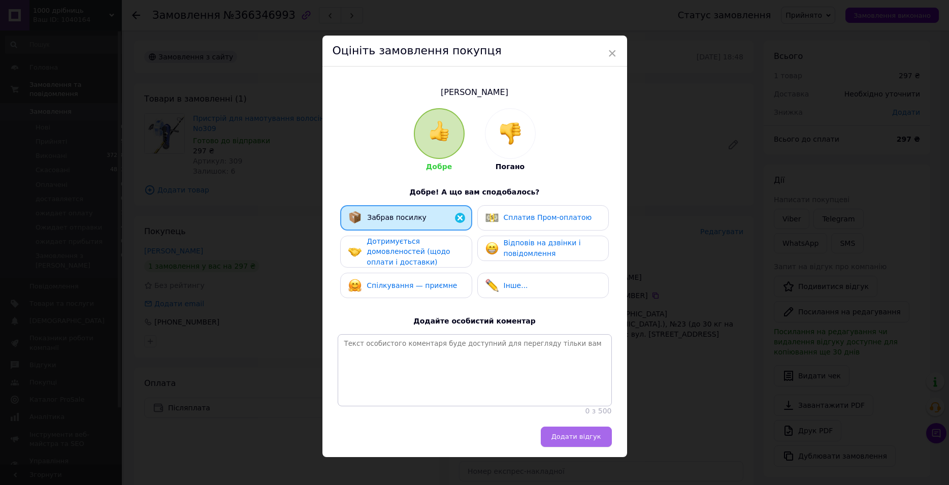
click at [571, 447] on button "Додати відгук" at bounding box center [576, 436] width 71 height 20
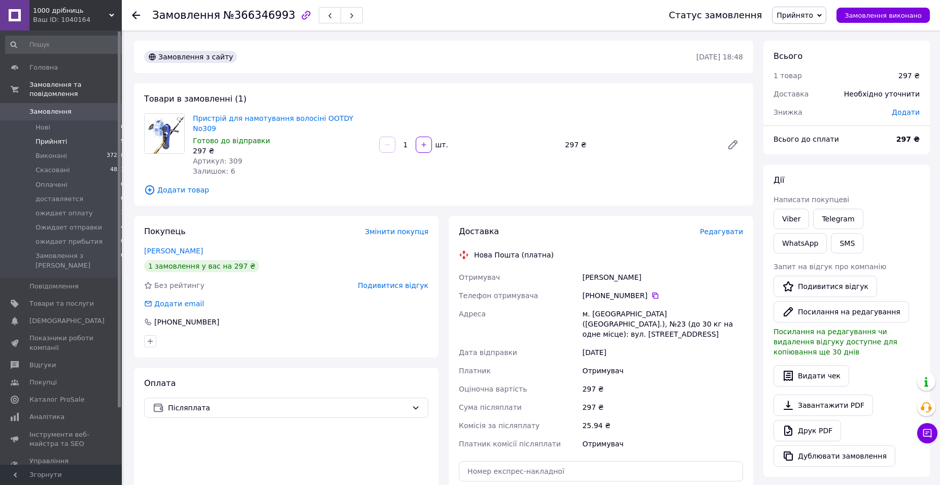
click at [51, 137] on span "Прийняті" at bounding box center [51, 141] width 31 height 9
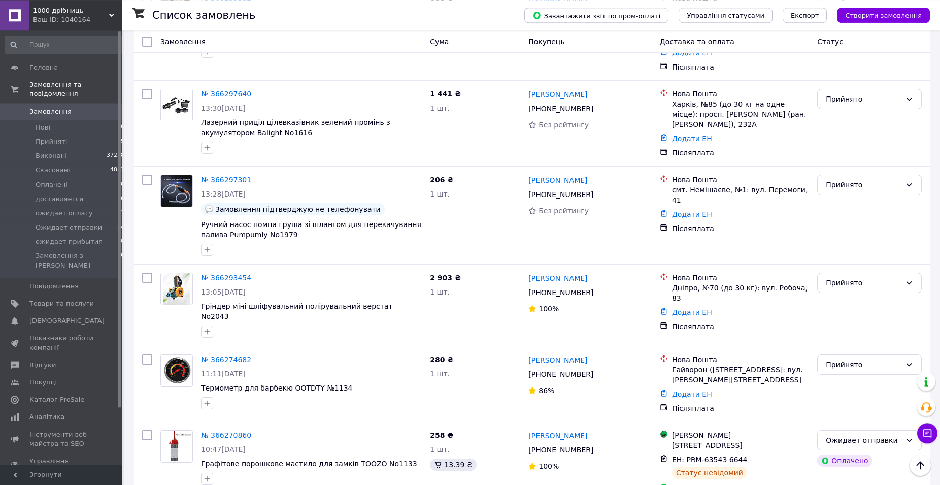
scroll to position [1139, 0]
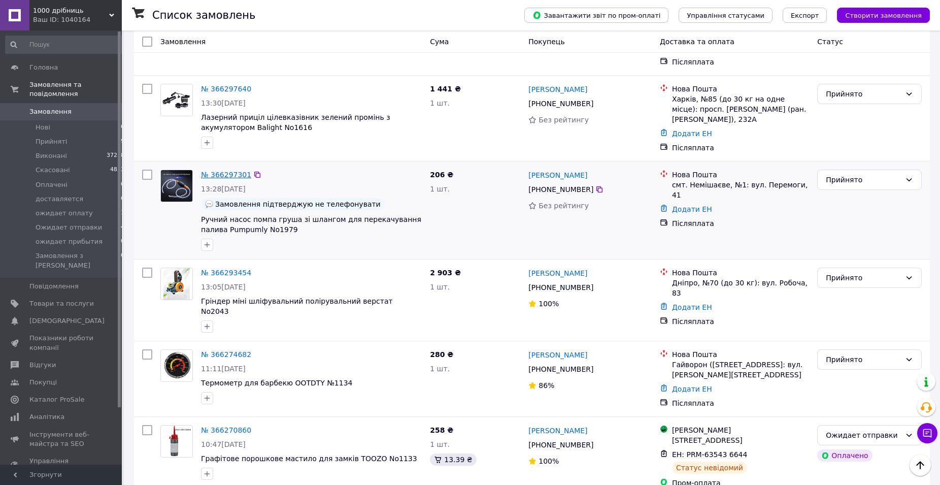
click at [224, 171] on link "№ 366297301" at bounding box center [226, 175] width 50 height 8
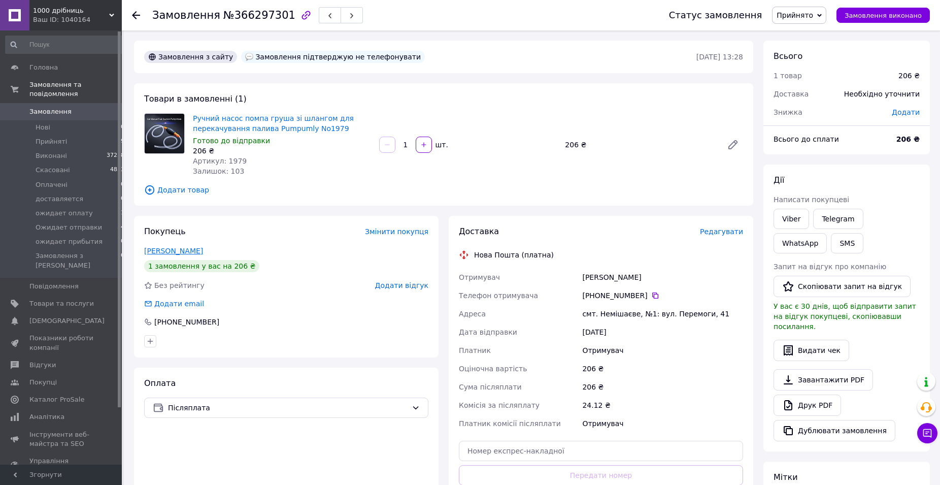
click at [175, 249] on link "[PERSON_NAME]" at bounding box center [173, 251] width 59 height 8
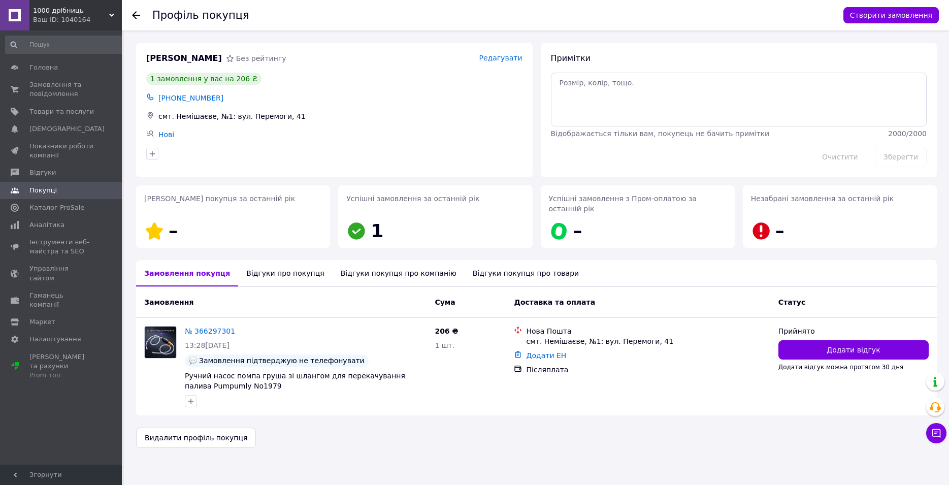
click at [267, 264] on div "Відгуки про покупця" at bounding box center [285, 273] width 94 height 26
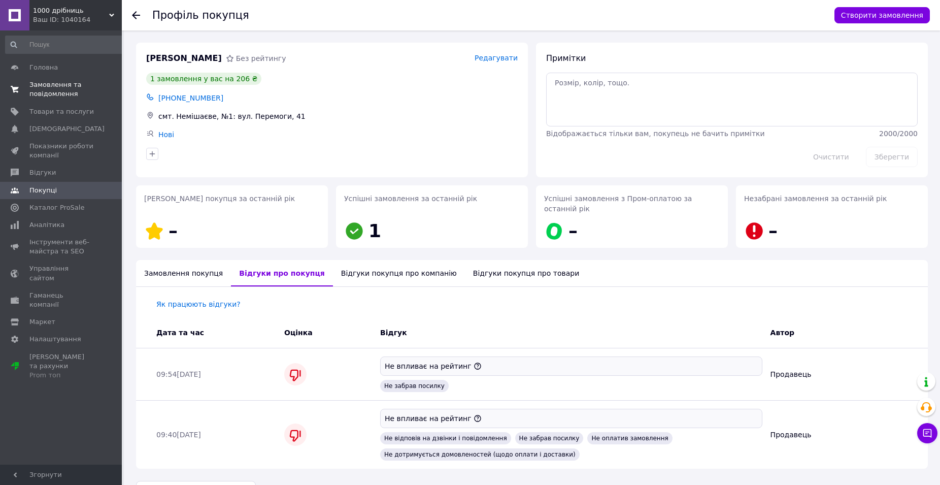
click at [73, 86] on span "Замовлення та повідомлення" at bounding box center [61, 89] width 64 height 18
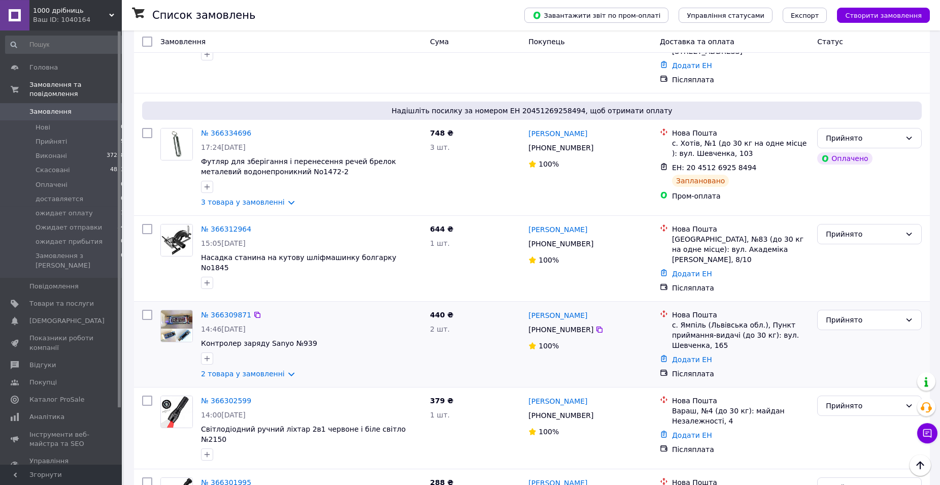
scroll to position [621, 0]
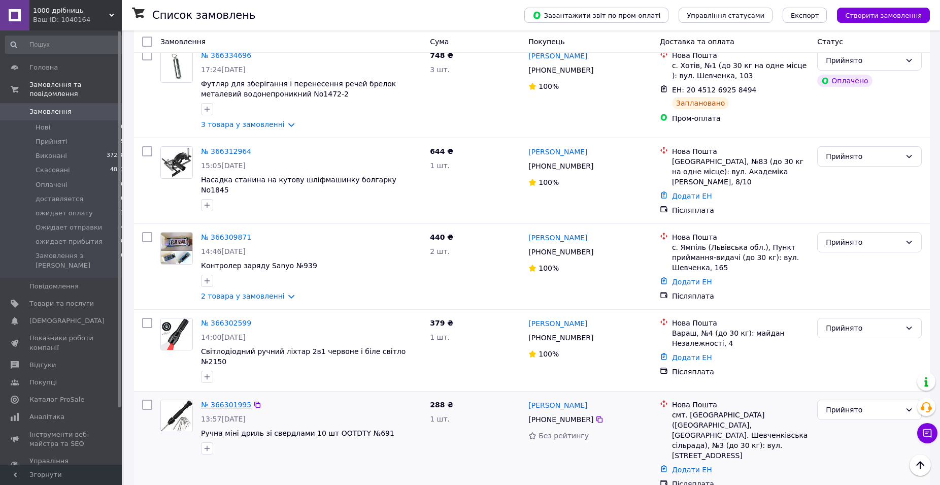
click at [221, 401] on link "№ 366301995" at bounding box center [226, 405] width 50 height 8
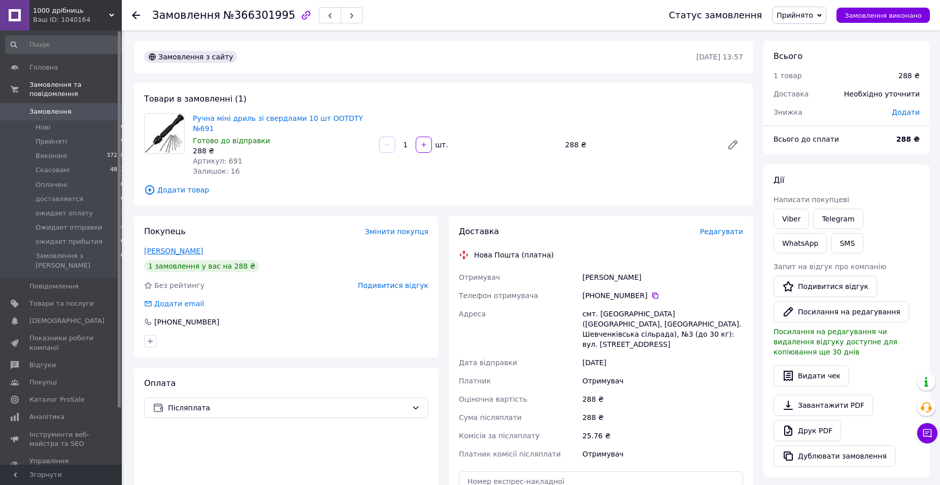
click at [203, 247] on link "[PERSON_NAME]" at bounding box center [173, 251] width 59 height 8
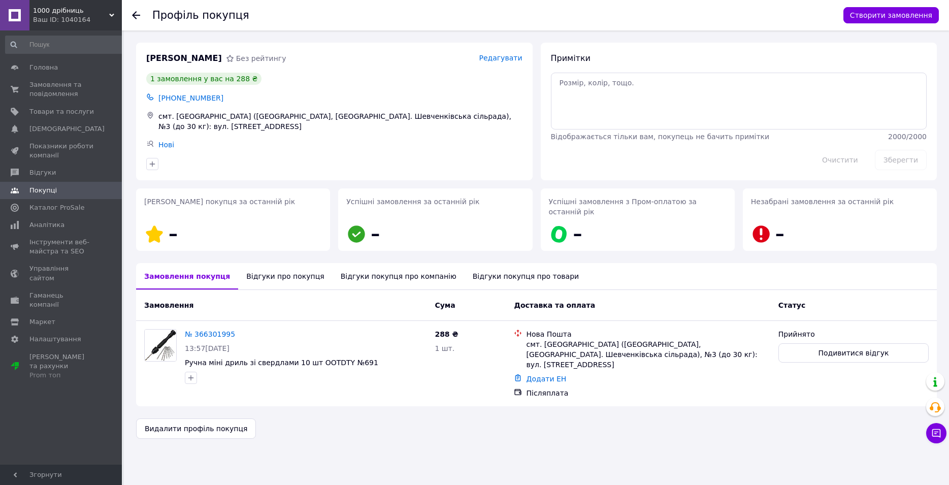
click at [277, 270] on div "Відгуки про покупця" at bounding box center [285, 276] width 94 height 26
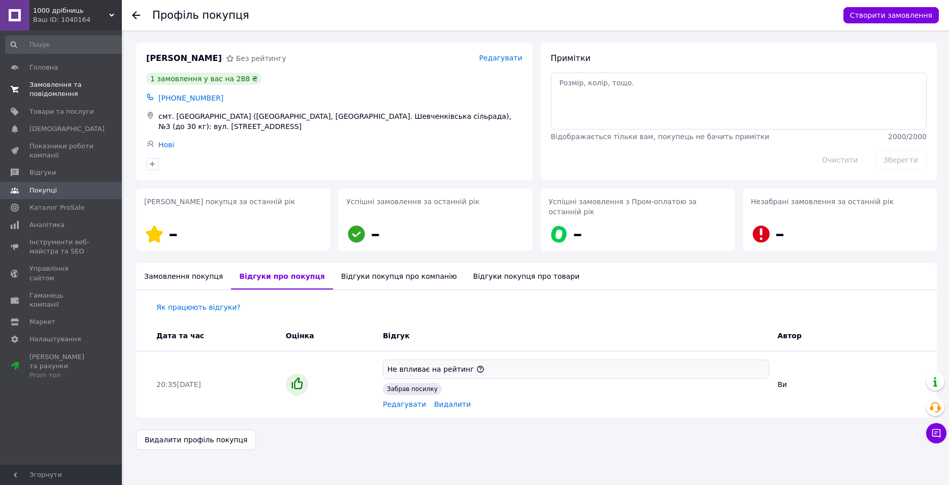
click at [76, 90] on span "Замовлення та повідомлення" at bounding box center [61, 89] width 64 height 18
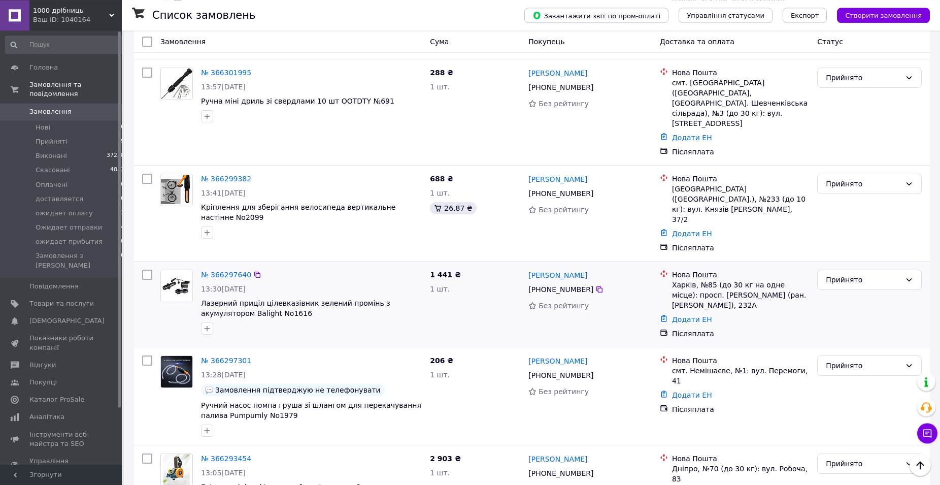
scroll to position [984, 0]
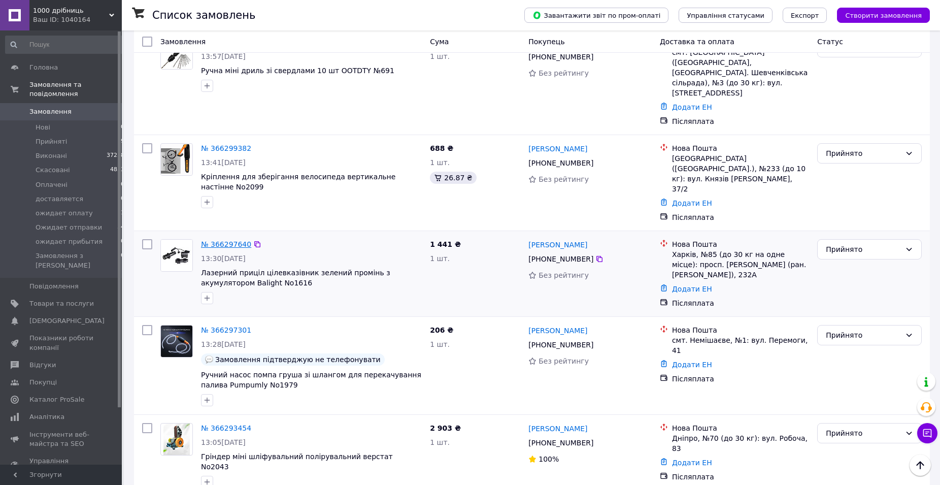
click at [234, 240] on link "№ 366297640" at bounding box center [226, 244] width 50 height 8
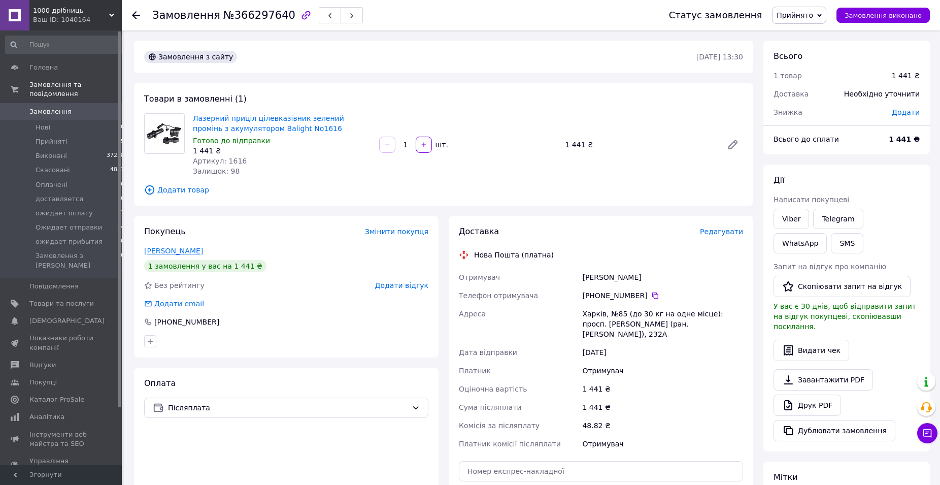
click at [174, 252] on link "[PERSON_NAME]" at bounding box center [173, 251] width 59 height 8
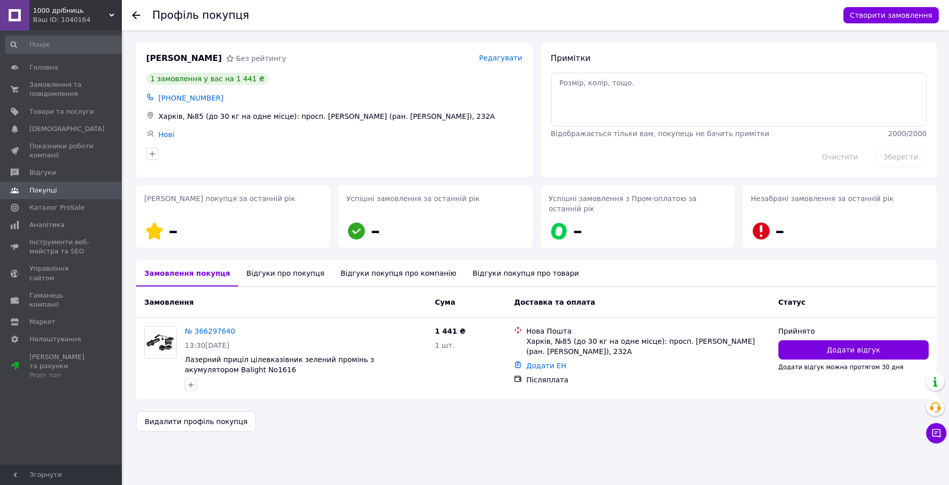
click at [299, 261] on div "Відгуки про покупця" at bounding box center [285, 273] width 94 height 26
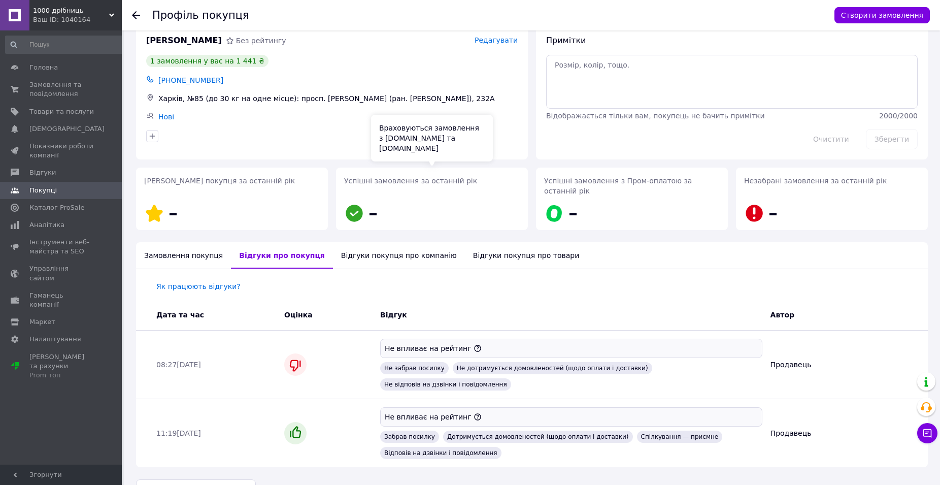
scroll to position [18, 0]
click at [50, 94] on span "Замовлення та повідомлення" at bounding box center [61, 89] width 64 height 18
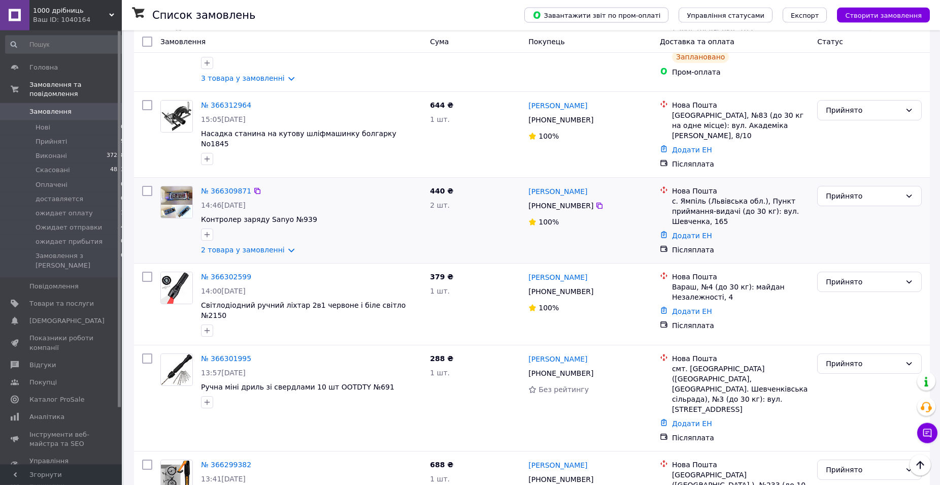
scroll to position [673, 0]
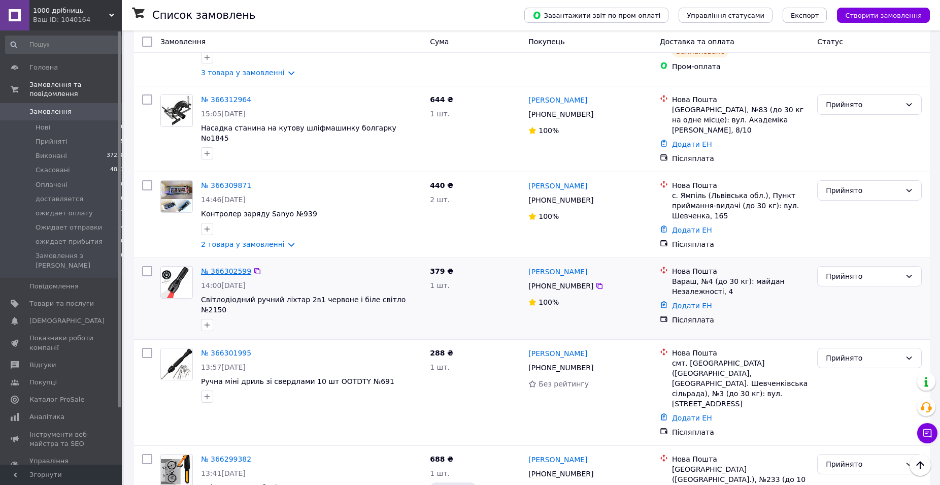
click at [216, 267] on link "№ 366302599" at bounding box center [226, 271] width 50 height 8
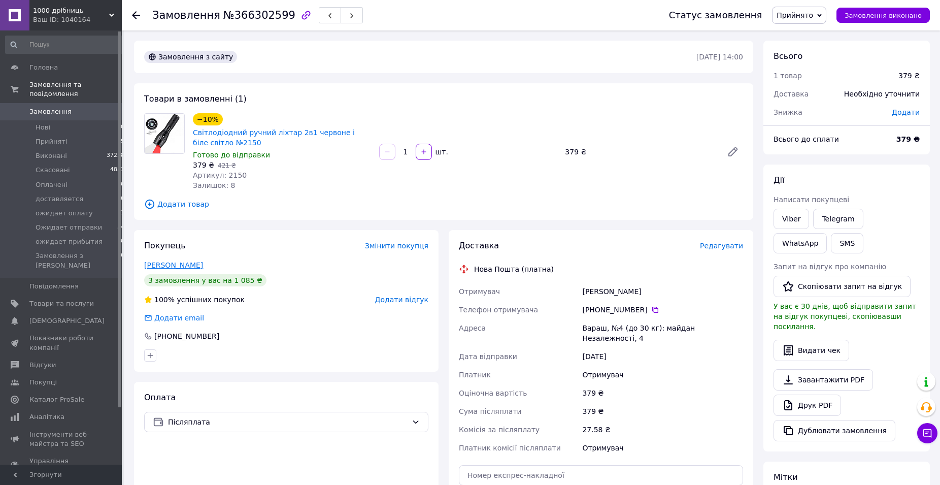
click at [178, 269] on link "[PERSON_NAME]" at bounding box center [173, 265] width 59 height 8
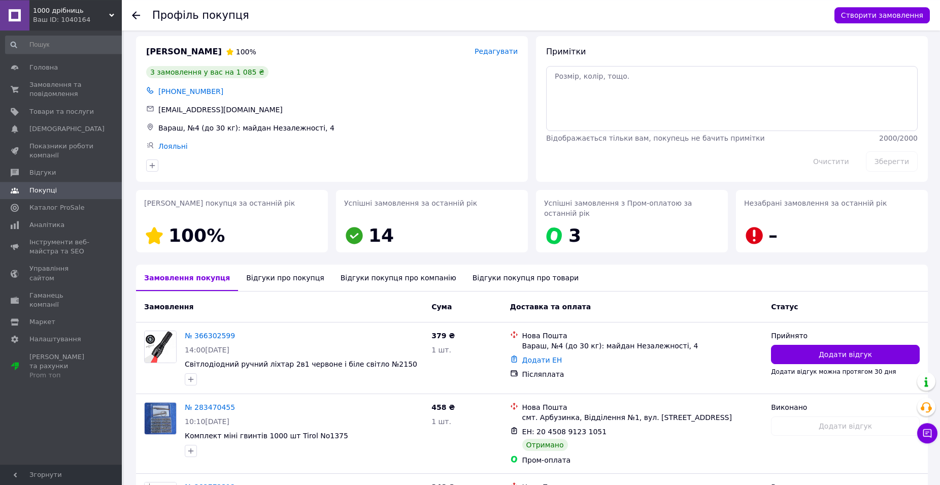
scroll to position [52, 0]
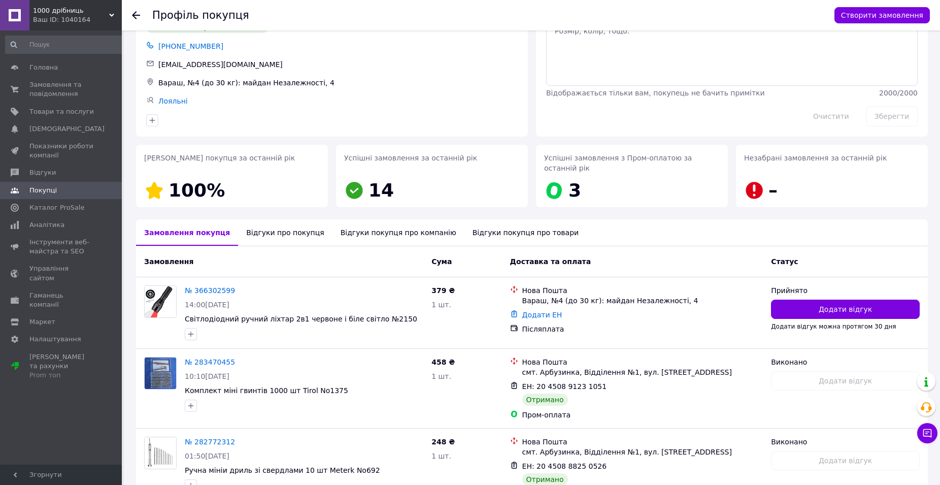
click at [280, 221] on div "Відгуки про покупця" at bounding box center [285, 232] width 94 height 26
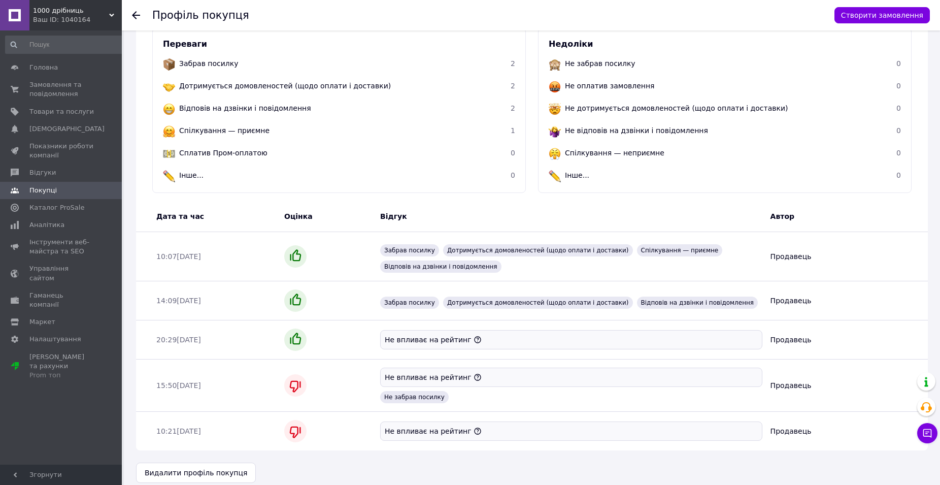
scroll to position [93, 0]
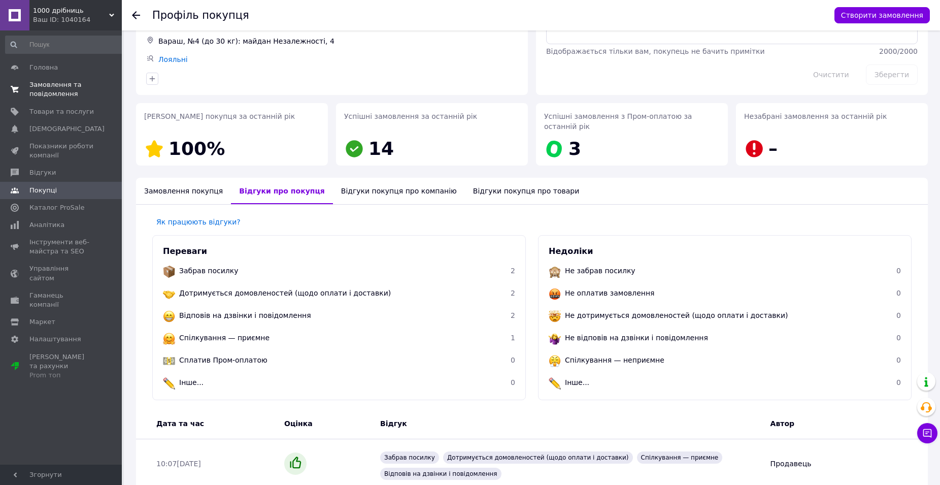
click at [42, 96] on span "Замовлення та повідомлення" at bounding box center [61, 89] width 64 height 18
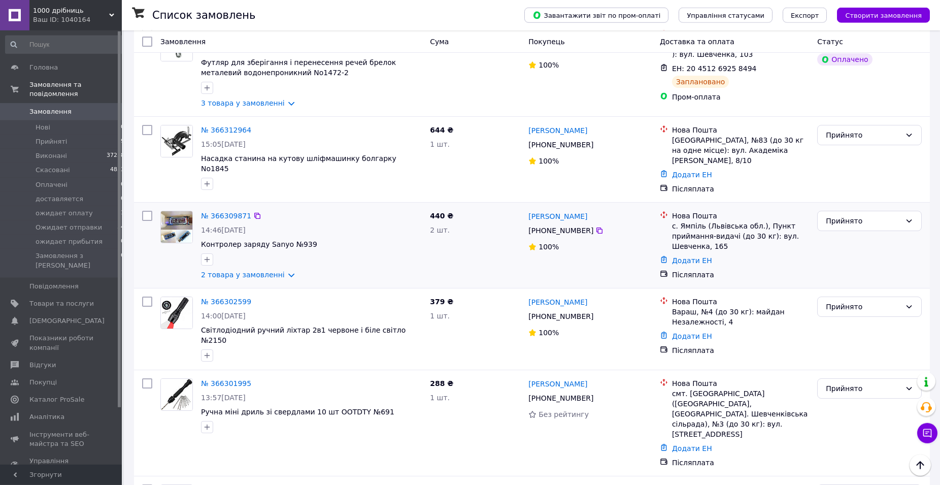
scroll to position [673, 0]
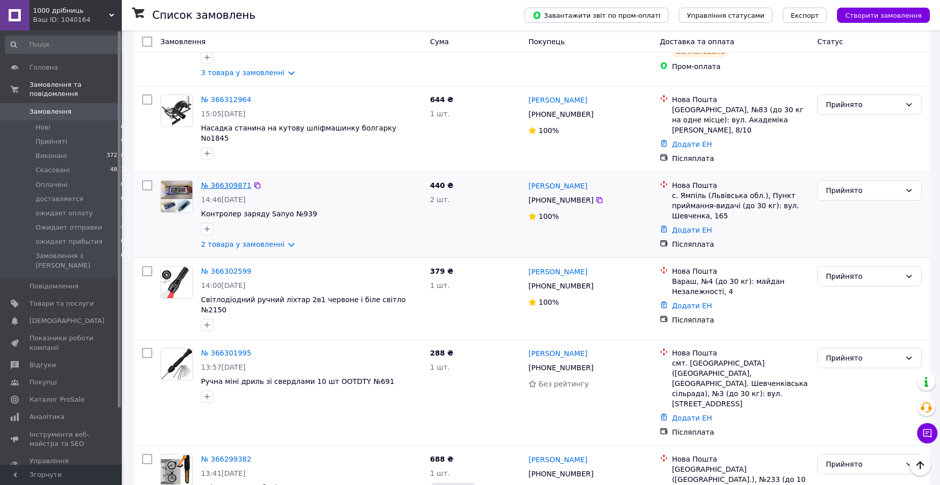
click at [224, 181] on link "№ 366309871" at bounding box center [226, 185] width 50 height 8
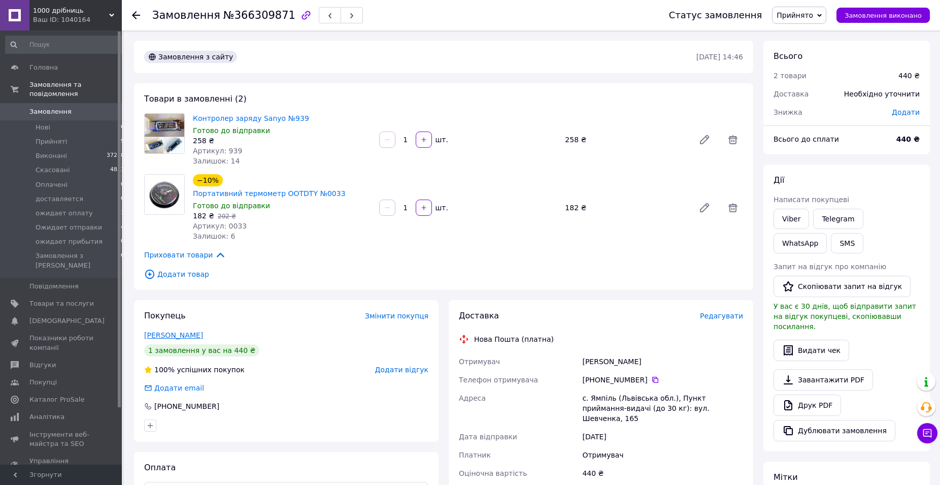
click at [182, 331] on link "[PERSON_NAME]" at bounding box center [173, 335] width 59 height 8
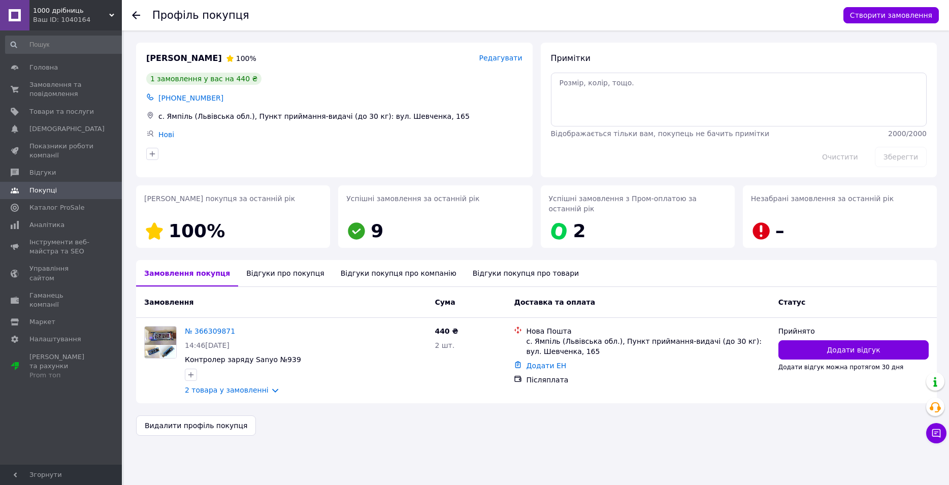
click at [255, 266] on div "Відгуки про покупця" at bounding box center [285, 273] width 94 height 26
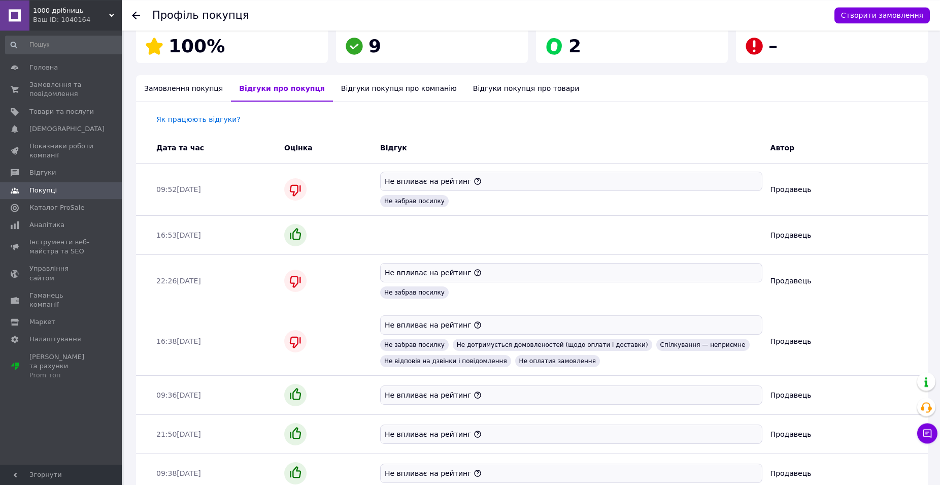
scroll to position [111, 0]
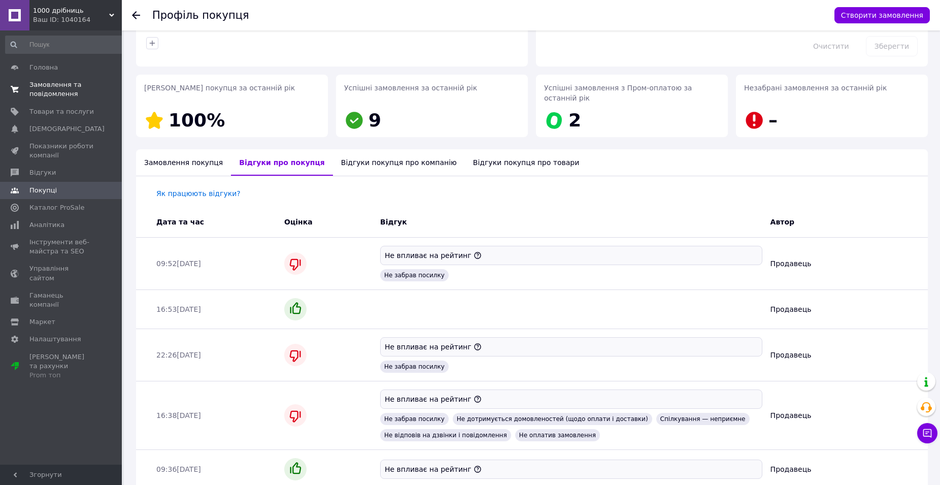
click at [68, 84] on span "Замовлення та повідомлення" at bounding box center [61, 89] width 64 height 18
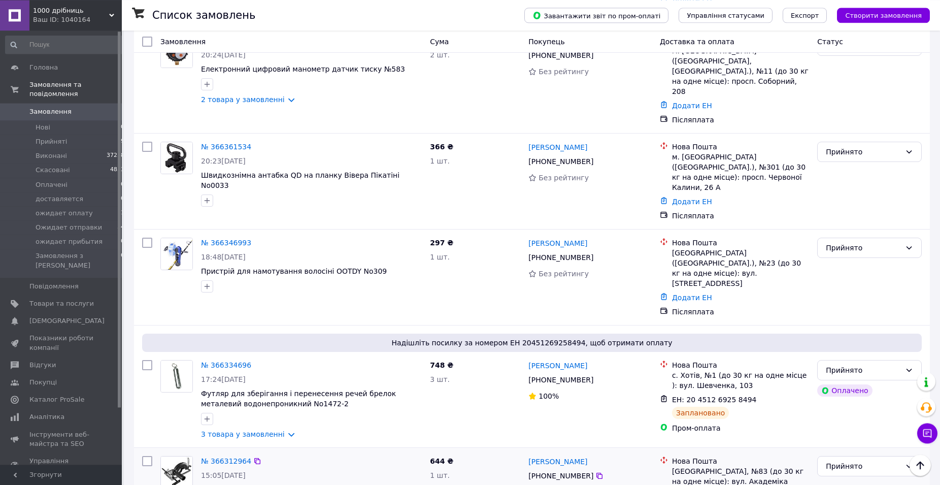
scroll to position [466, 0]
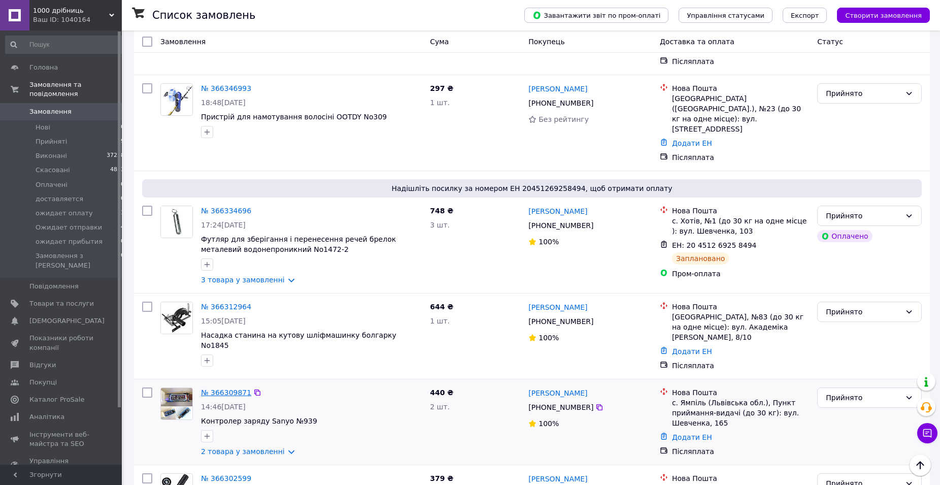
click at [232, 388] on link "№ 366309871" at bounding box center [226, 392] width 50 height 8
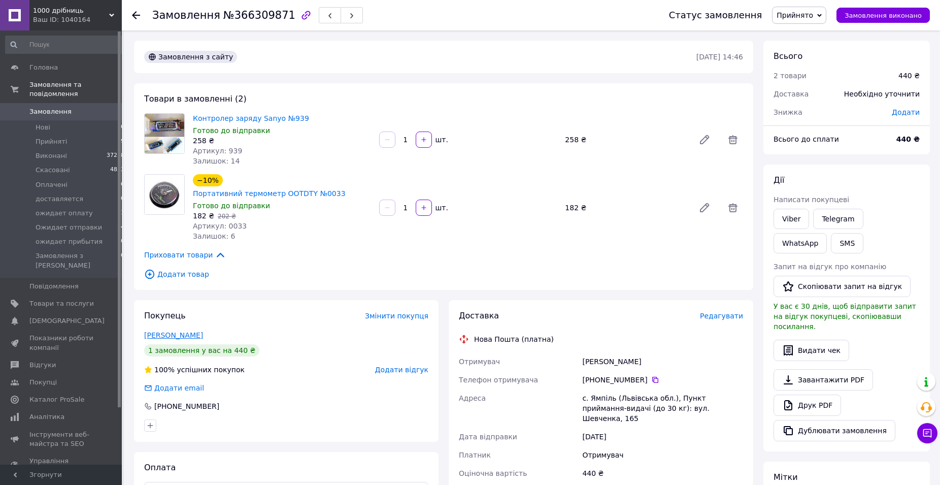
click at [165, 331] on link "[PERSON_NAME]" at bounding box center [173, 335] width 59 height 8
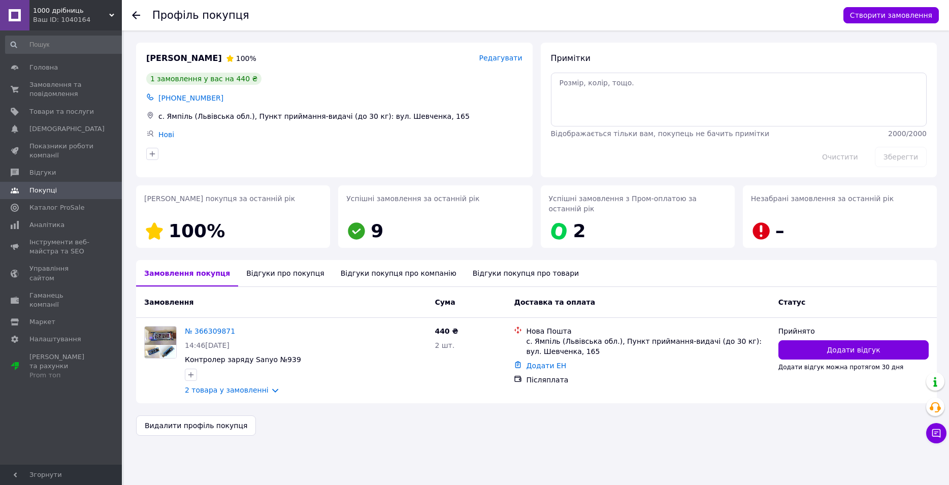
click at [271, 265] on div "Відгуки про покупця" at bounding box center [285, 273] width 94 height 26
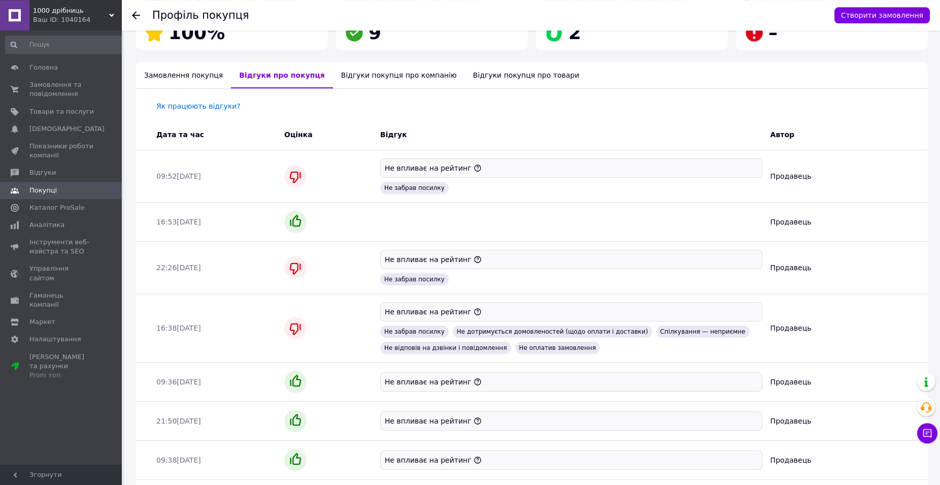
scroll to position [201, 0]
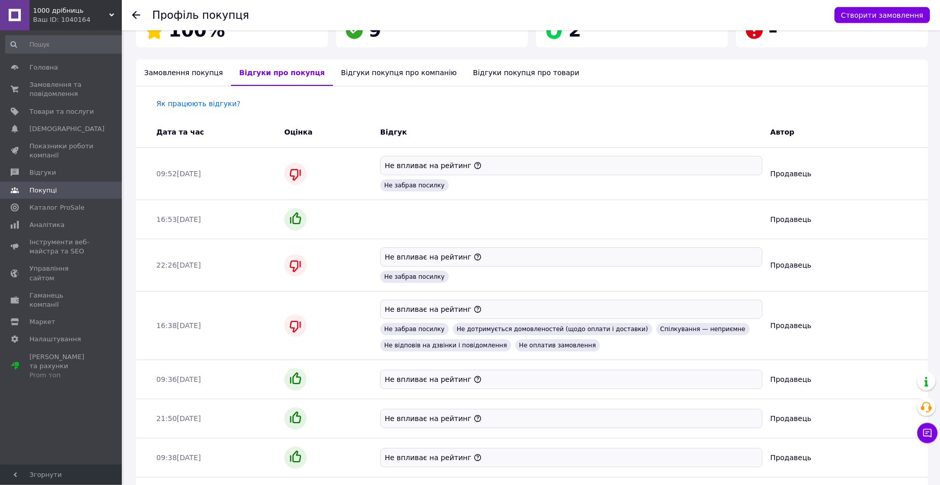
click at [831, 295] on div "16:38[DATE] Не впливає на рейтинг Не забрав посилку Не дотримується домовленост…" at bounding box center [536, 325] width 768 height 60
click at [57, 97] on span "Замовлення та повідомлення" at bounding box center [61, 89] width 64 height 18
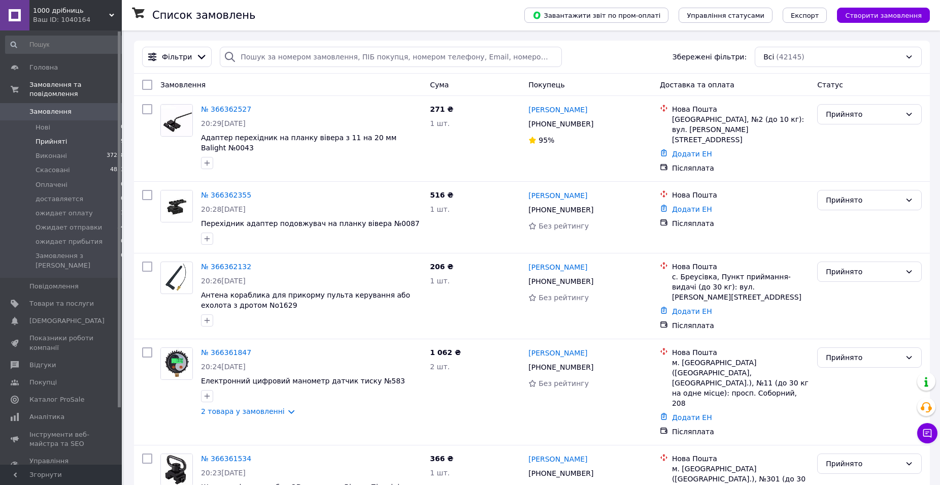
click at [56, 137] on span "Прийняті" at bounding box center [51, 141] width 31 height 9
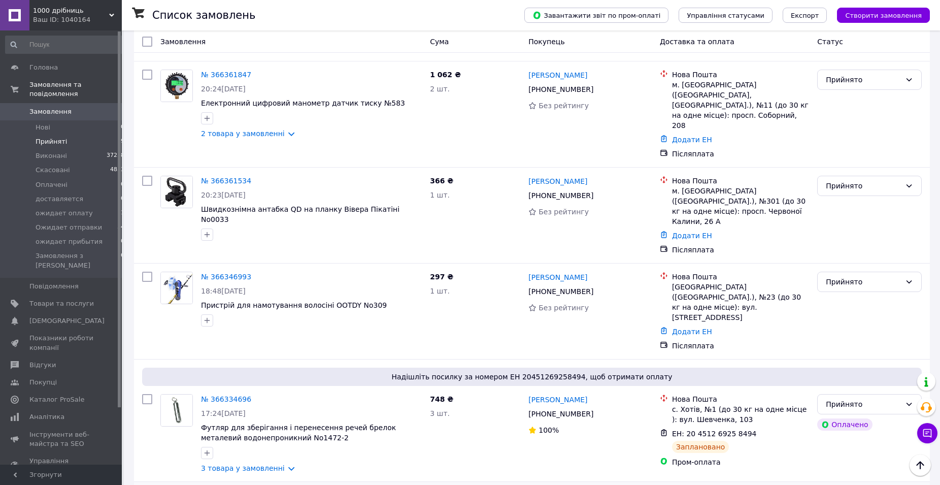
scroll to position [518, 0]
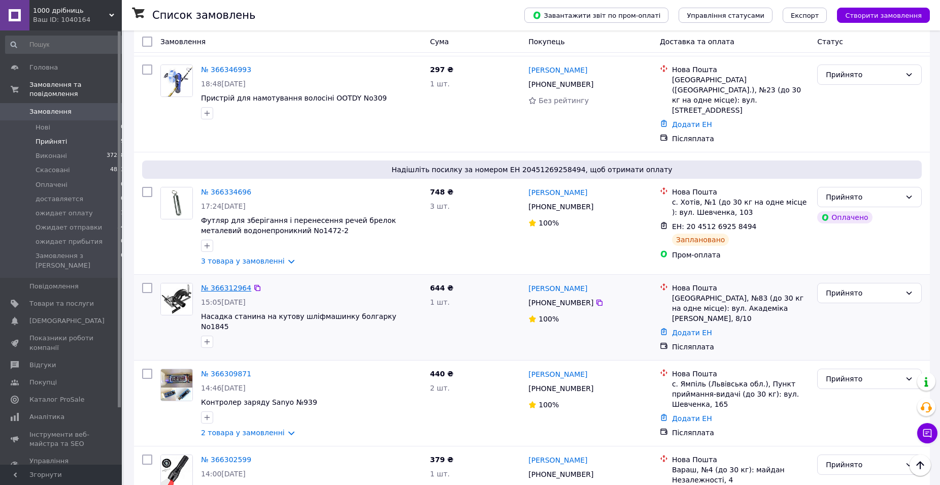
click at [228, 284] on link "№ 366312964" at bounding box center [226, 288] width 50 height 8
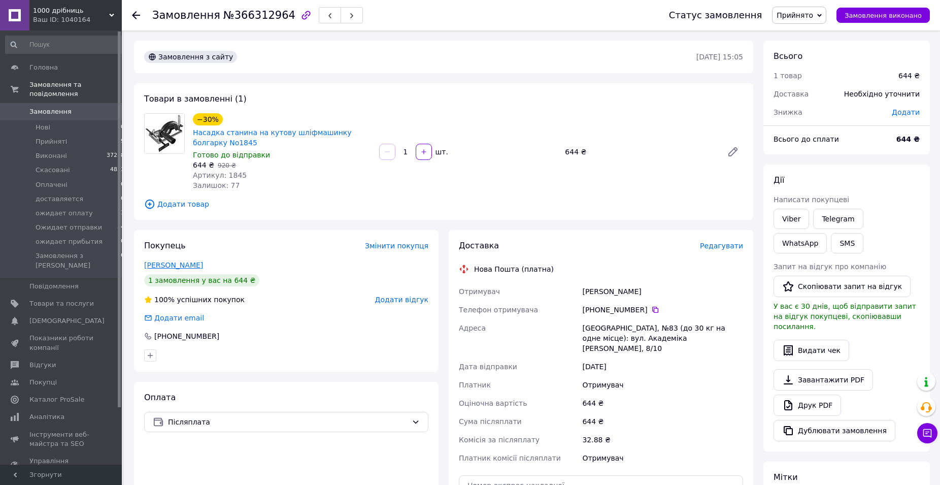
click at [171, 261] on link "[PERSON_NAME]" at bounding box center [173, 265] width 59 height 8
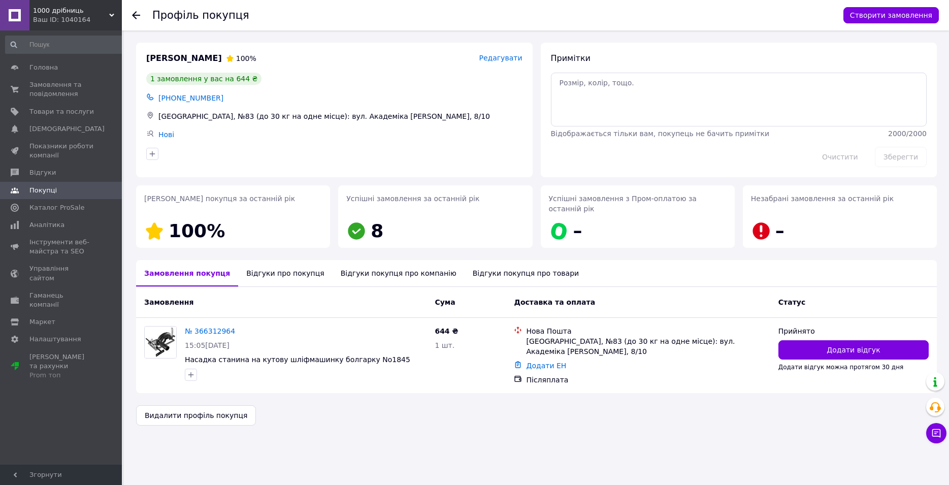
click at [278, 261] on div "Відгуки про покупця" at bounding box center [285, 273] width 94 height 26
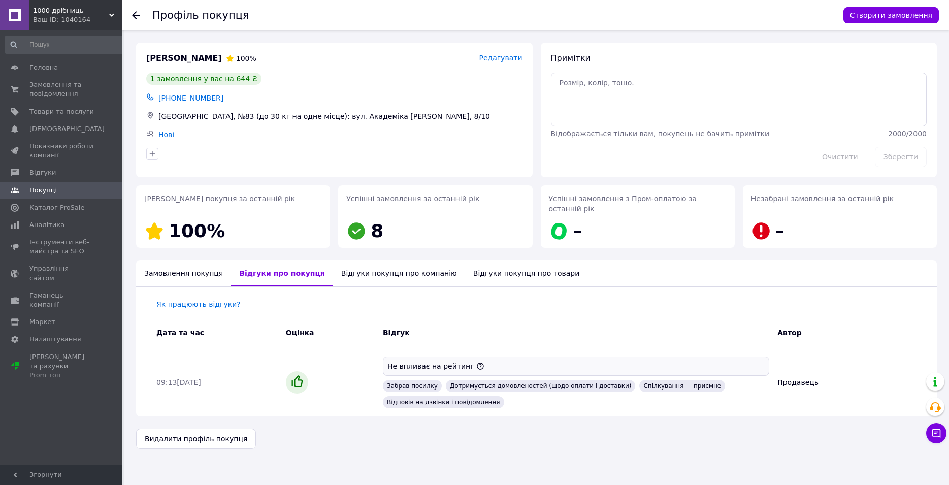
click at [866, 154] on div "Очистити" at bounding box center [839, 157] width 61 height 28
click at [68, 92] on span "Замовлення та повідомлення" at bounding box center [61, 89] width 64 height 18
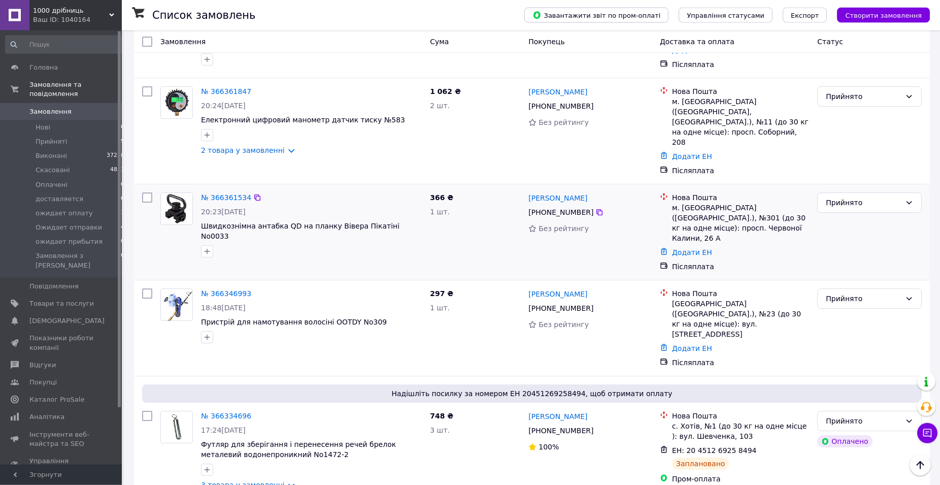
scroll to position [311, 0]
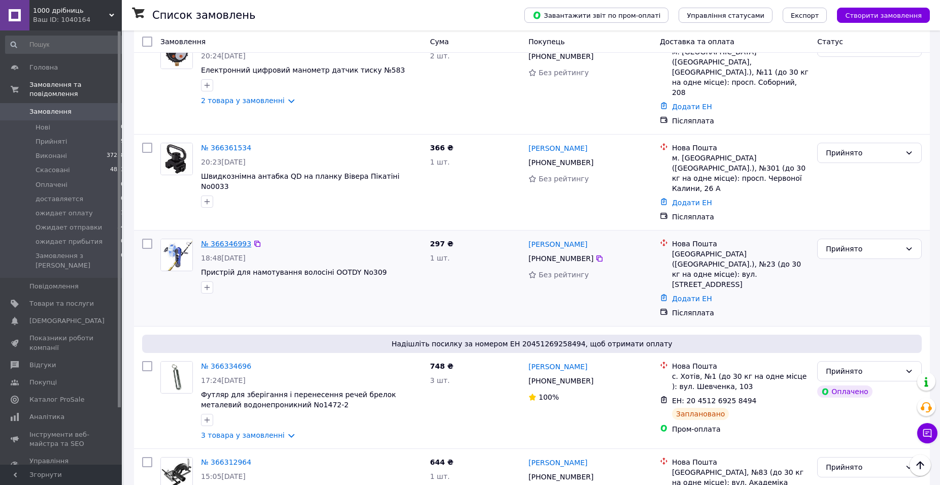
click at [223, 240] on link "№ 366346993" at bounding box center [226, 244] width 50 height 8
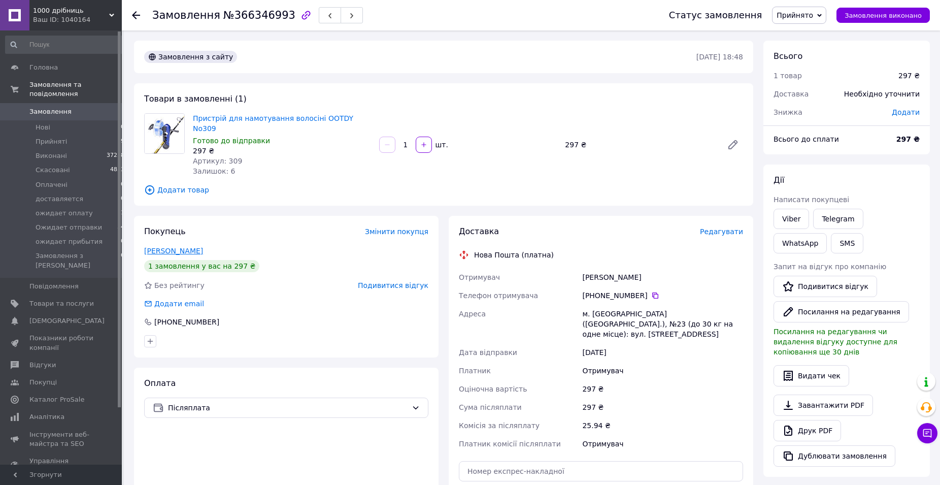
click at [178, 247] on link "[PERSON_NAME]" at bounding box center [173, 251] width 59 height 8
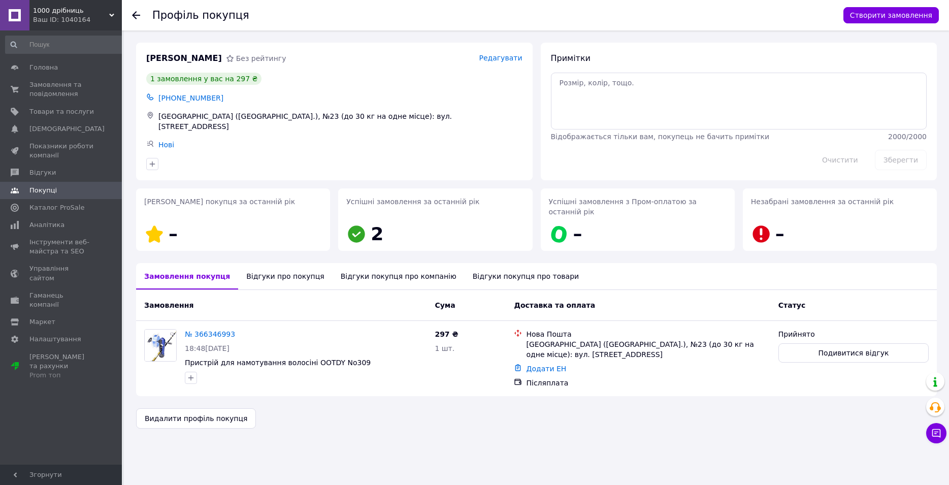
click at [292, 263] on div "Відгуки про покупця" at bounding box center [285, 276] width 94 height 26
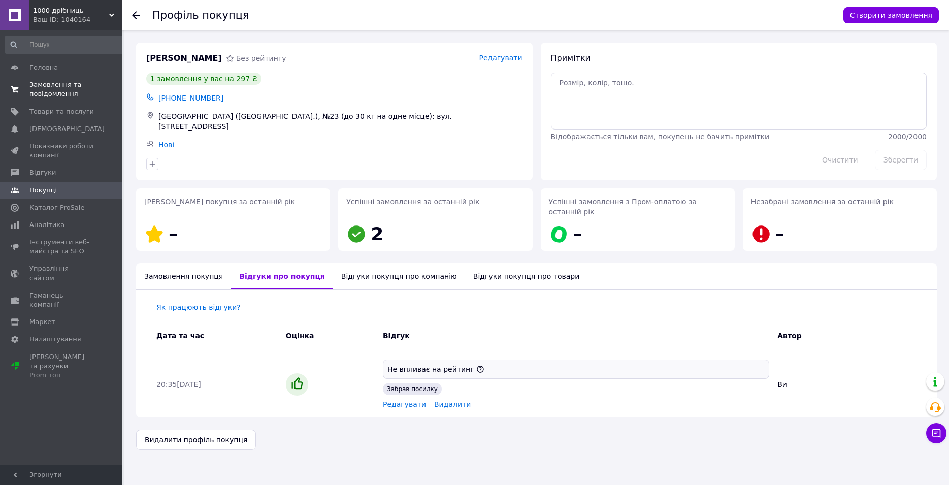
click at [44, 88] on span "Замовлення та повідомлення" at bounding box center [61, 89] width 64 height 18
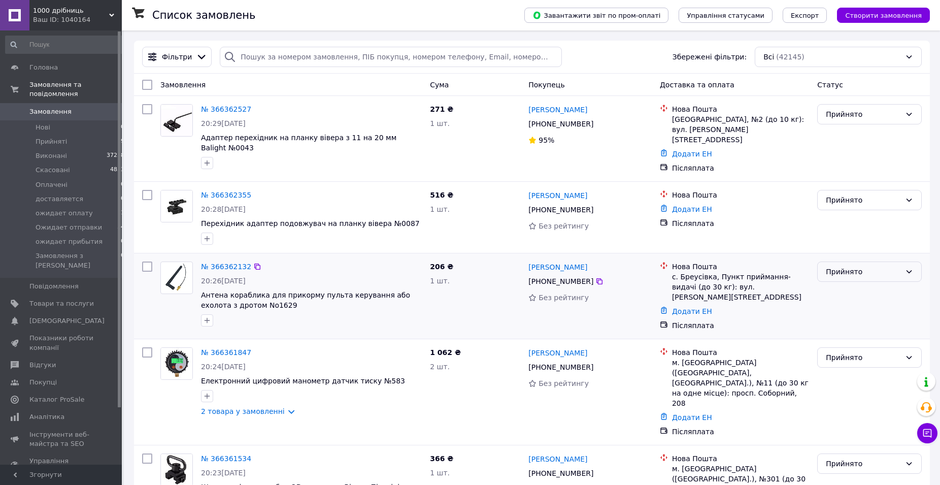
click at [879, 266] on div "Прийнято" at bounding box center [863, 271] width 75 height 11
click at [223, 191] on link "№ 366362355" at bounding box center [226, 195] width 50 height 8
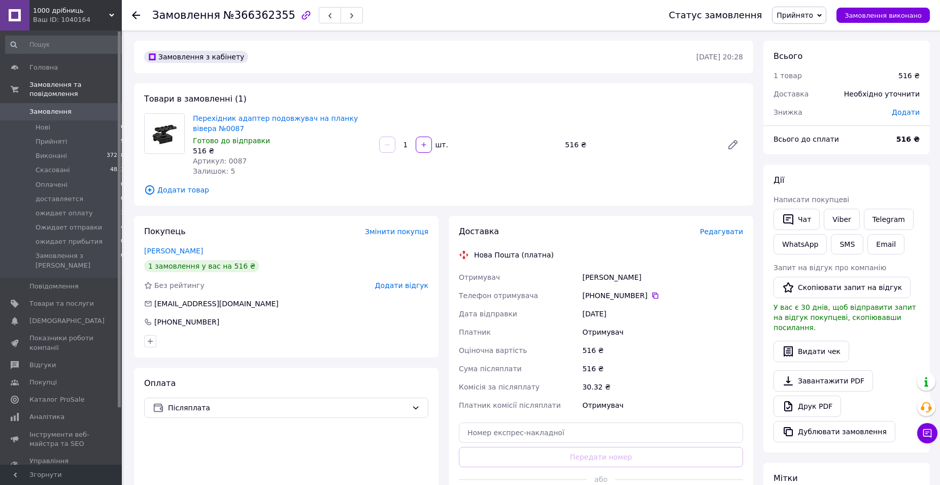
click at [179, 256] on div "Покупець Змінити покупця [PERSON_NAME] 1 замовлення у вас на 516 ₴ Без рейтингу…" at bounding box center [286, 287] width 305 height 142
click at [180, 253] on link "[PERSON_NAME]" at bounding box center [173, 251] width 59 height 8
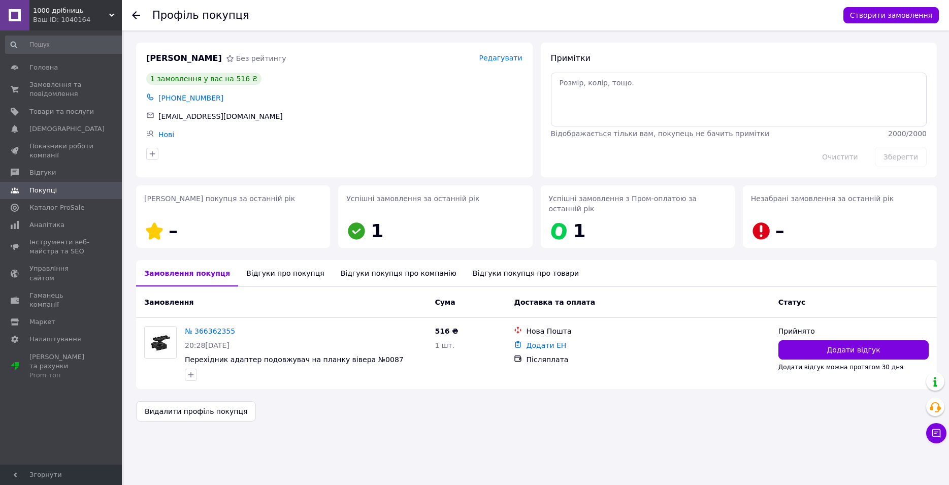
click at [293, 267] on div "Відгуки про покупця" at bounding box center [285, 273] width 94 height 26
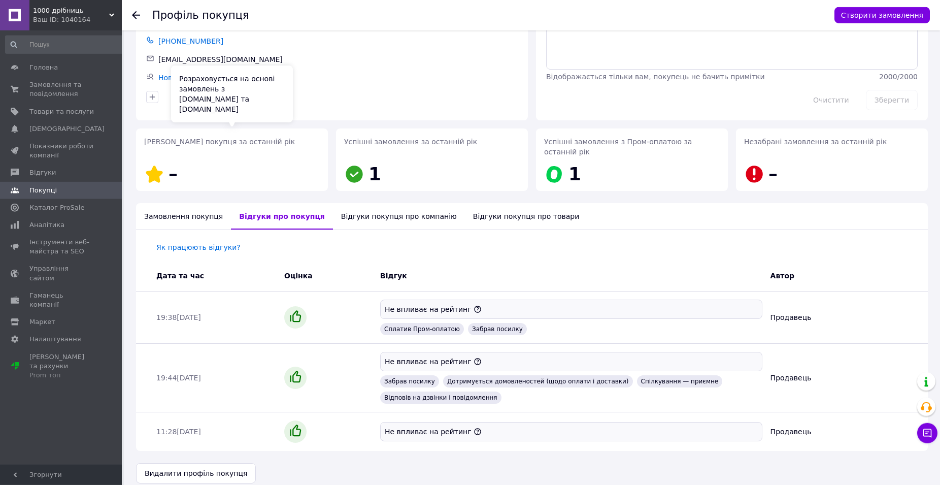
scroll to position [57, 0]
click at [53, 99] on link "Замовлення та повідомлення 0 0" at bounding box center [65, 89] width 130 height 26
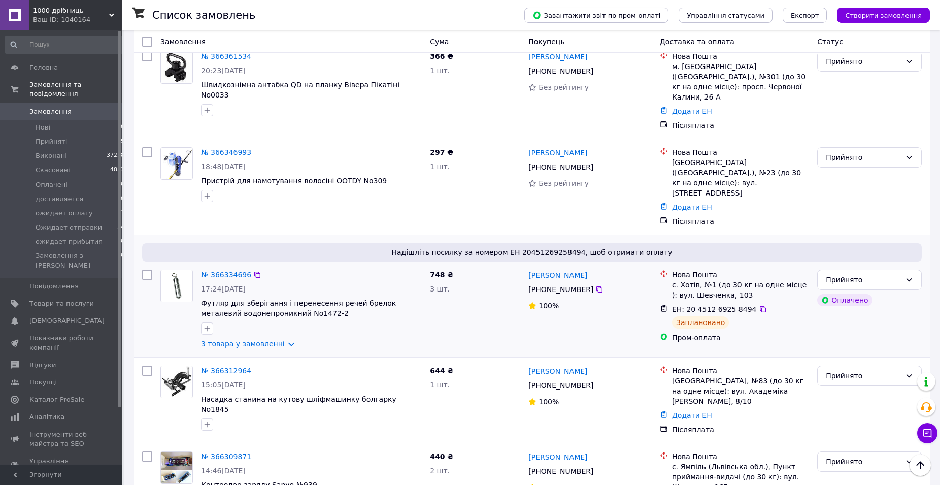
scroll to position [414, 0]
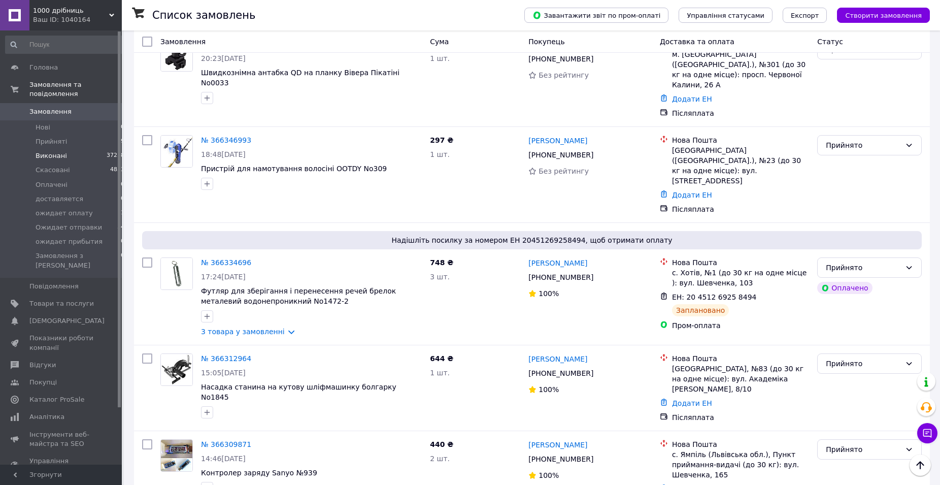
drag, startPoint x: 44, startPoint y: 135, endPoint x: 113, endPoint y: 144, distance: 69.7
click at [44, 137] on span "Прийняті" at bounding box center [51, 141] width 31 height 9
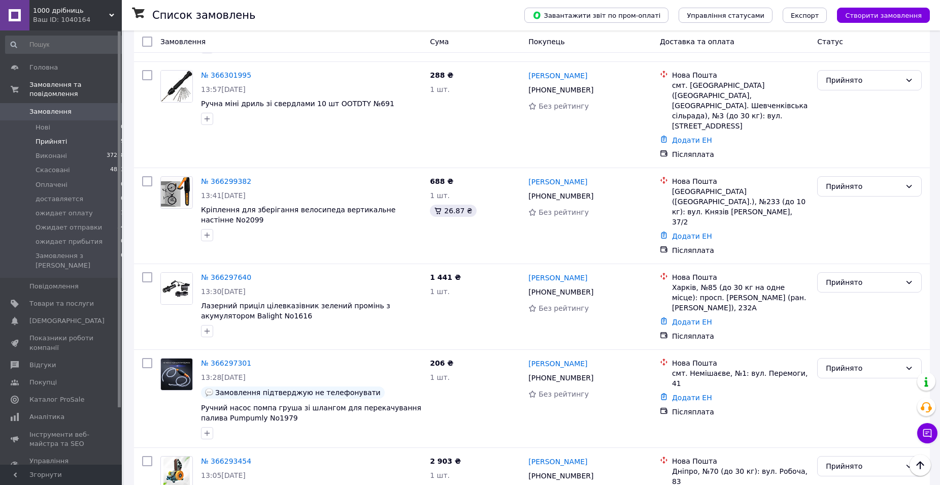
scroll to position [1238, 0]
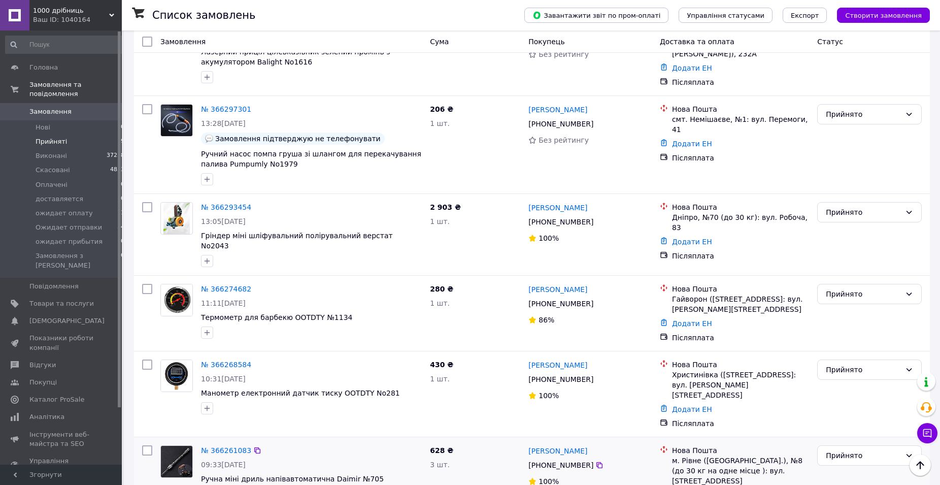
click at [812, 441] on div "Нова Пошта м. Рівне ([GEOGRAPHIC_DATA].), №8 (до 30 кг на одне місце ): вул. [S…" at bounding box center [734, 479] width 157 height 77
click at [857, 450] on div "Прийнято" at bounding box center [863, 455] width 75 height 11
click at [891, 405] on li "Ожидает отправки" at bounding box center [870, 404] width 104 height 18
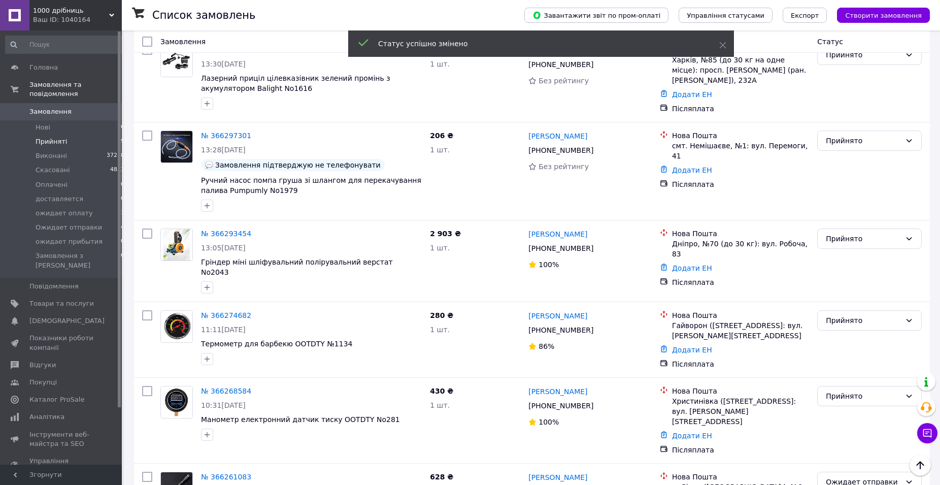
scroll to position [1238, 0]
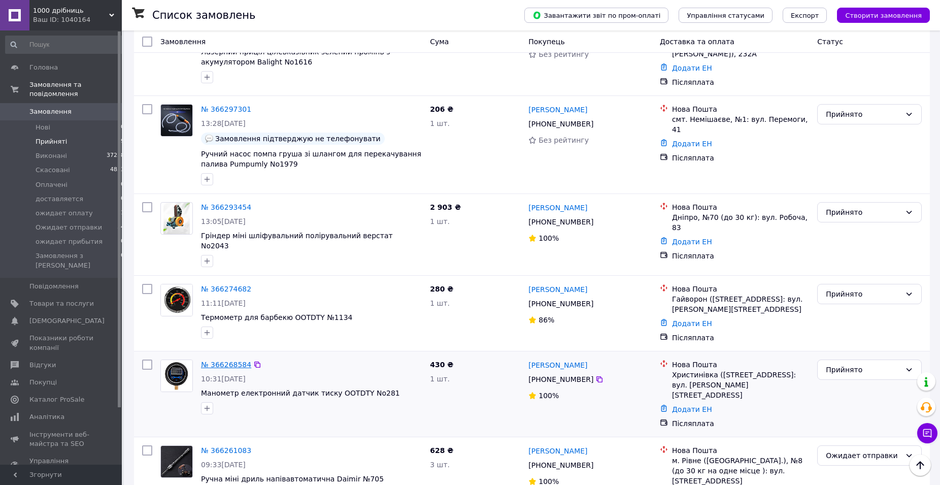
click at [215, 360] on link "№ 366268584" at bounding box center [226, 364] width 50 height 8
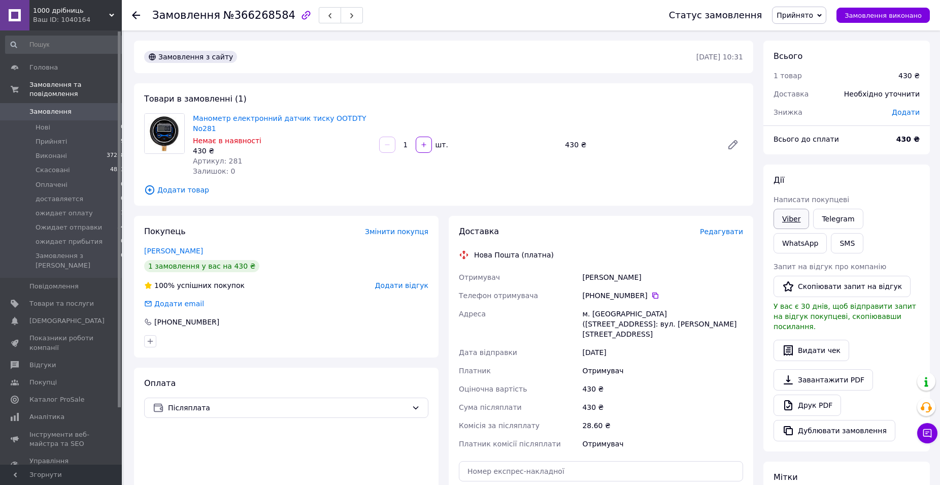
click at [786, 221] on link "Viber" at bounding box center [792, 219] width 36 height 20
drag, startPoint x: 894, startPoint y: 175, endPoint x: 847, endPoint y: 155, distance: 51.2
click at [895, 175] on div "Дії" at bounding box center [847, 181] width 146 height 12
click at [804, 21] on span "Прийнято" at bounding box center [799, 15] width 54 height 17
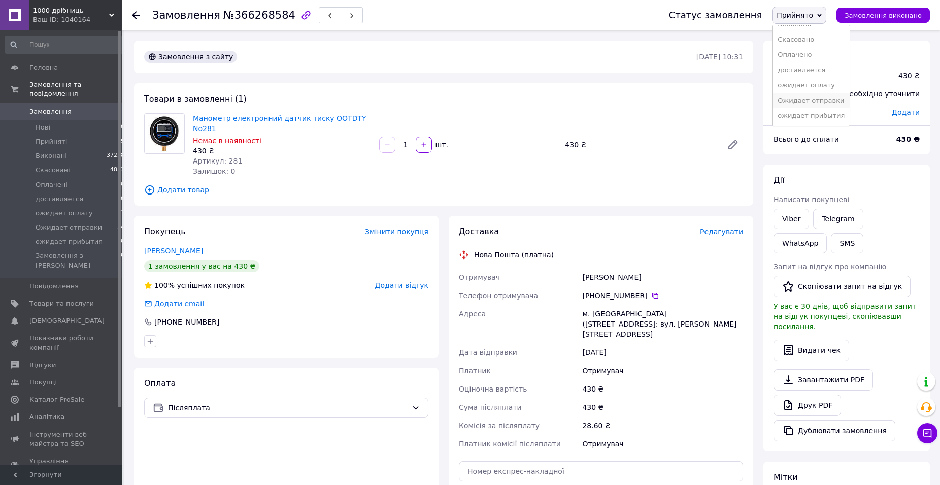
click at [828, 93] on li "Ожидает отправки" at bounding box center [811, 100] width 77 height 15
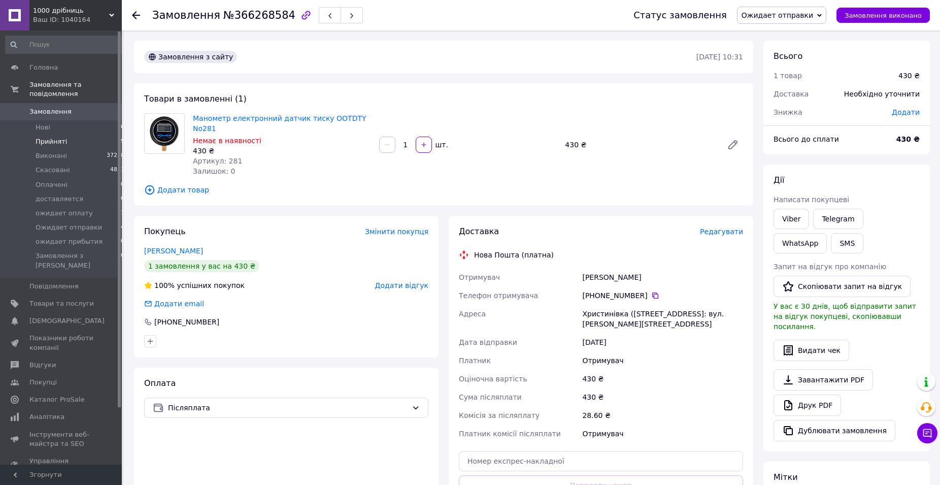
click at [49, 137] on span "Прийняті" at bounding box center [51, 141] width 31 height 9
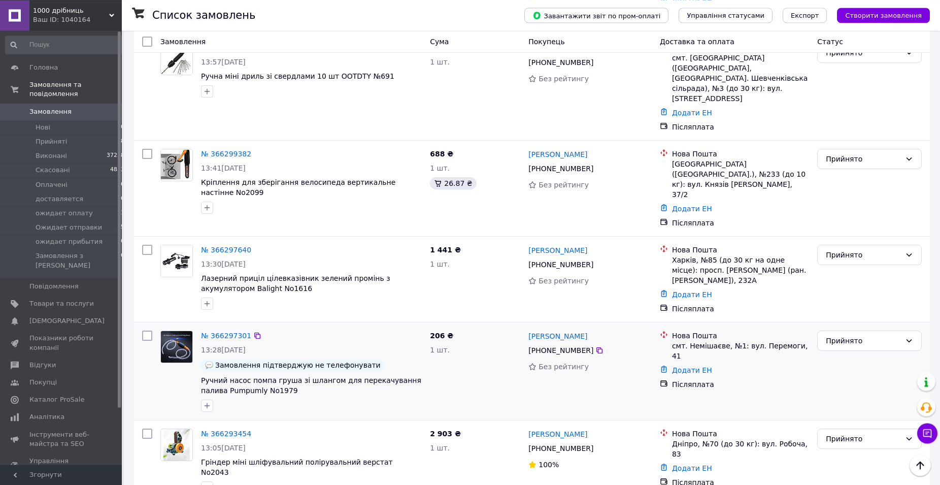
scroll to position [1139, 0]
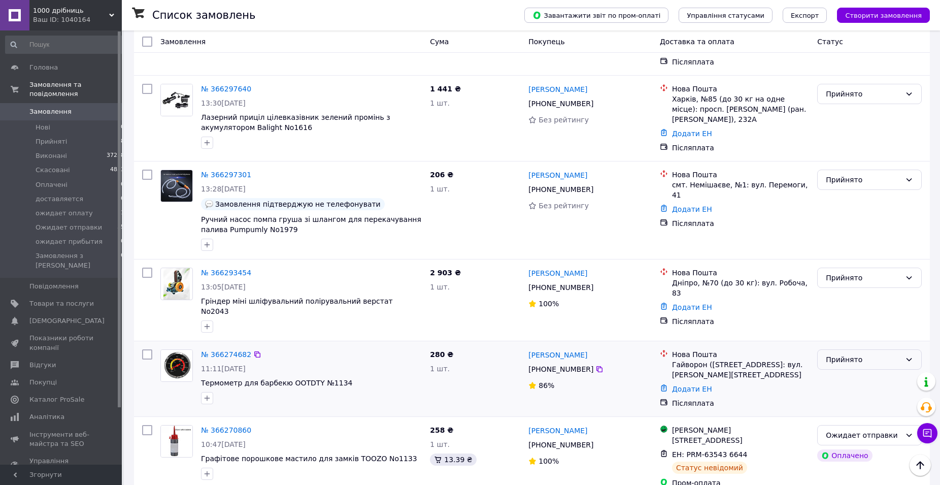
click at [846, 354] on div "Прийнято" at bounding box center [863, 359] width 75 height 11
click at [839, 279] on li "Скасовано" at bounding box center [870, 286] width 104 height 18
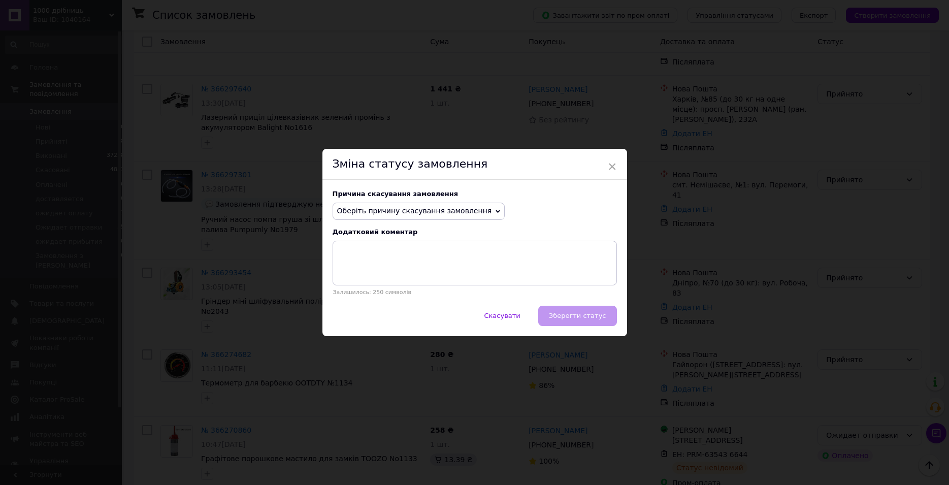
click at [451, 215] on span "Оберіть причину скасування замовлення" at bounding box center [414, 211] width 155 height 8
click at [363, 255] on li "Оплата не надійшла" at bounding box center [419, 259] width 172 height 14
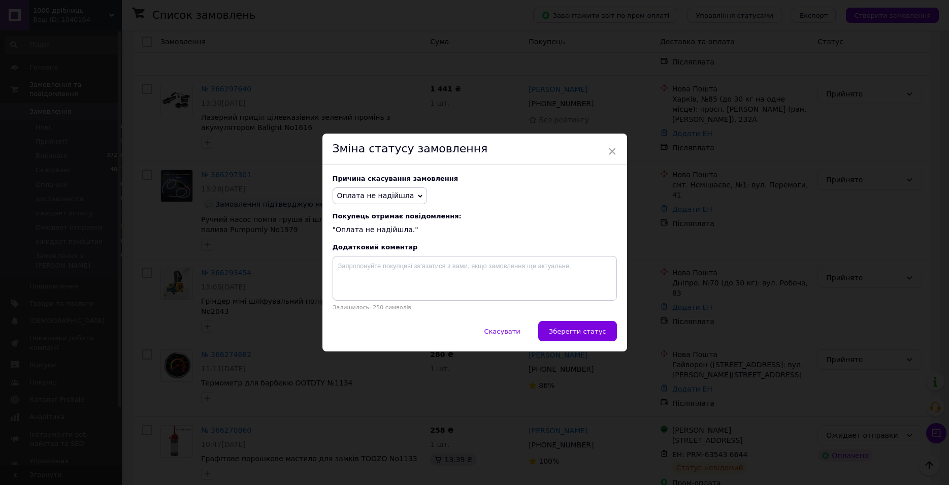
click at [581, 330] on span "Зберегти статус" at bounding box center [577, 331] width 57 height 8
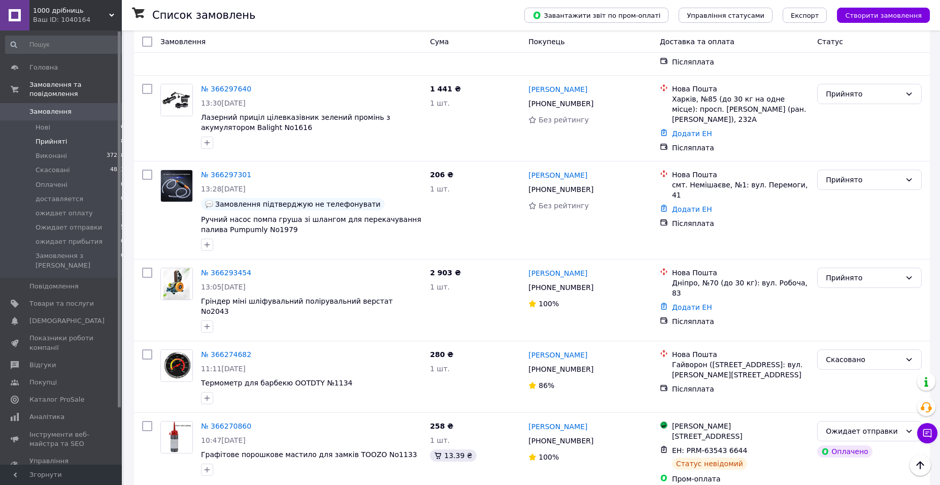
click at [50, 137] on span "Прийняті" at bounding box center [51, 141] width 31 height 9
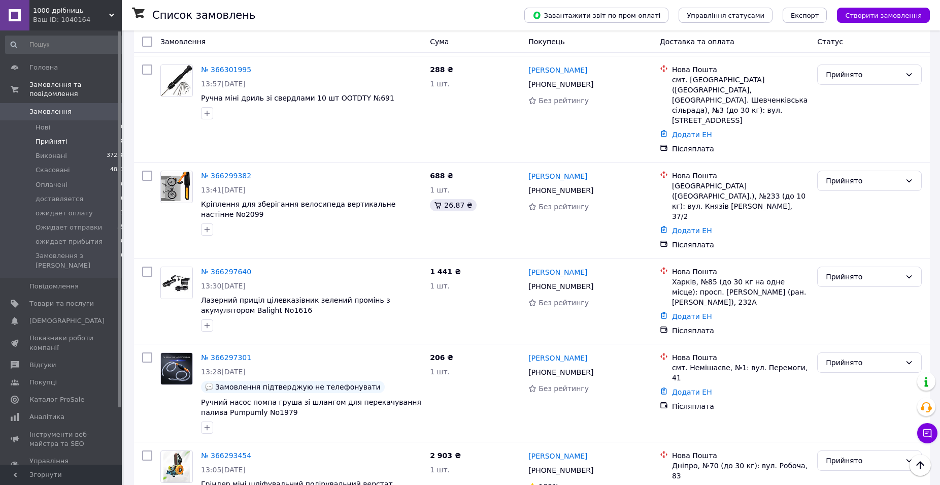
scroll to position [1072, 0]
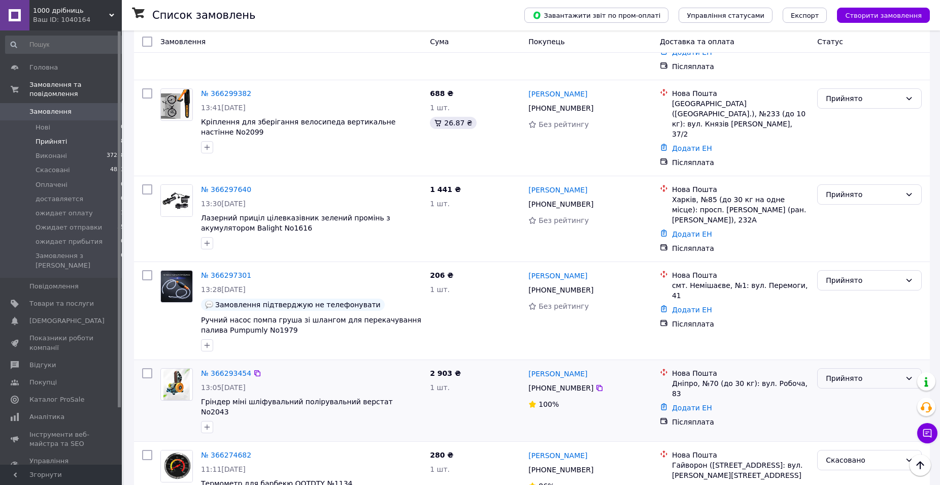
click at [842, 373] on div "Прийнято" at bounding box center [863, 378] width 75 height 11
click at [864, 348] on li "Ожидает отправки" at bounding box center [870, 347] width 104 height 18
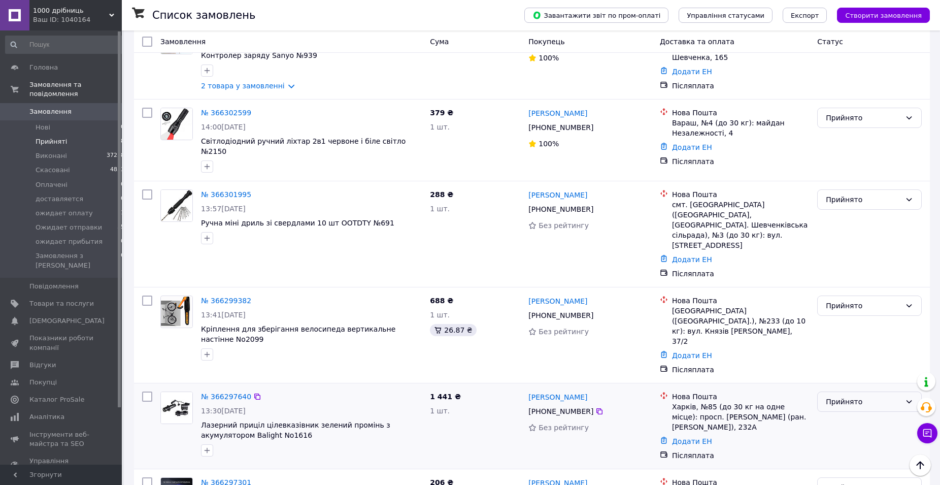
click at [850, 396] on div "Прийнято" at bounding box center [863, 401] width 75 height 11
click at [866, 370] on li "Ожидает отправки" at bounding box center [870, 370] width 104 height 18
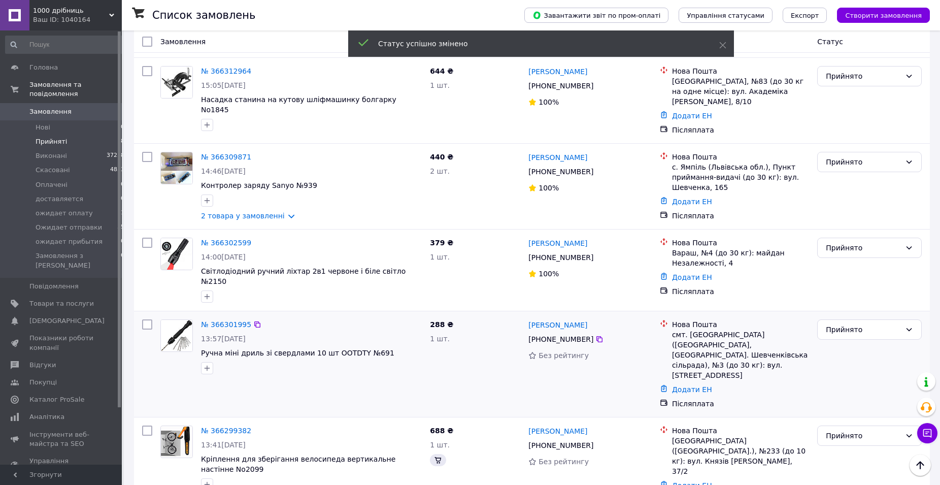
scroll to position [761, 0]
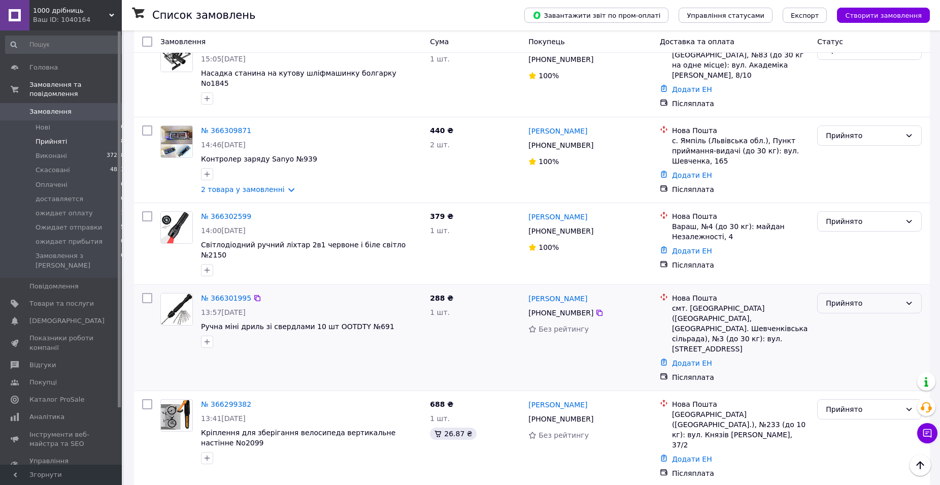
click at [850, 293] on div "Прийнято" at bounding box center [869, 303] width 105 height 20
click at [884, 298] on li "Ожидает отправки" at bounding box center [870, 296] width 104 height 18
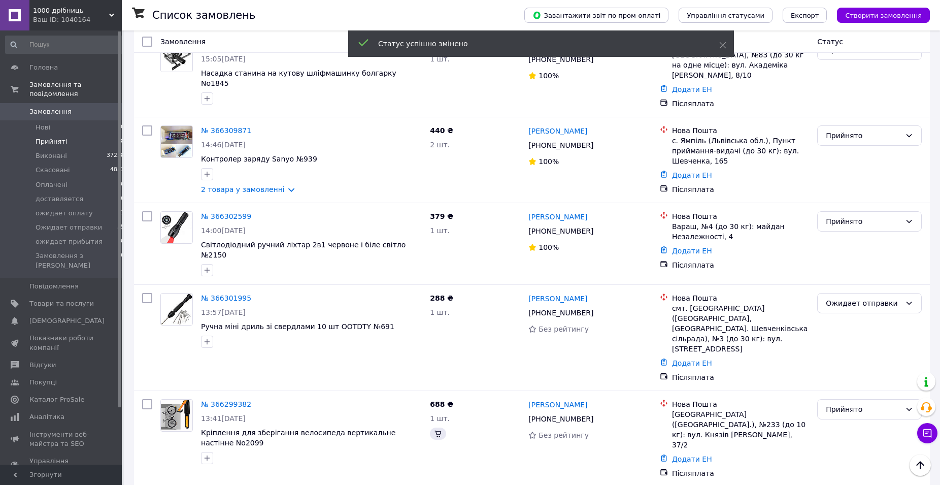
scroll to position [761, 0]
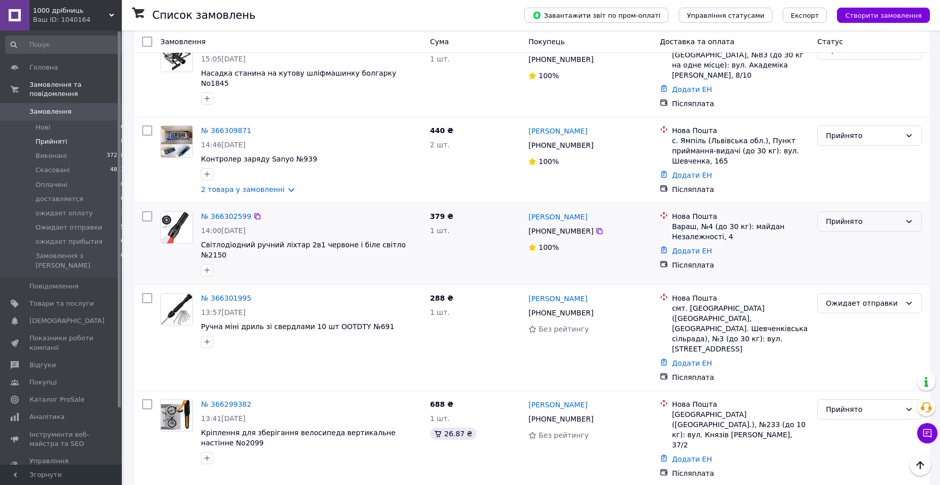
click at [871, 216] on div "Прийнято" at bounding box center [863, 221] width 75 height 11
click at [879, 227] on li "Ожидает отправки" at bounding box center [870, 221] width 104 height 18
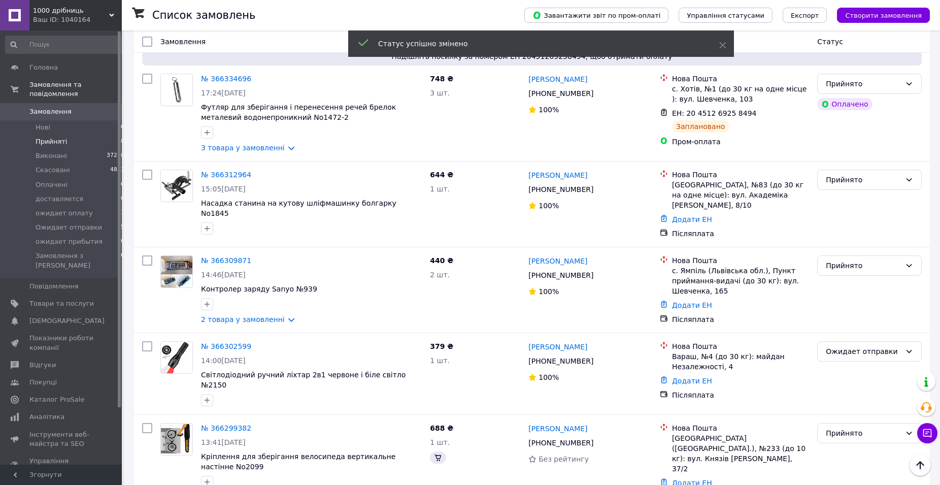
scroll to position [657, 0]
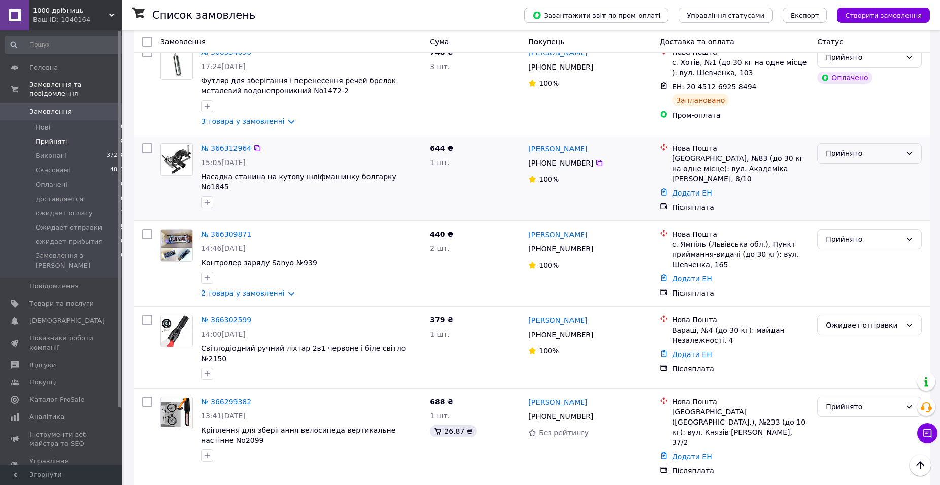
click at [847, 148] on div "Прийнято" at bounding box center [863, 153] width 75 height 11
click at [876, 164] on li "Ожидает отправки" at bounding box center [870, 162] width 104 height 18
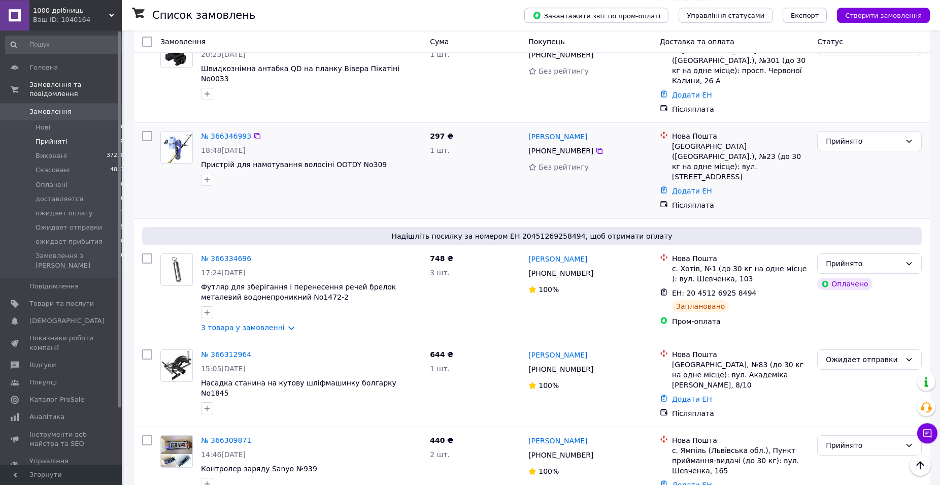
scroll to position [450, 0]
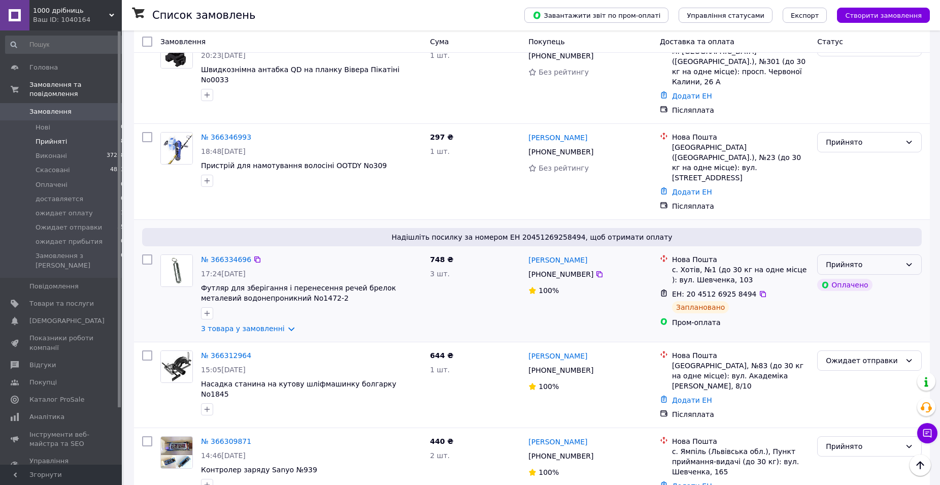
click at [864, 254] on div "Прийнято" at bounding box center [869, 264] width 105 height 20
click at [883, 272] on li "Ожидает отправки" at bounding box center [870, 273] width 104 height 18
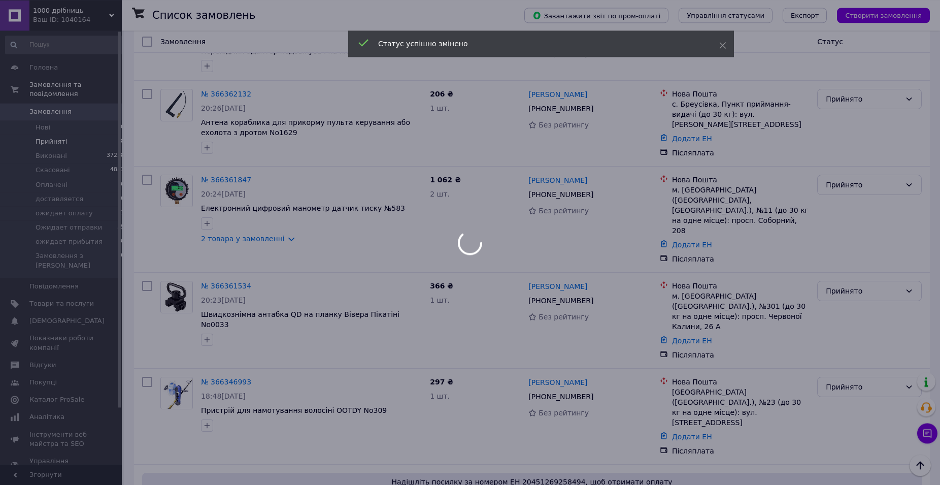
scroll to position [191, 0]
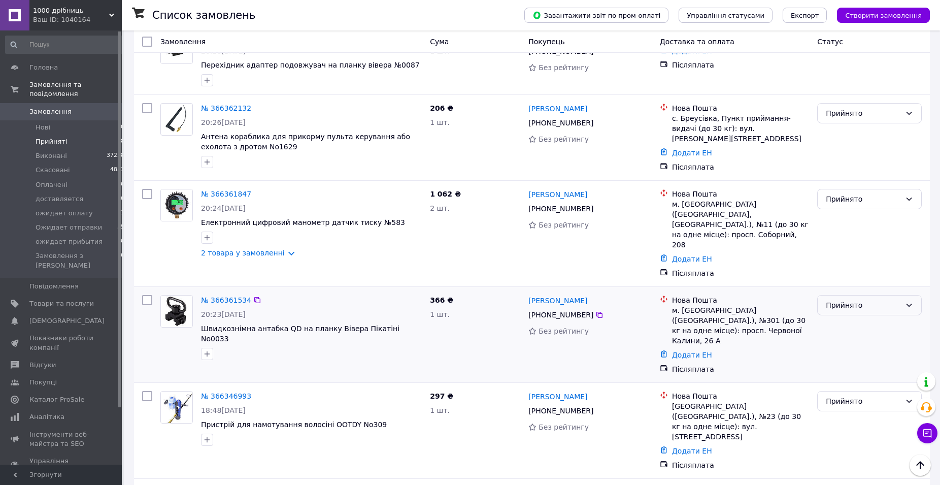
click at [878, 300] on div "Прийнято" at bounding box center [863, 305] width 75 height 11
click at [887, 345] on li "Ожидает отправки" at bounding box center [870, 344] width 104 height 18
click at [232, 190] on link "№ 366361847" at bounding box center [226, 194] width 50 height 8
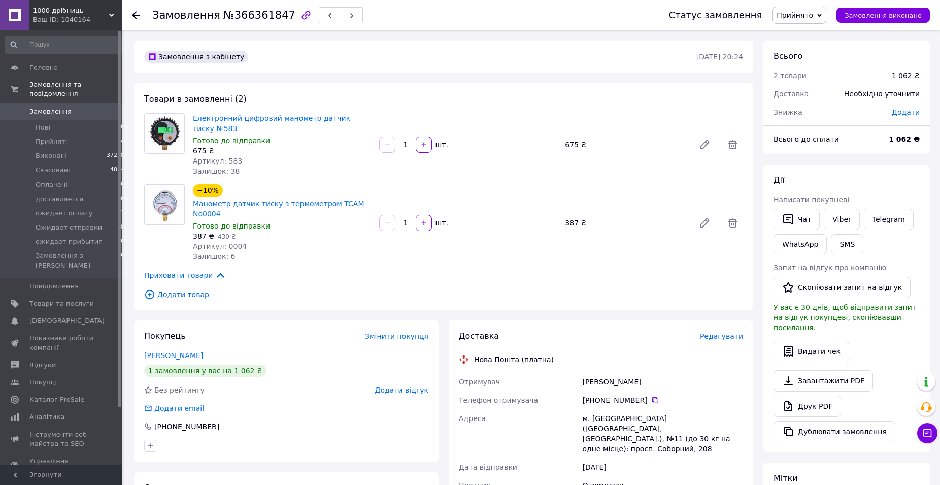
click at [181, 351] on link "[PERSON_NAME]" at bounding box center [173, 355] width 59 height 8
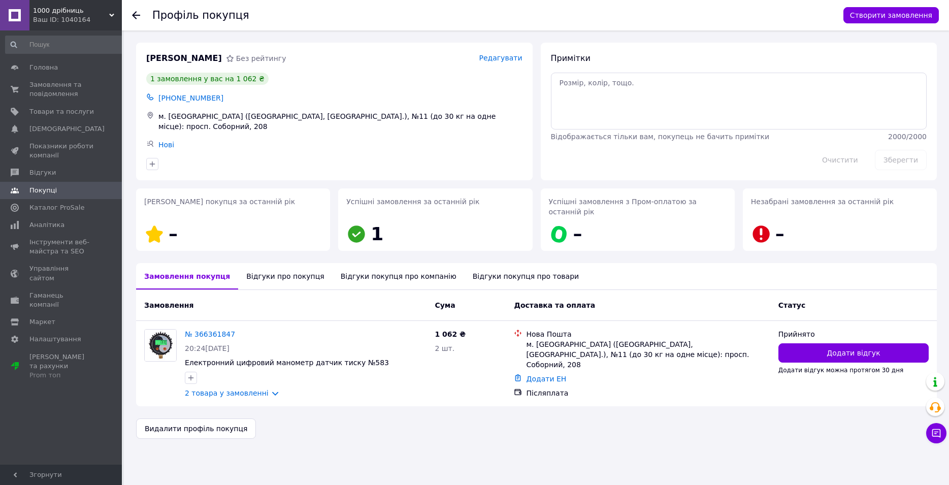
click at [264, 266] on div "Відгуки про покупця" at bounding box center [285, 276] width 94 height 26
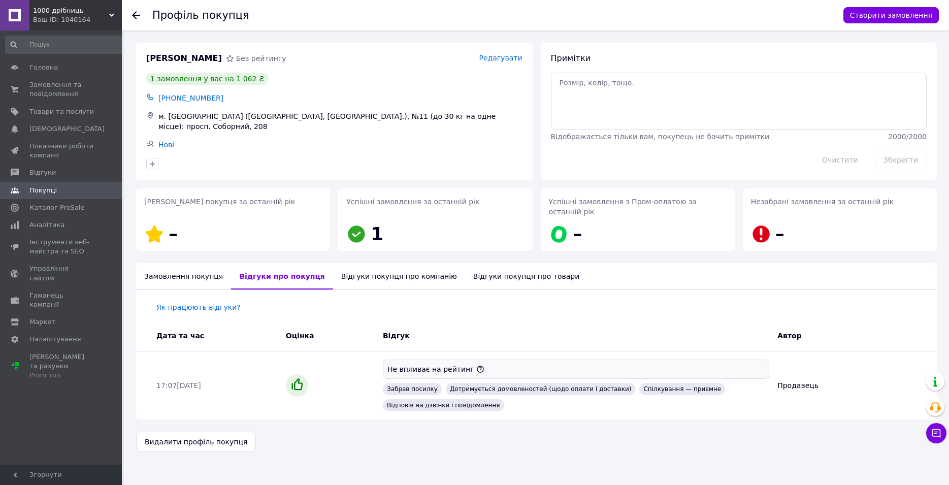
drag, startPoint x: 176, startPoint y: 267, endPoint x: 181, endPoint y: 274, distance: 8.5
click at [176, 267] on div "Замовлення покупця" at bounding box center [183, 276] width 95 height 26
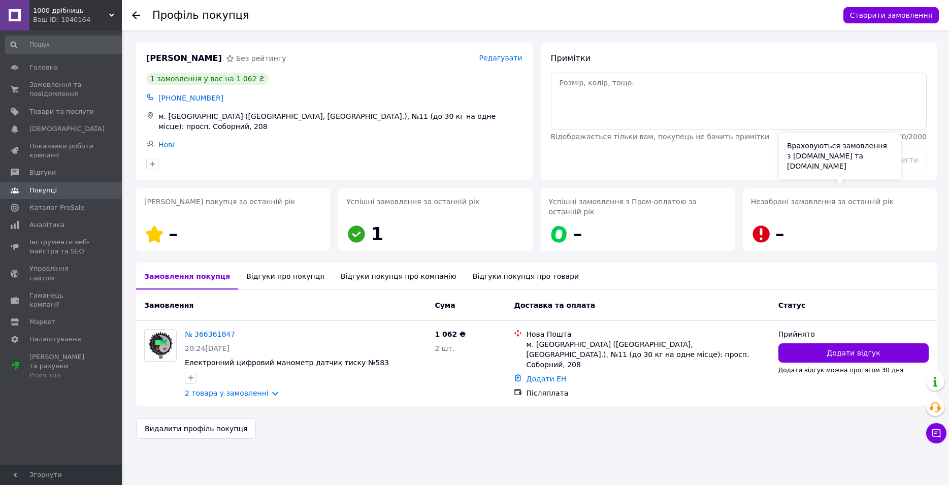
click at [834, 219] on div "Незабрані замовлення за останній рік –" at bounding box center [840, 221] width 178 height 50
click at [55, 87] on span "Замовлення та повідомлення" at bounding box center [61, 89] width 64 height 18
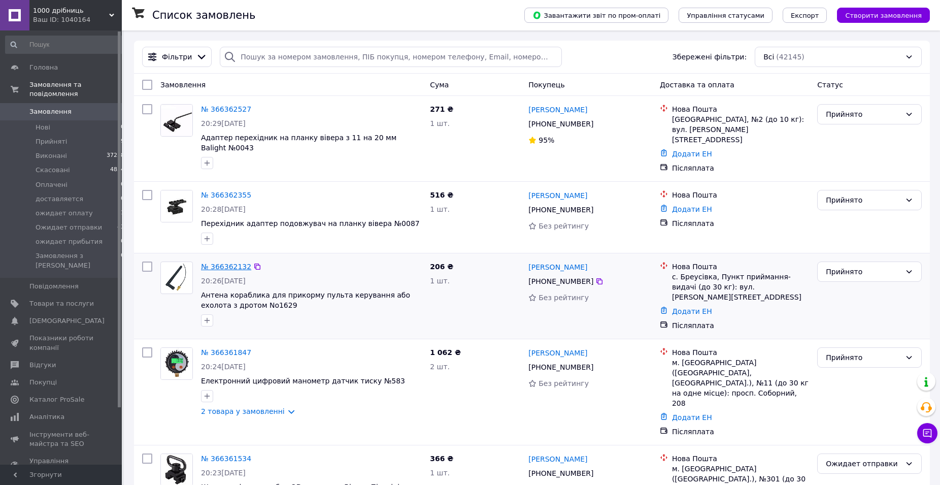
click at [218, 262] on link "№ 366362132" at bounding box center [226, 266] width 50 height 8
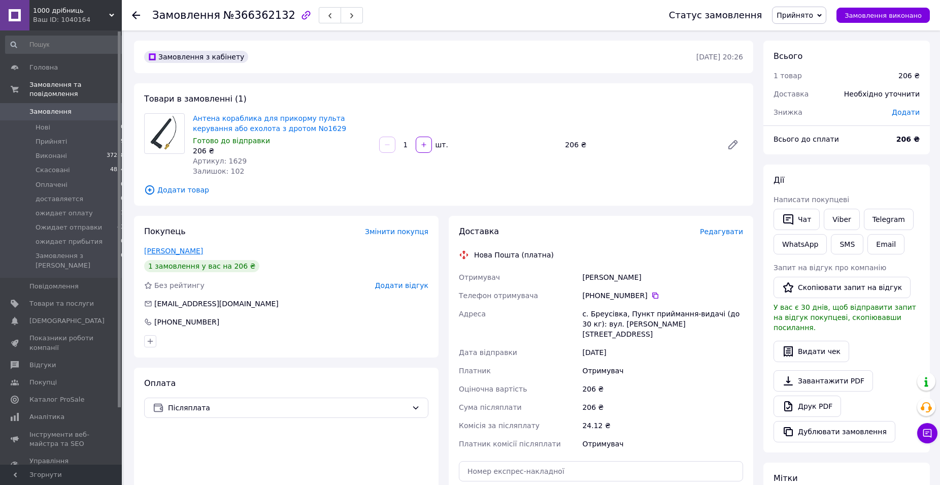
click at [166, 251] on link "[PERSON_NAME]" at bounding box center [173, 251] width 59 height 8
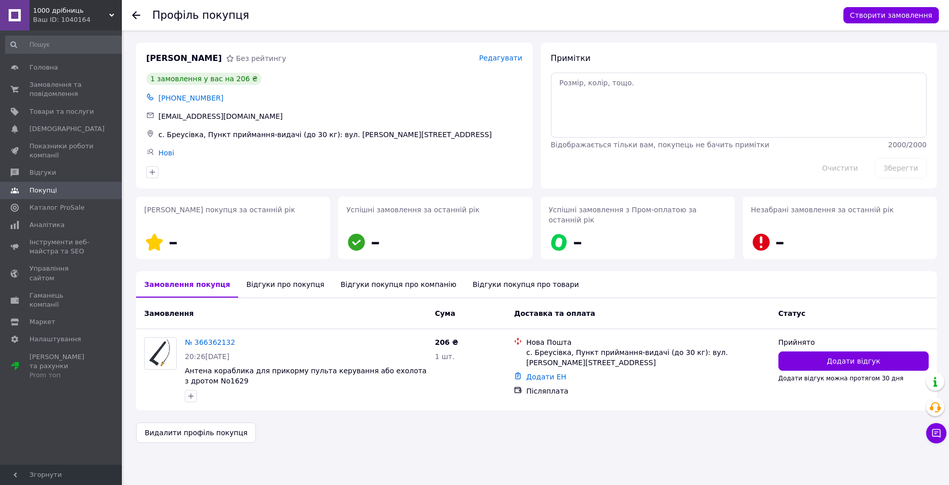
click at [278, 274] on div "Відгуки про покупця" at bounding box center [285, 284] width 94 height 26
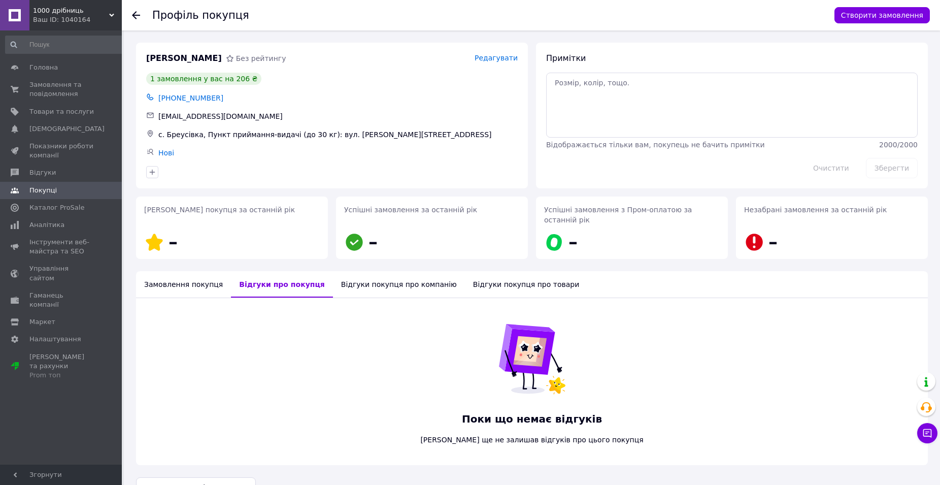
scroll to position [15, 0]
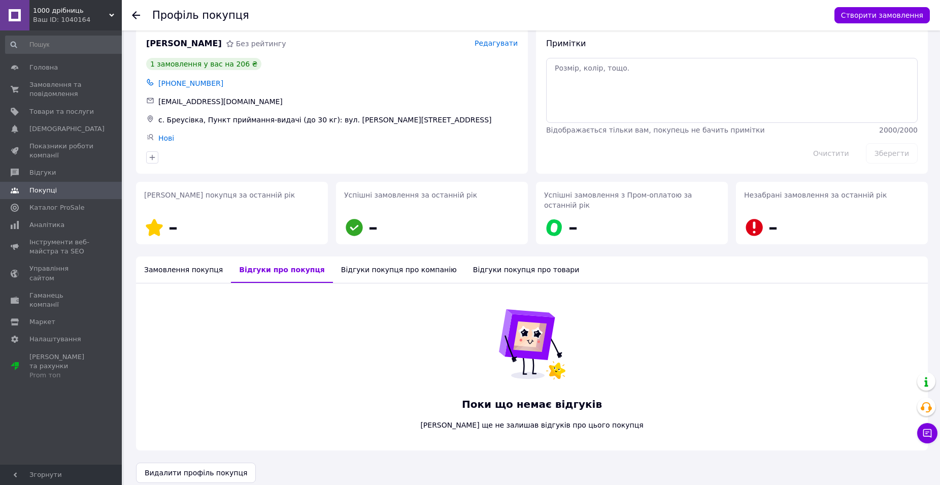
click at [206, 259] on div "Замовлення покупця" at bounding box center [183, 269] width 95 height 26
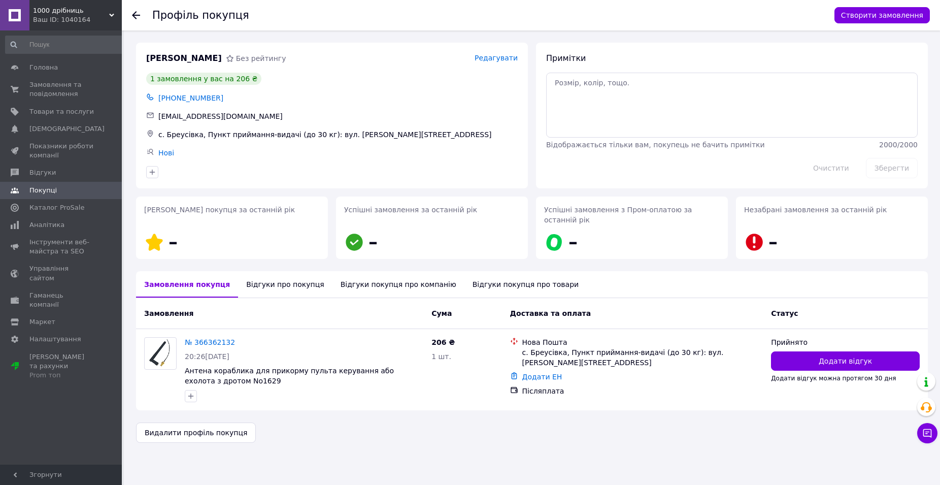
scroll to position [0, 0]
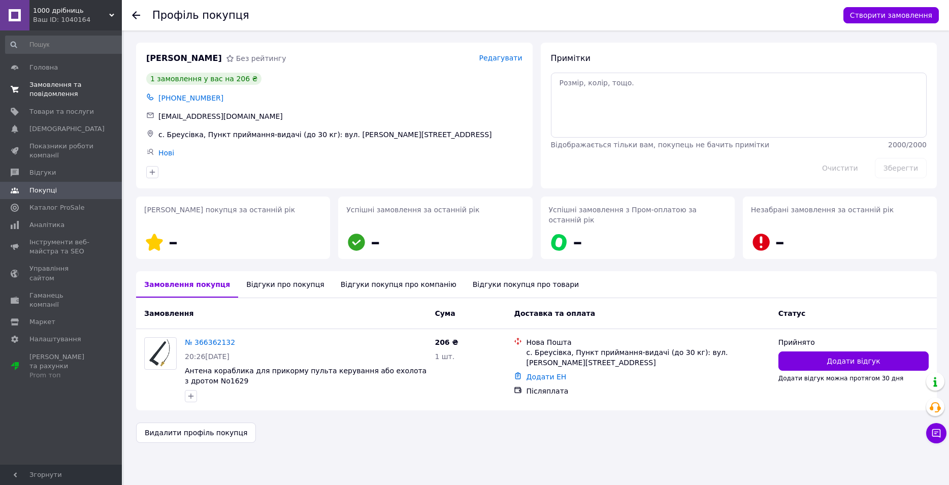
click at [48, 92] on span "Замовлення та повідомлення" at bounding box center [61, 89] width 64 height 18
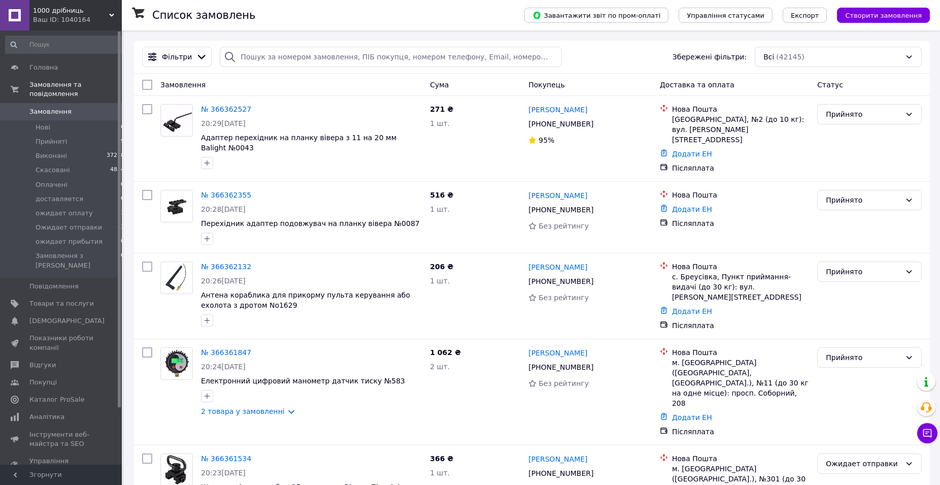
click at [51, 137] on span "Прийняті" at bounding box center [51, 141] width 31 height 9
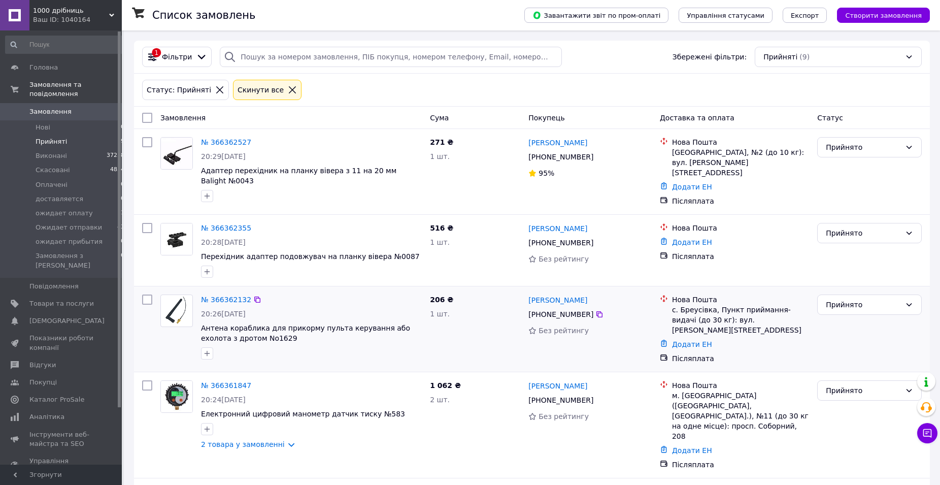
click at [806, 353] on div "Післяплата" at bounding box center [740, 358] width 137 height 10
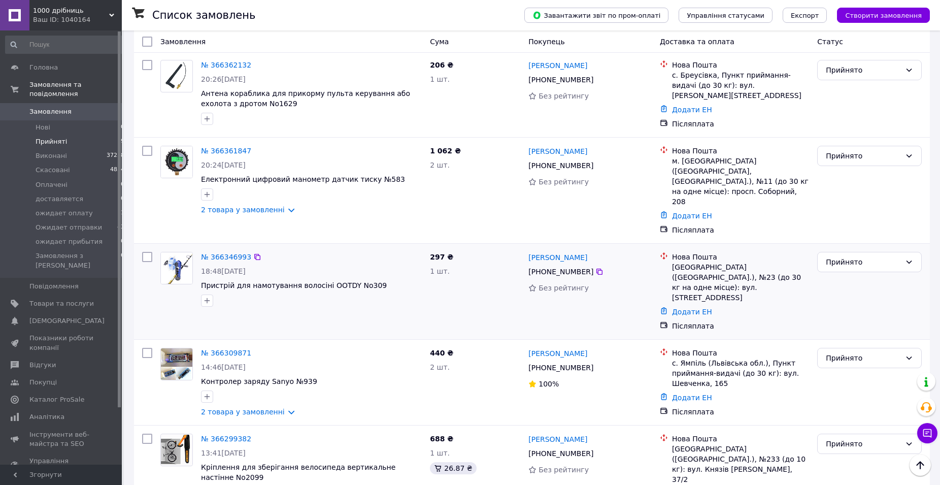
scroll to position [363, 0]
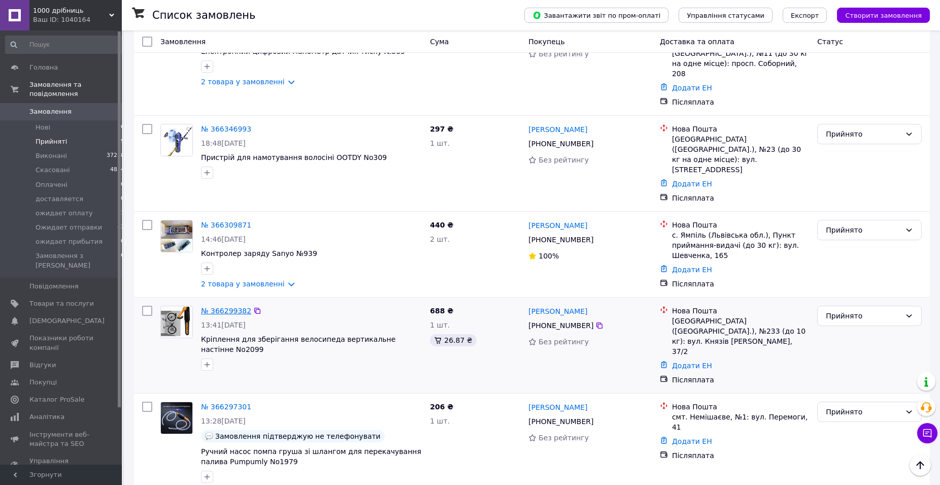
click at [218, 307] on link "№ 366299382" at bounding box center [226, 311] width 50 height 8
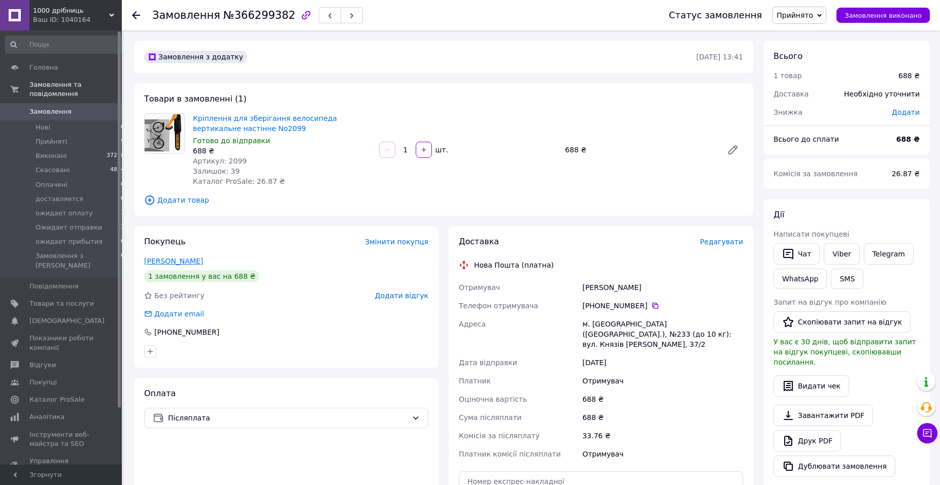
click at [187, 265] on link "[PERSON_NAME]" at bounding box center [173, 261] width 59 height 8
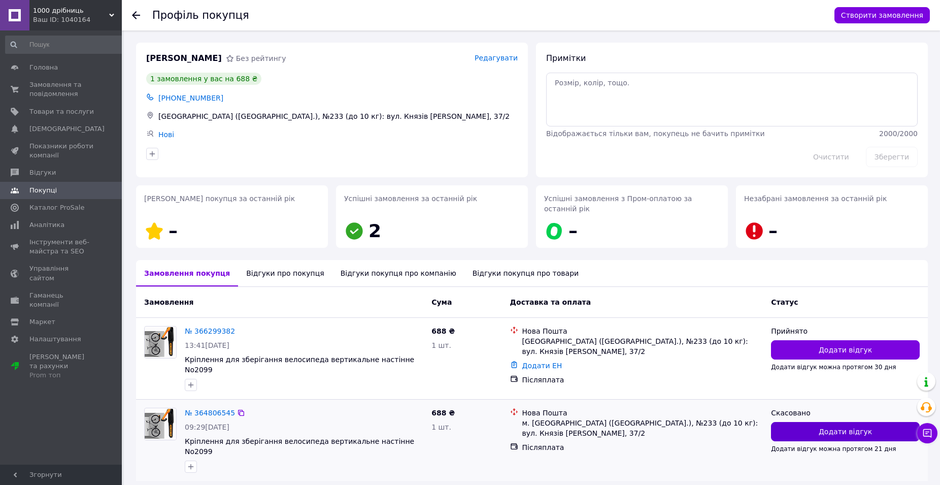
click at [819, 422] on button "Додати відгук" at bounding box center [845, 431] width 149 height 19
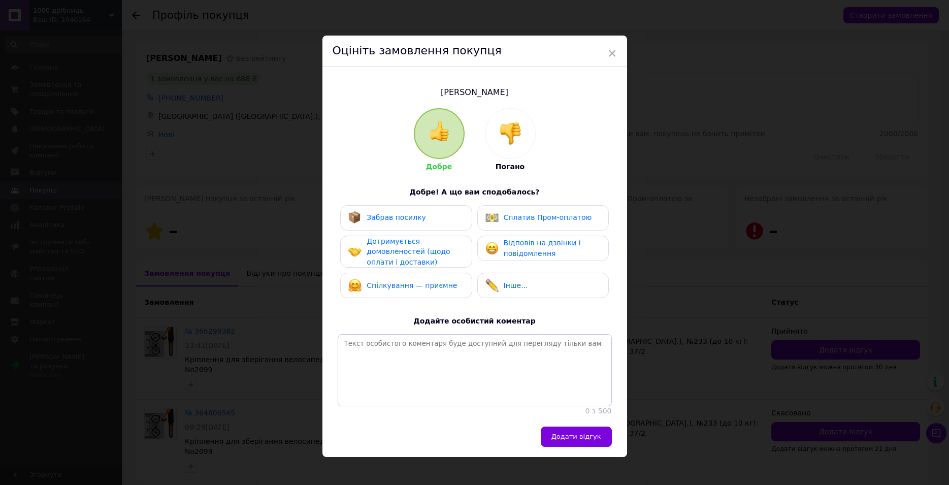
click at [502, 142] on img at bounding box center [510, 133] width 22 height 22
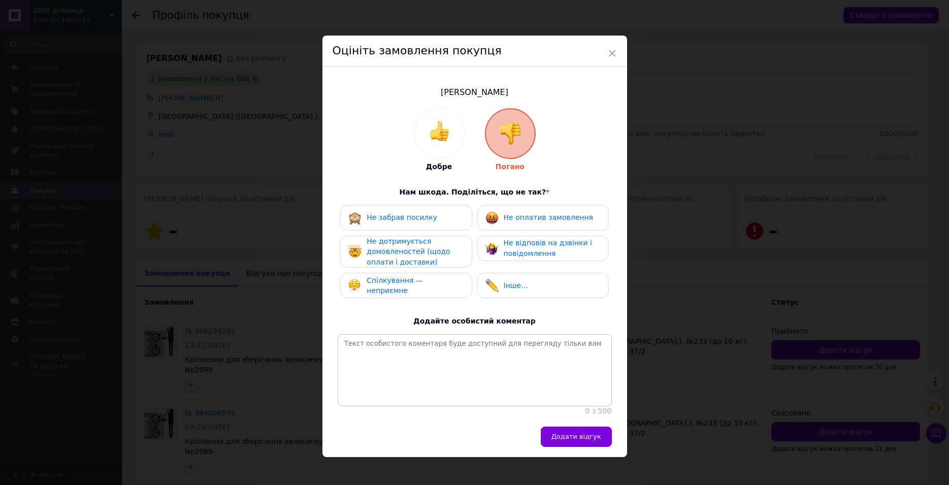
click at [449, 215] on div "Не забрав посилку" at bounding box center [405, 217] width 115 height 13
click at [509, 221] on span "Не оплатив замовлення" at bounding box center [548, 217] width 89 height 8
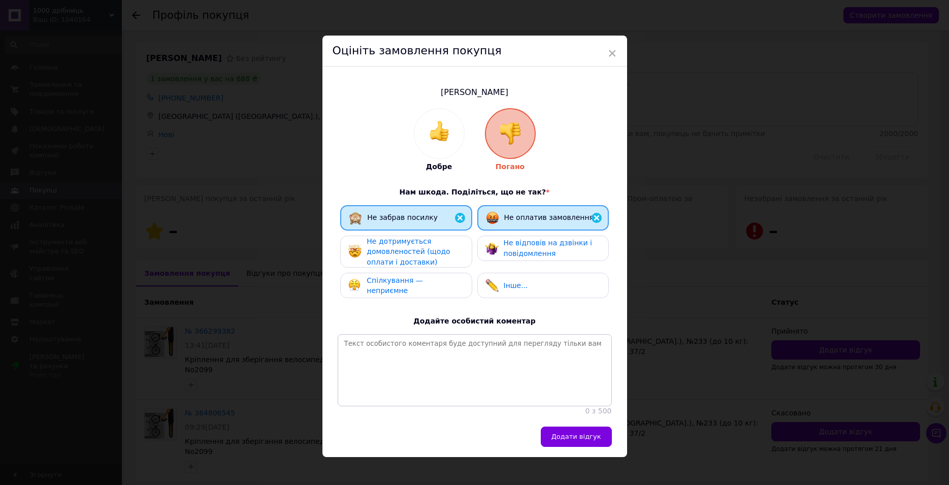
click at [453, 242] on div "Не дотримується домовленостей (щодо оплати і доставки)" at bounding box center [415, 251] width 96 height 31
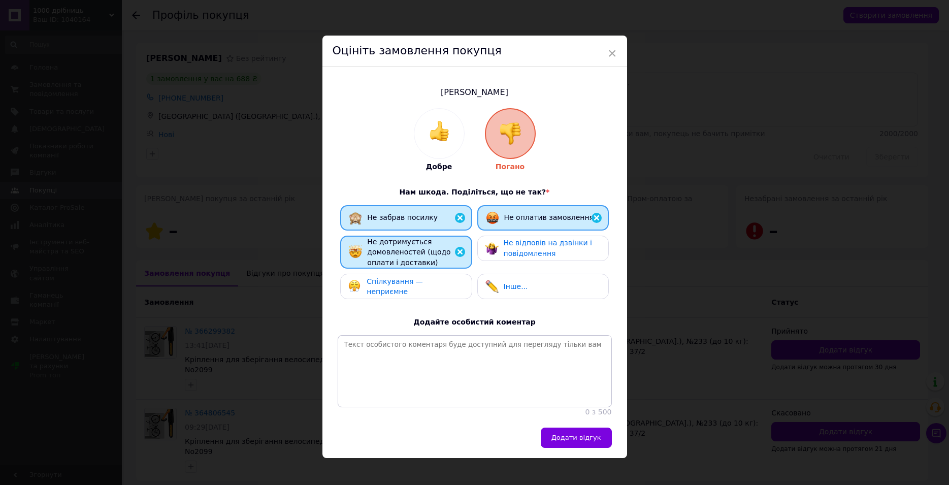
click at [526, 250] on span "Не відповів на дзвінки і повідомлення" at bounding box center [548, 248] width 88 height 19
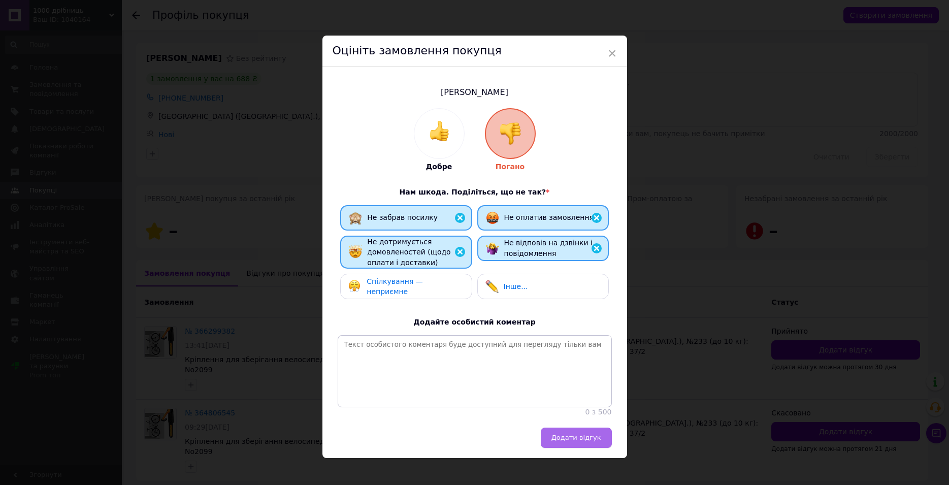
click at [579, 448] on button "Додати відгук" at bounding box center [576, 437] width 71 height 20
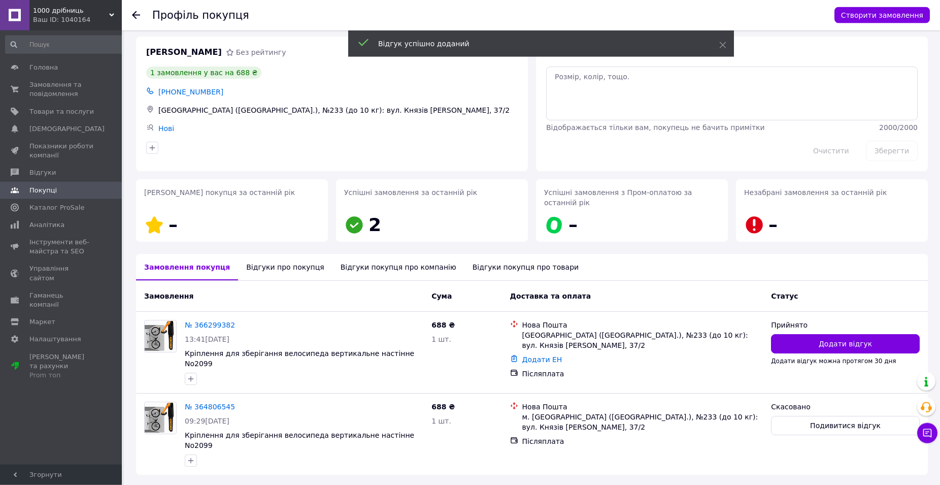
scroll to position [10, 0]
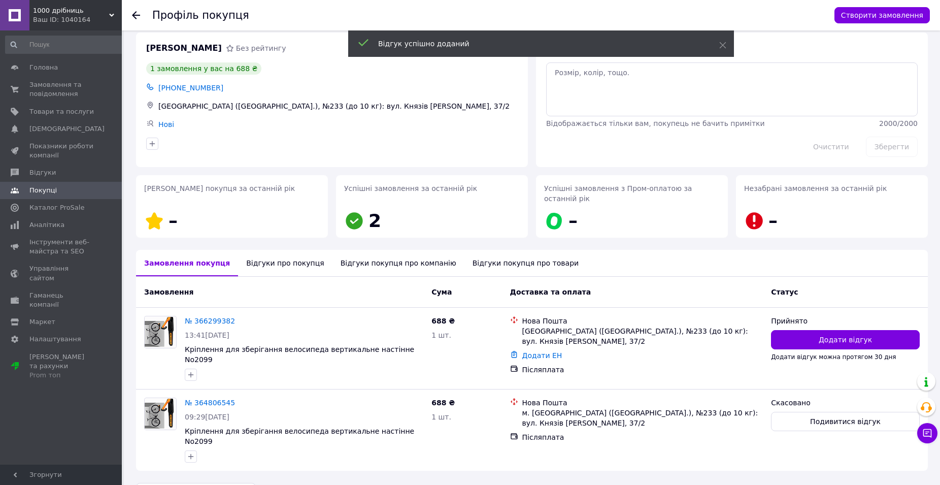
click at [278, 256] on div "Відгуки про покупця" at bounding box center [285, 263] width 94 height 26
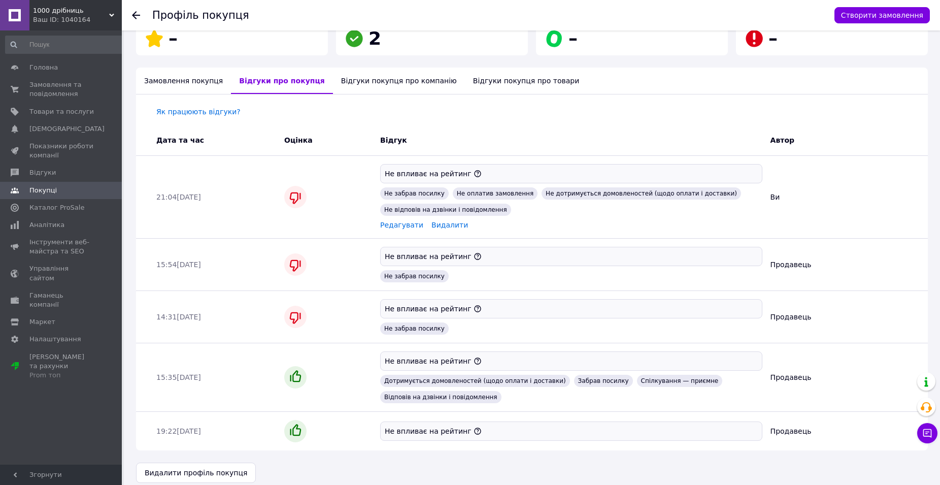
scroll to position [0, 0]
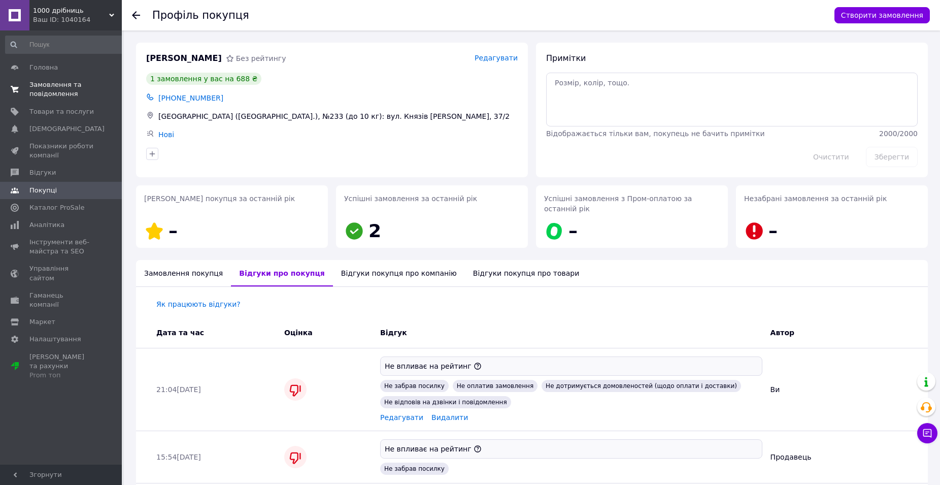
click at [61, 92] on span "Замовлення та повідомлення" at bounding box center [61, 89] width 64 height 18
